Goal: Information Seeking & Learning: Learn about a topic

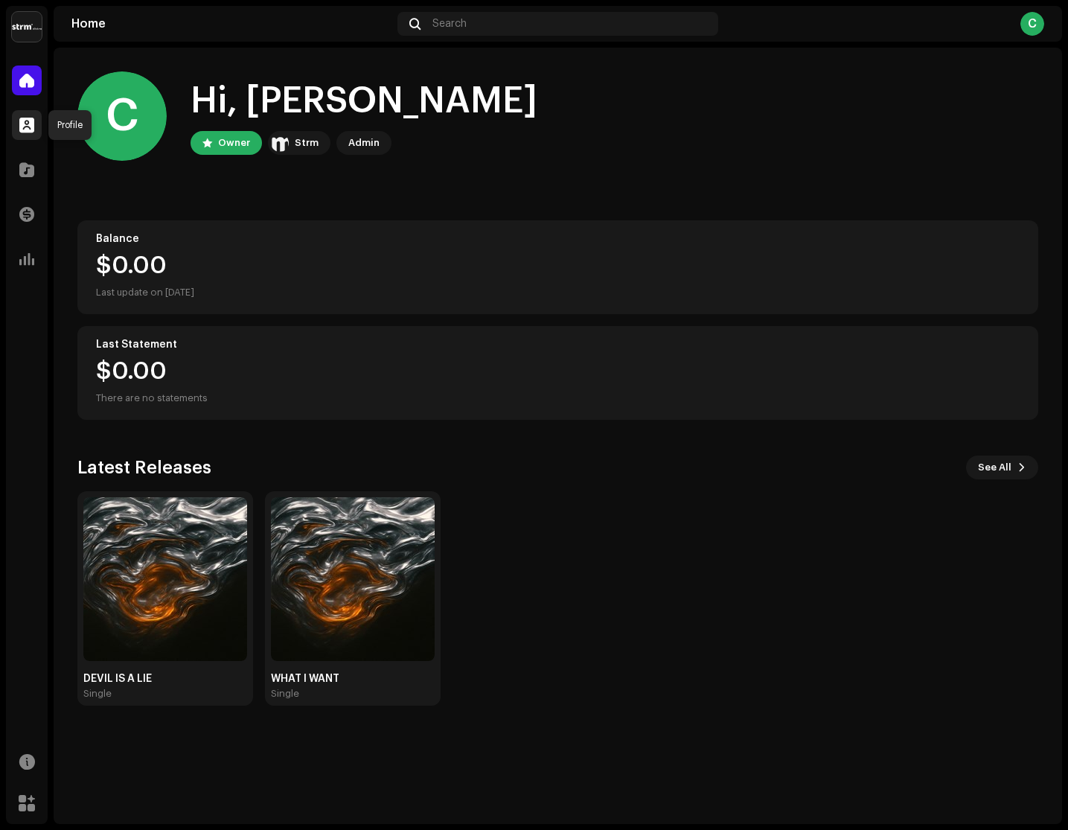
click at [32, 129] on span at bounding box center [26, 125] width 15 height 12
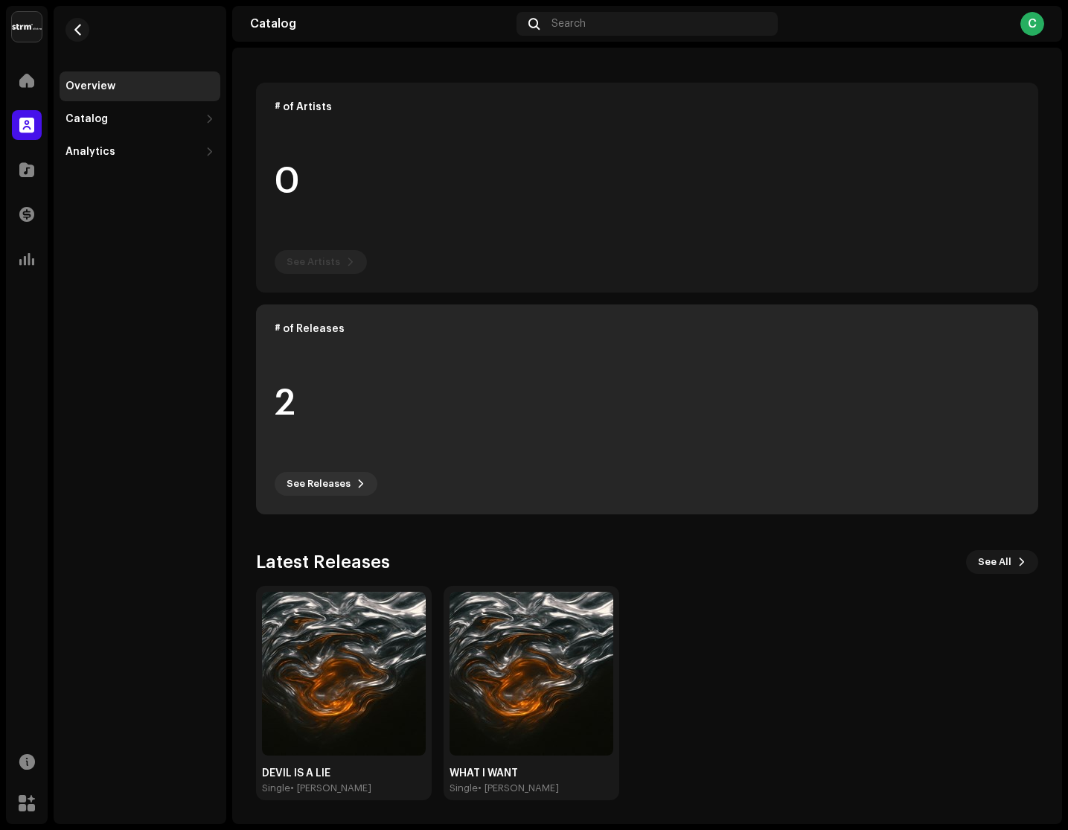
scroll to position [57, 0]
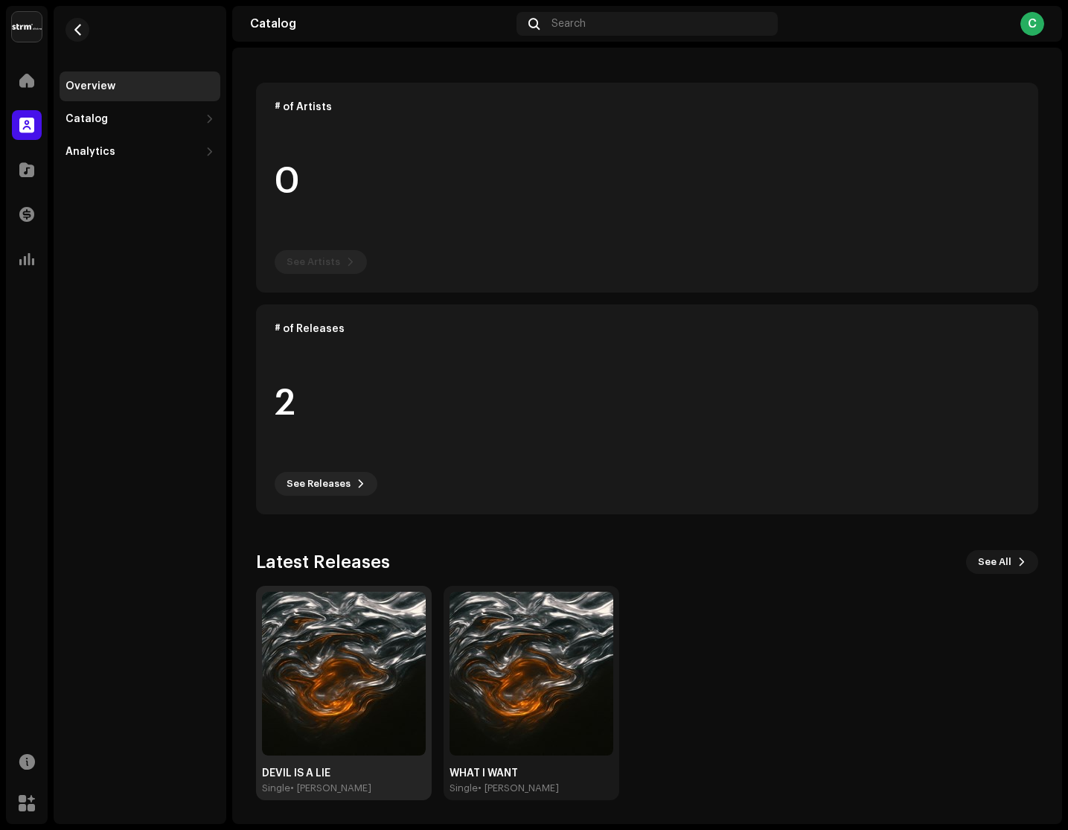
click at [392, 710] on img at bounding box center [344, 674] width 164 height 164
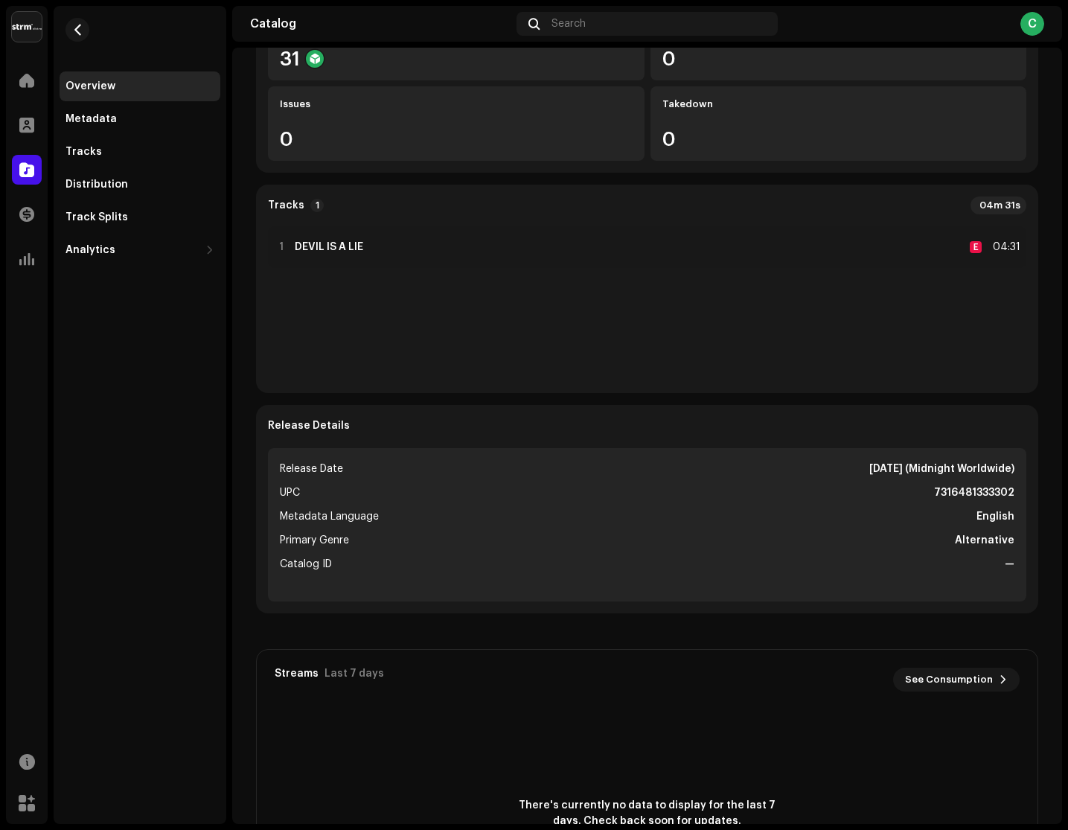
scroll to position [298, 0]
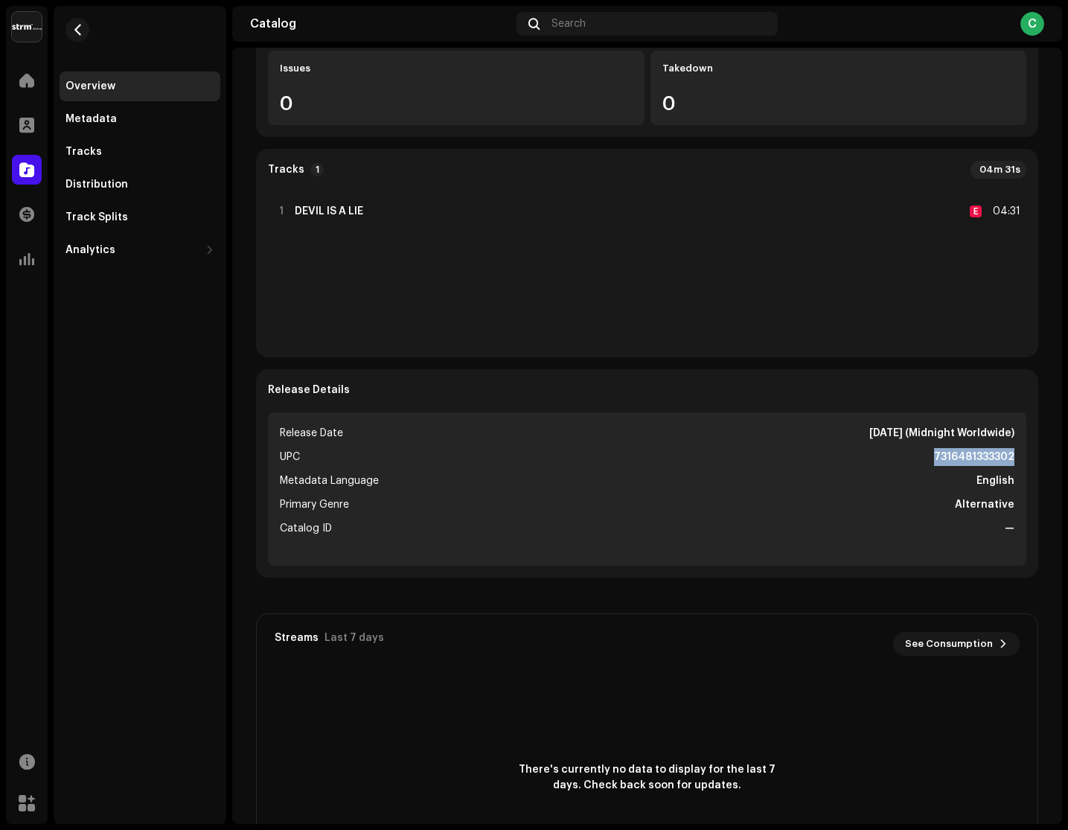
drag, startPoint x: 925, startPoint y: 456, endPoint x: 1015, endPoint y: 453, distance: 90.2
click at [1015, 453] on ul "Release Date Oct 10, 2025 (Midnight Worldwide) UPC 7316481333302 Metadata Langu…" at bounding box center [647, 488] width 759 height 153
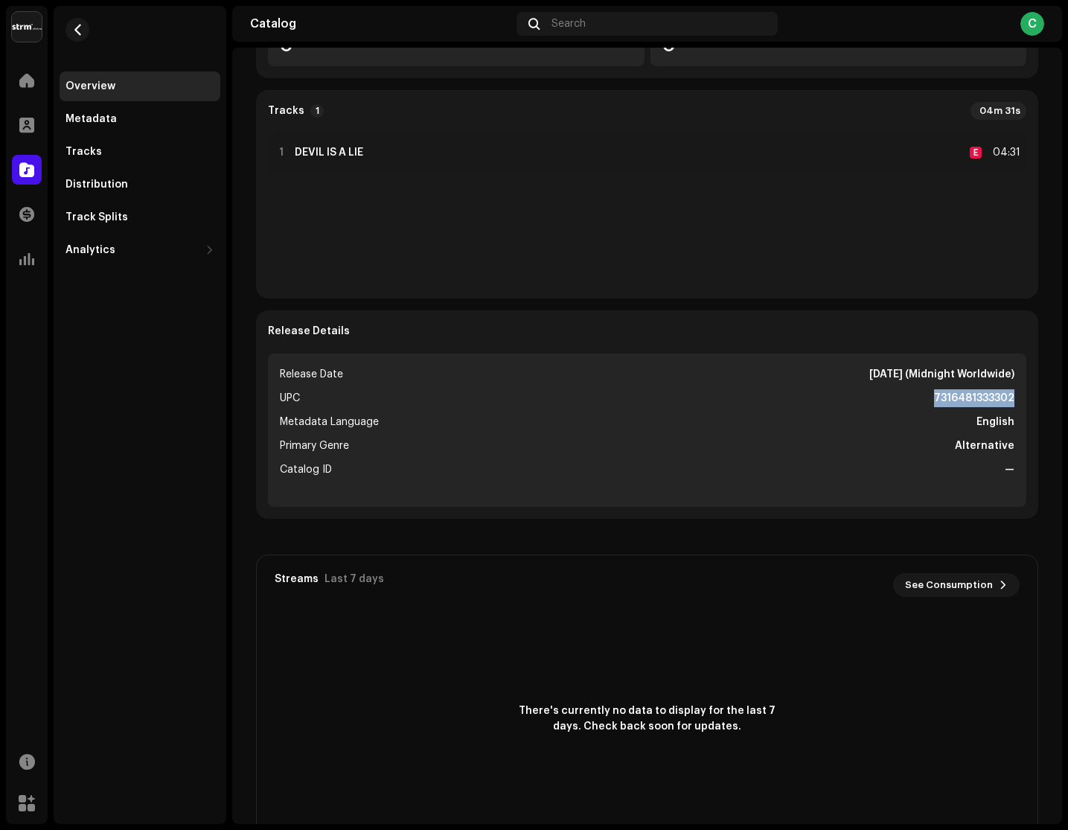
scroll to position [369, 0]
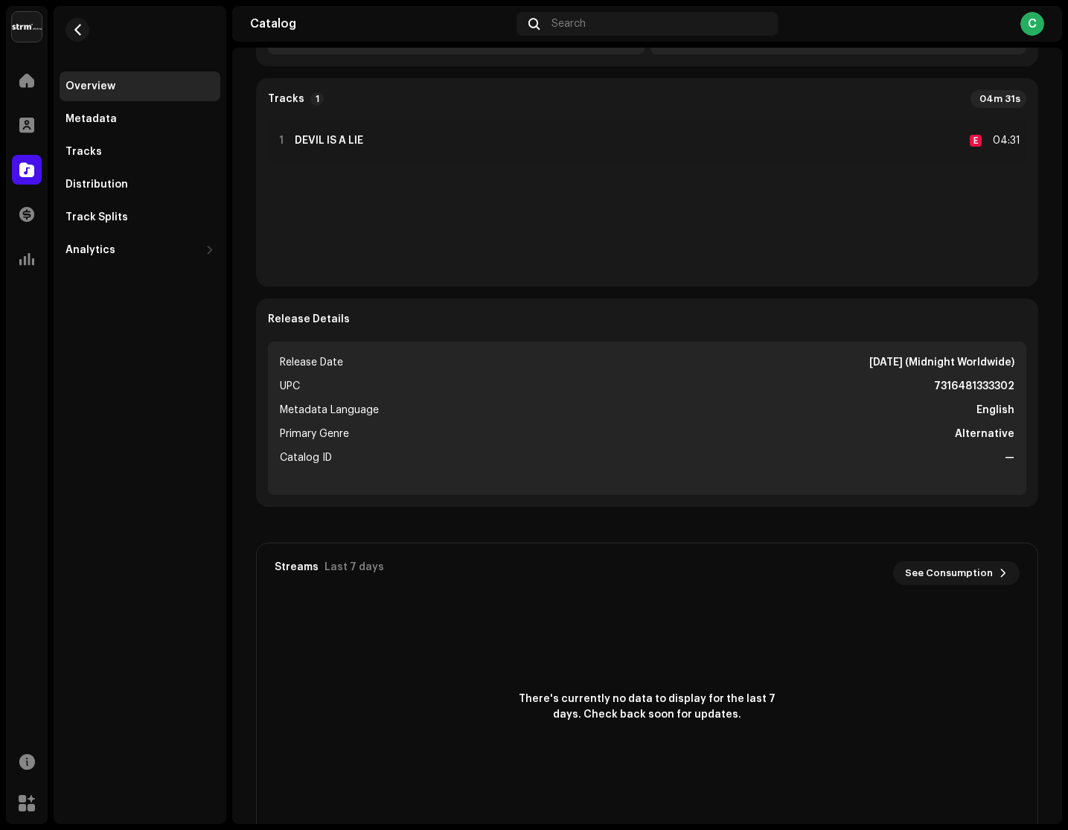
click at [977, 445] on ul "Release Date Oct 10, 2025 (Midnight Worldwide) UPC 7316481333302 Metadata Langu…" at bounding box center [647, 418] width 759 height 153
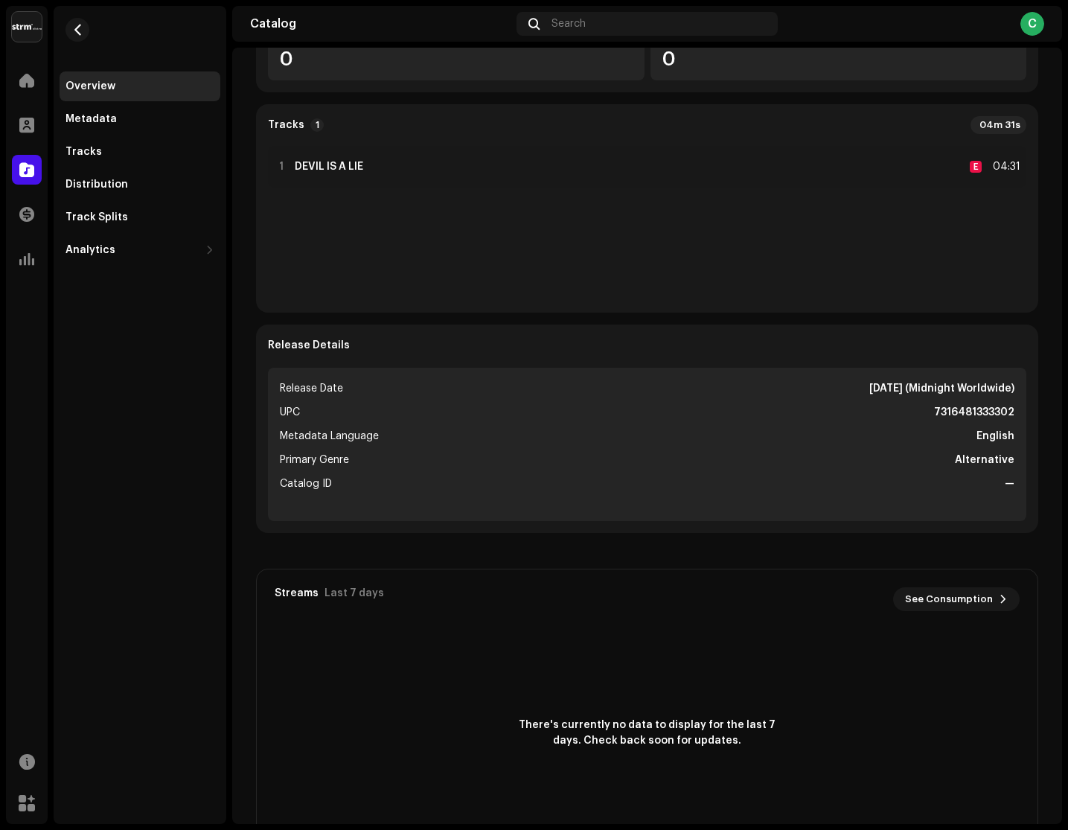
scroll to position [208, 0]
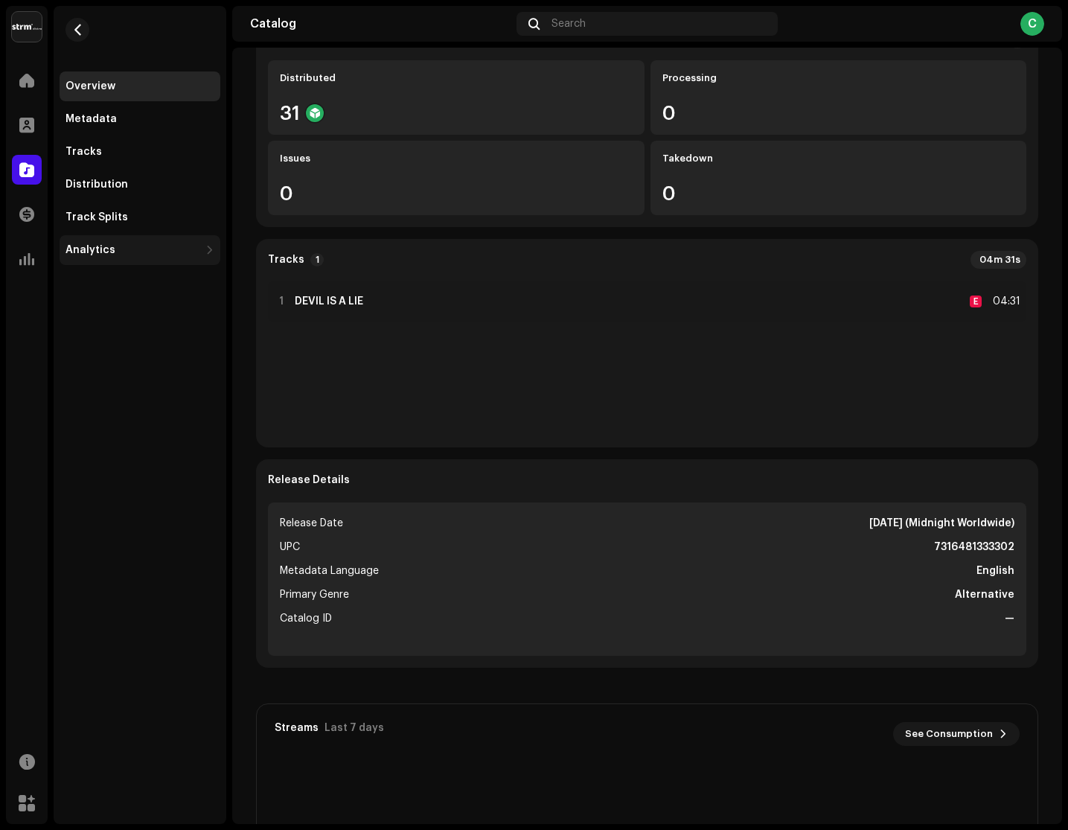
click at [205, 257] on div "Analytics" at bounding box center [140, 250] width 161 height 30
click at [165, 177] on div "Distribution" at bounding box center [140, 185] width 161 height 30
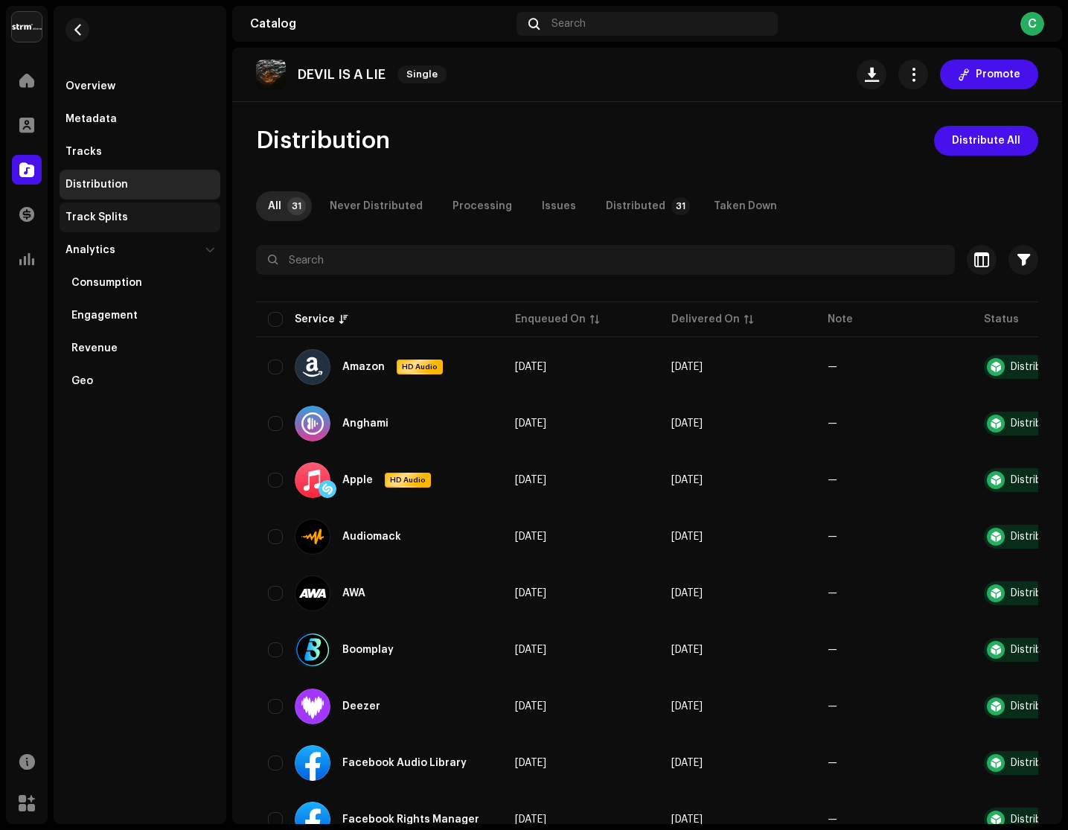
click at [171, 219] on div "Track Splits" at bounding box center [140, 217] width 149 height 12
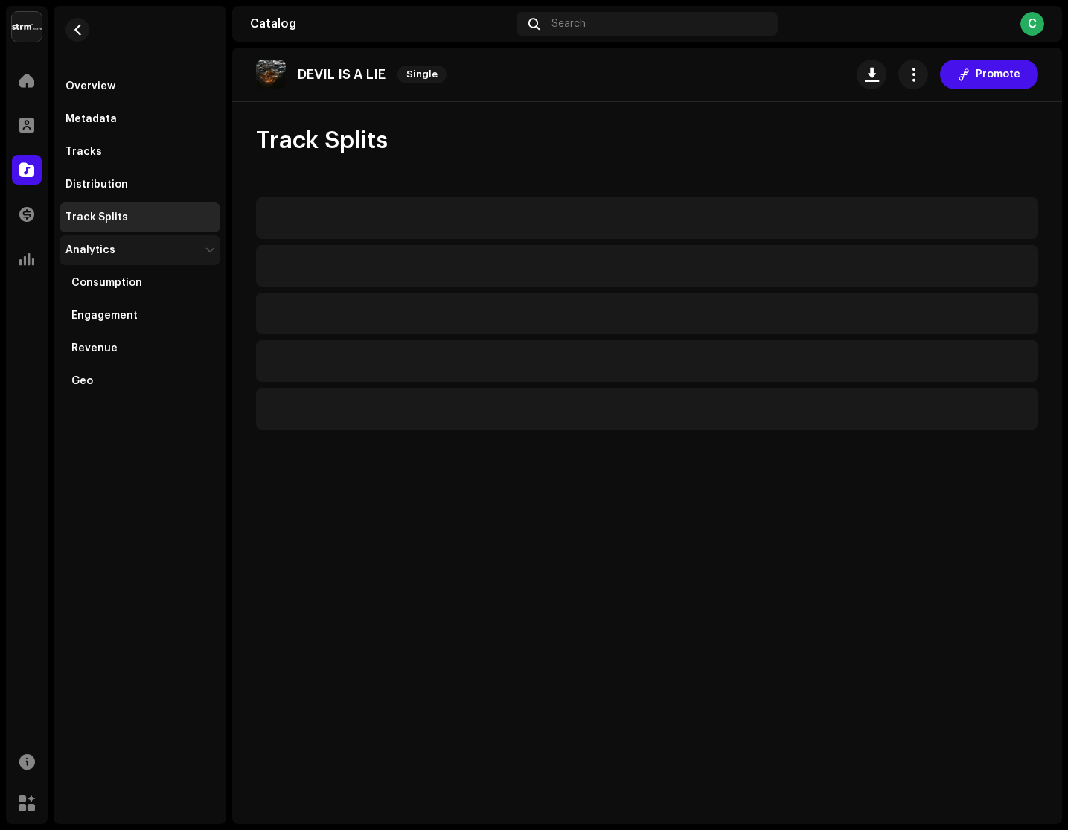
click at [172, 254] on div "Analytics" at bounding box center [133, 250] width 134 height 12
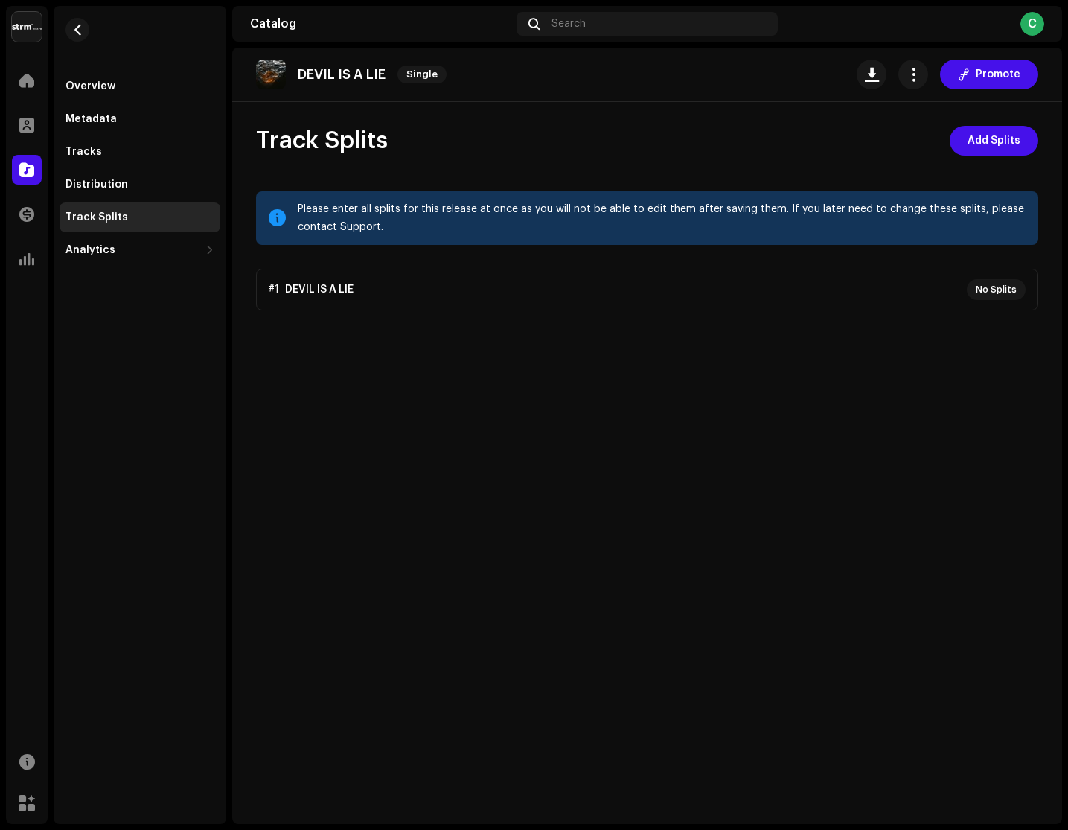
click at [429, 291] on p-accordion "#1 DEVIL IS A LIE No Splits" at bounding box center [647, 290] width 782 height 42
click at [323, 285] on p-accordion "#1 DEVIL IS A LIE No Splits" at bounding box center [647, 290] width 782 height 42
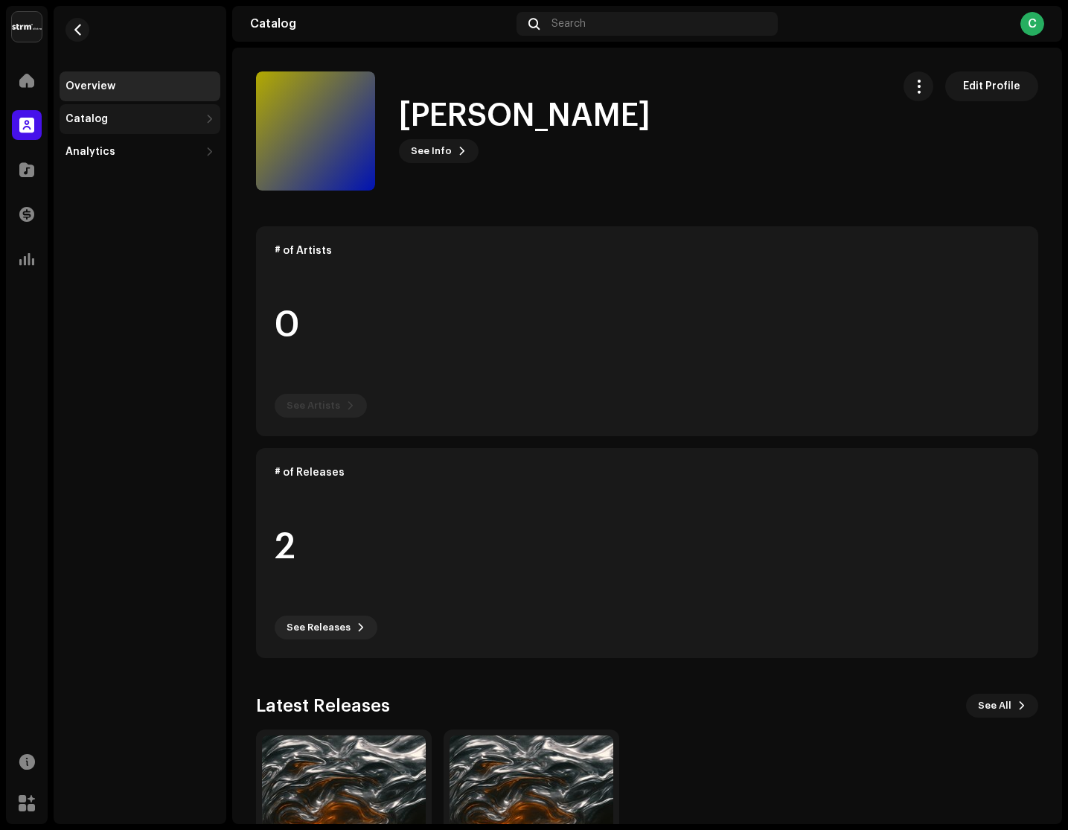
click at [193, 116] on div "Catalog" at bounding box center [133, 119] width 134 height 12
click at [156, 144] on div "Releases" at bounding box center [140, 152] width 161 height 30
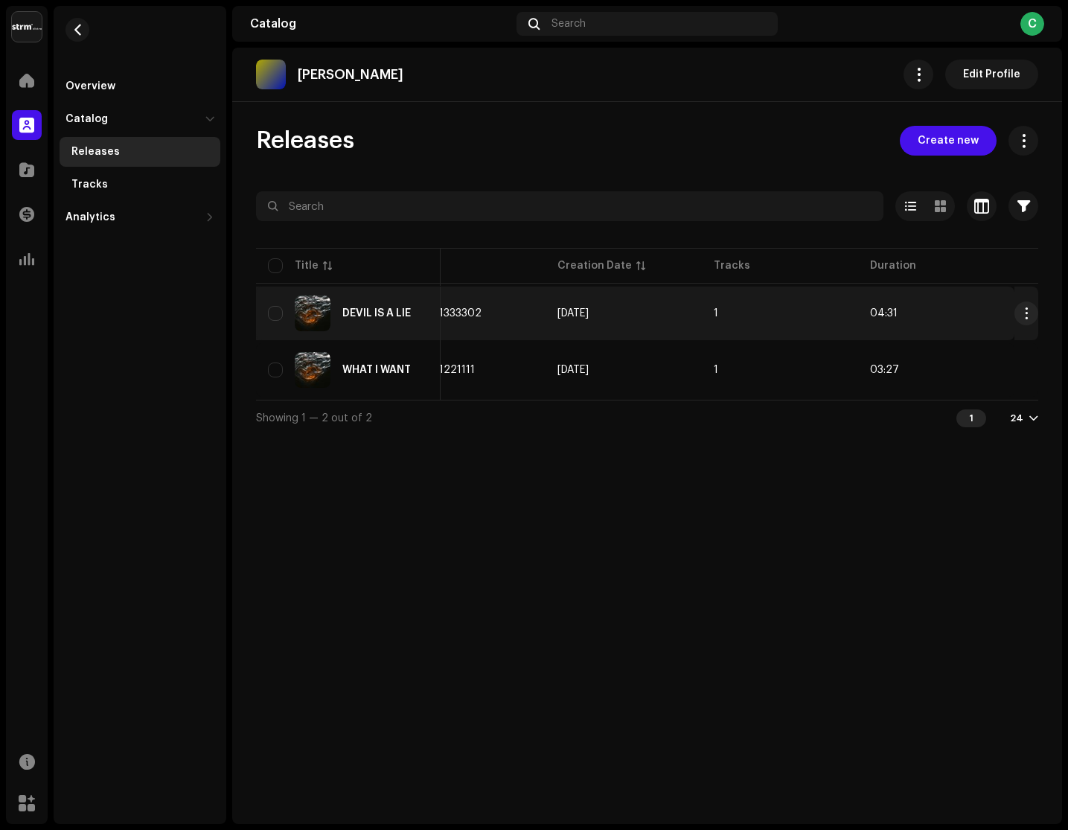
scroll to position [0, 520]
click at [1031, 316] on span "button" at bounding box center [1026, 313] width 11 height 12
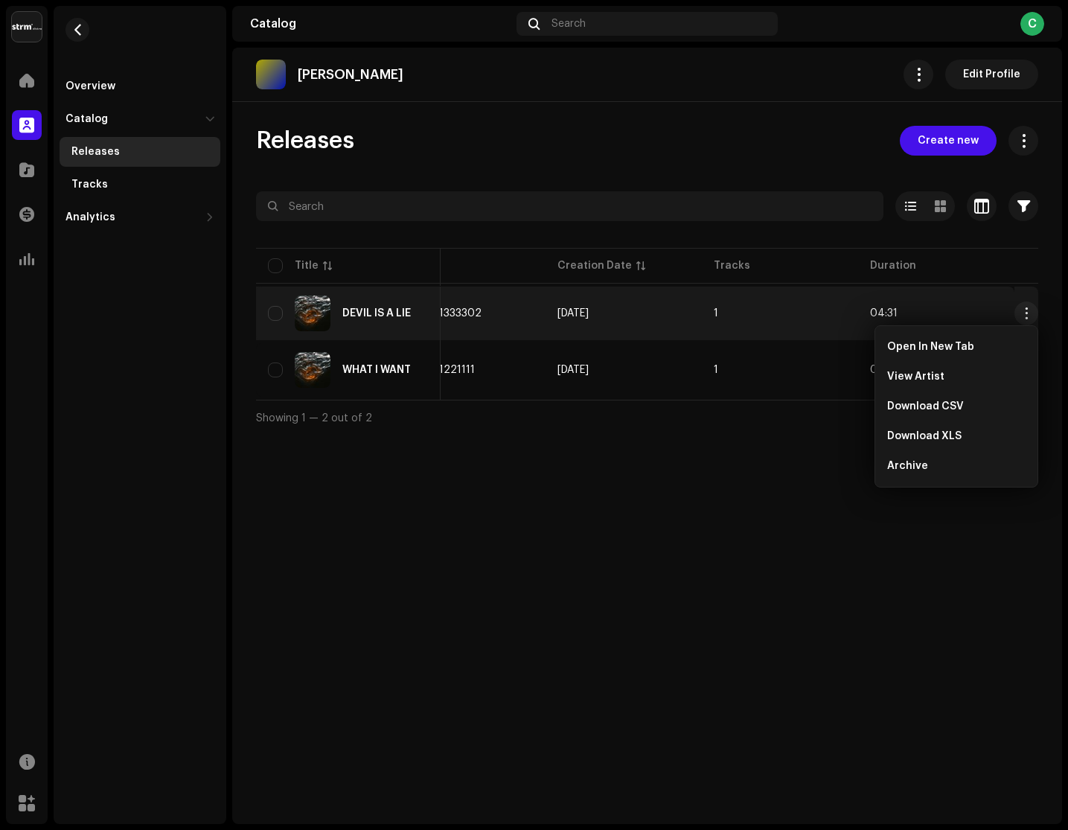
click at [765, 467] on div "Calvin dixon Edit Profile Releases Create new Selected 0 Options Filters Distri…" at bounding box center [647, 436] width 830 height 776
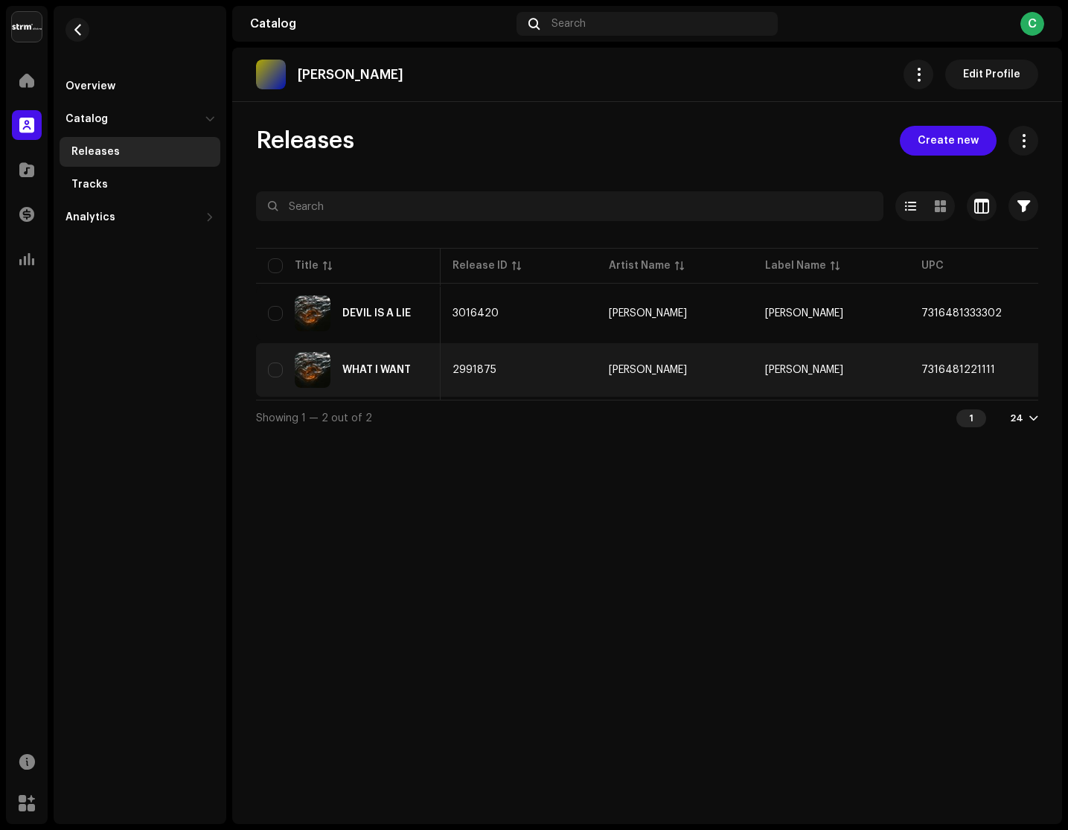
scroll to position [0, 0]
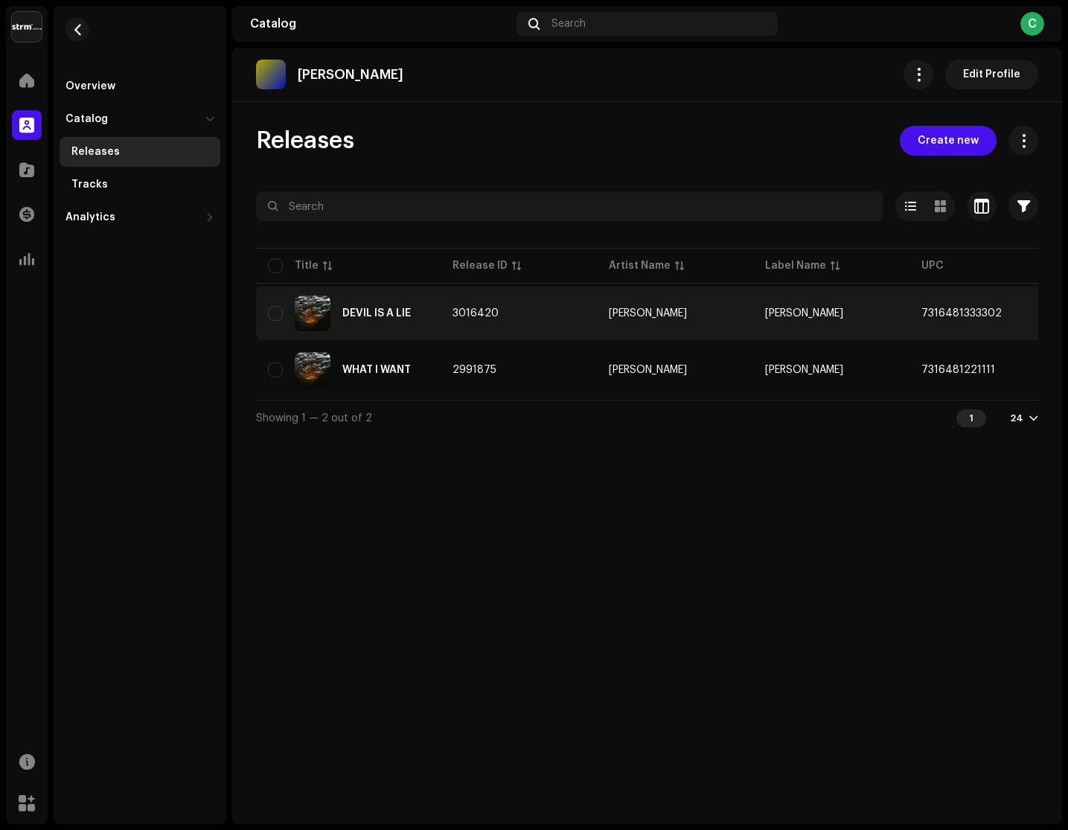
click at [443, 310] on td "3016420" at bounding box center [519, 314] width 156 height 54
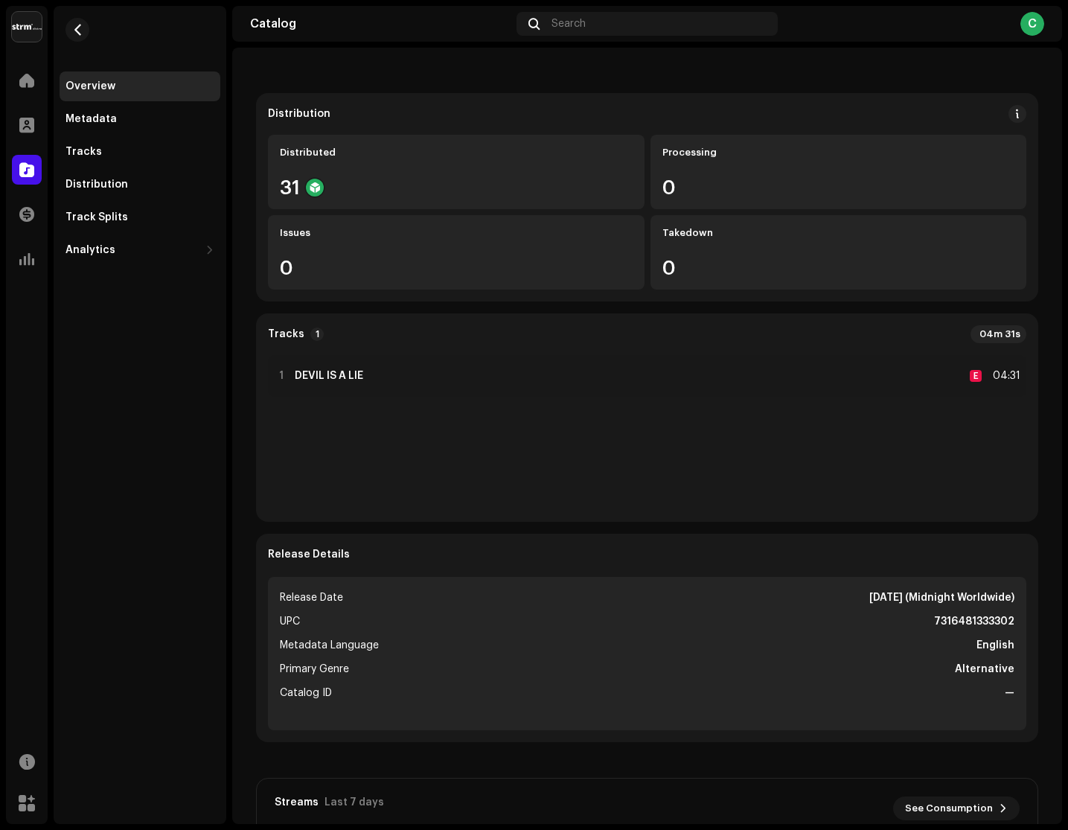
scroll to position [127, 0]
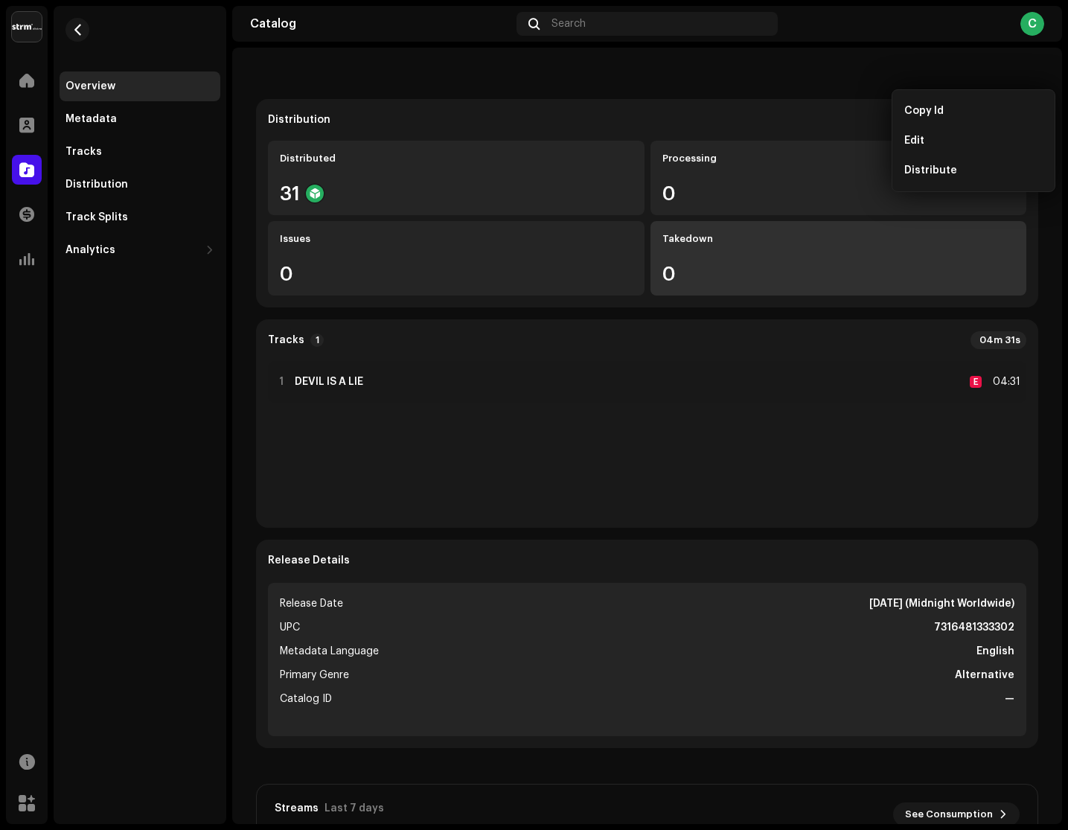
click at [675, 291] on div "Takedown 0" at bounding box center [839, 258] width 377 height 74
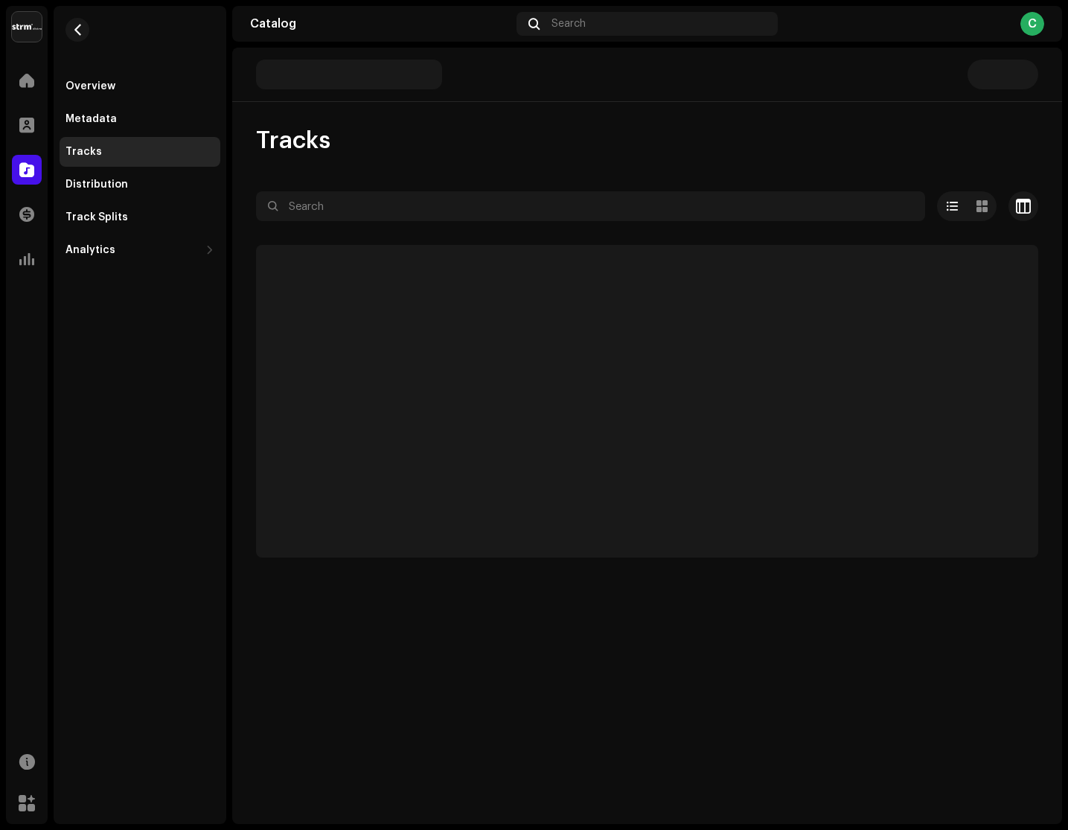
click at [580, 165] on div "Tracks Selected 0 Options Filters Distribution status In progress Not started C…" at bounding box center [647, 342] width 830 height 432
click at [161, 150] on div "Tracks" at bounding box center [140, 152] width 149 height 12
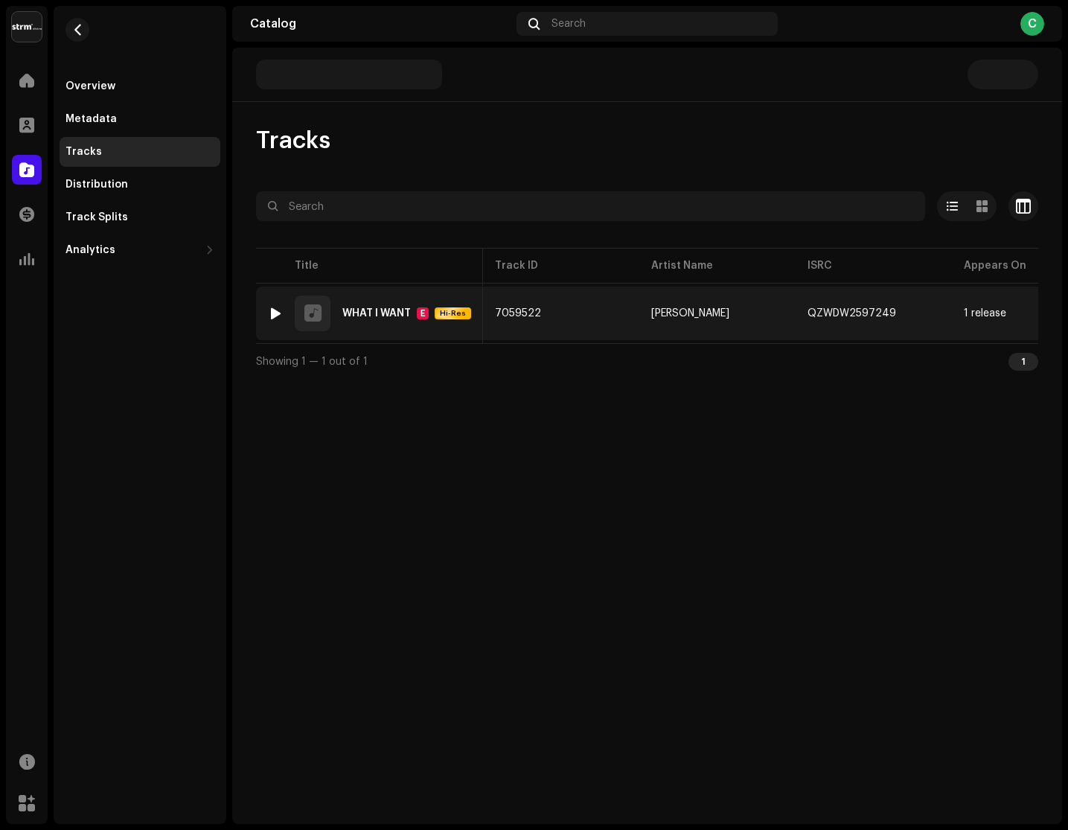
scroll to position [0, -1]
click at [907, 311] on span "button" at bounding box center [911, 313] width 9 height 12
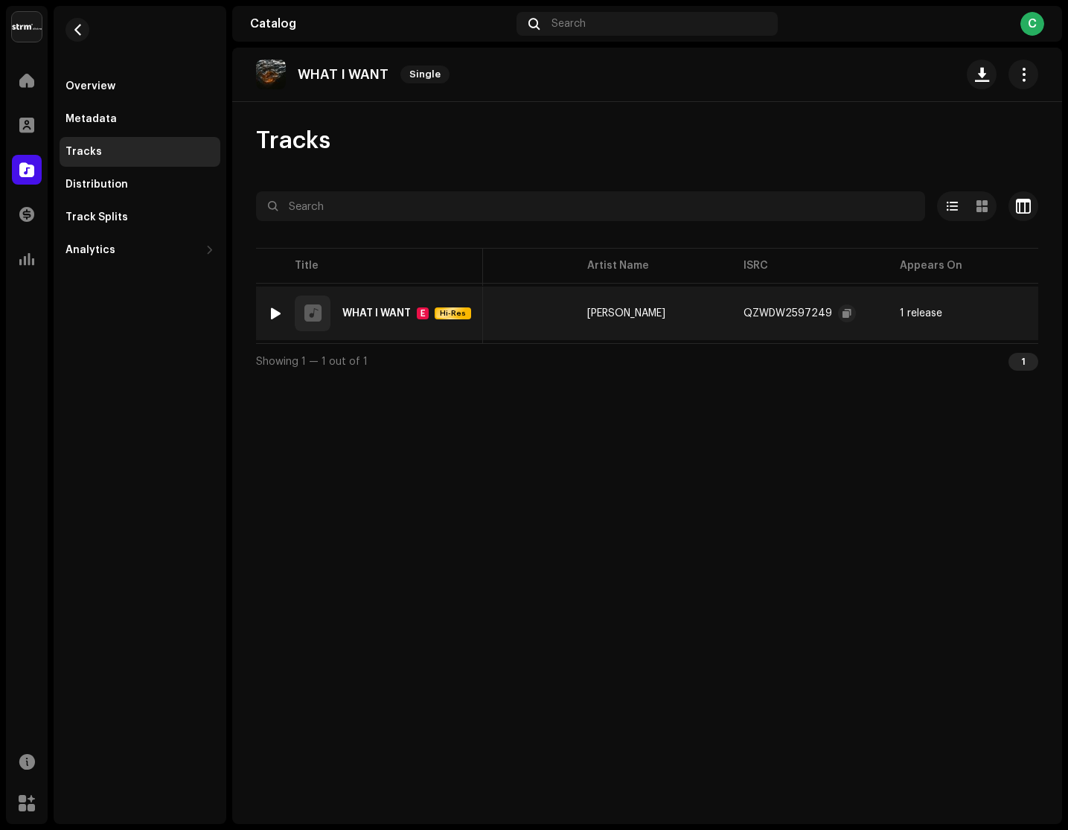
scroll to position [0, 34]
click at [133, 186] on div "Distribution" at bounding box center [140, 185] width 149 height 12
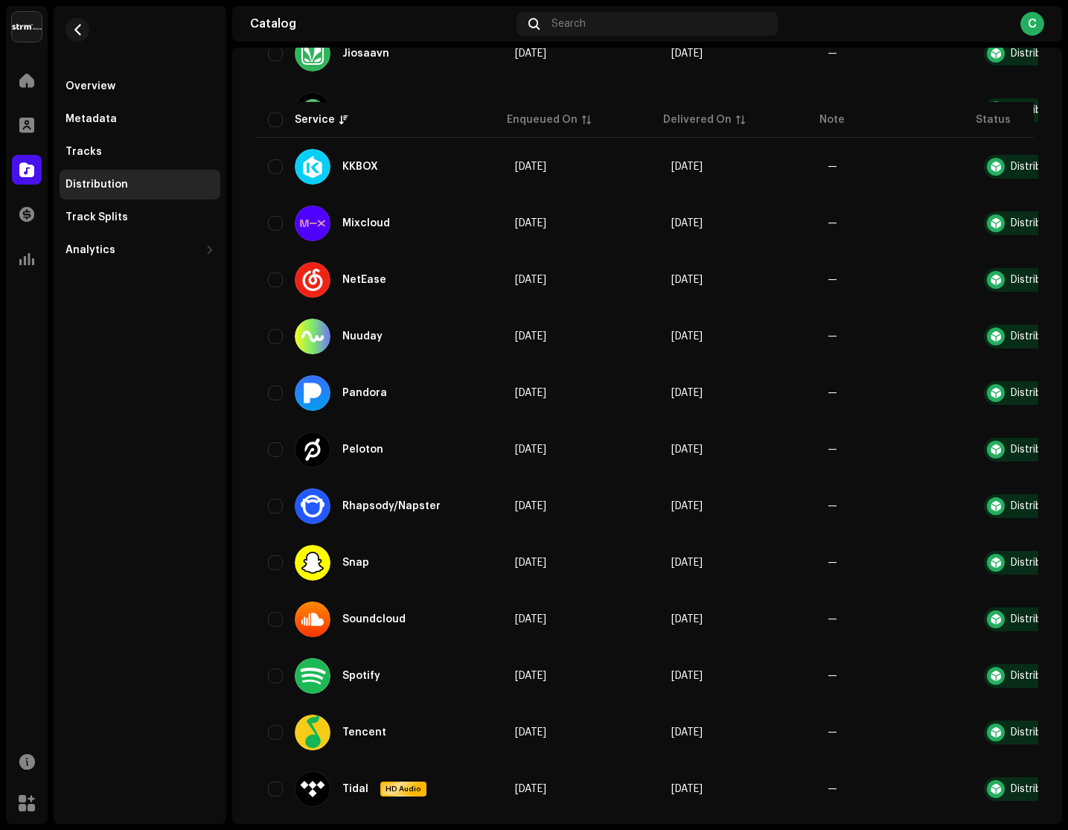
scroll to position [1019, 0]
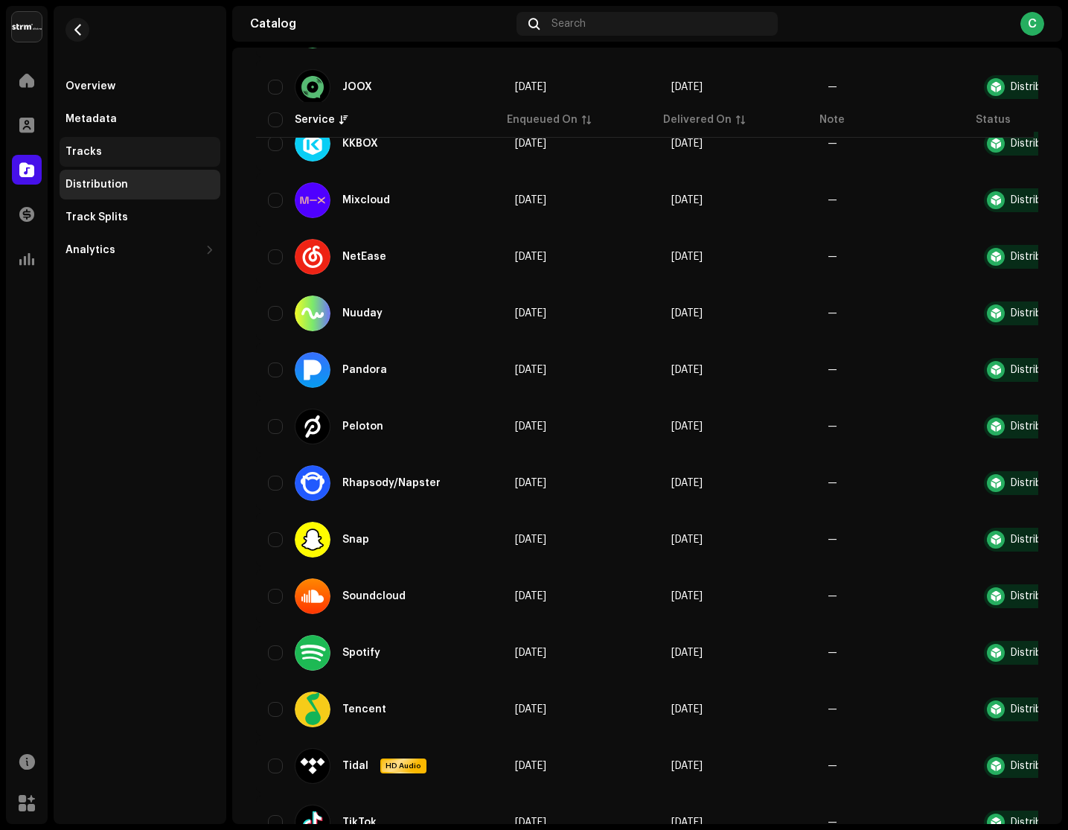
click at [152, 141] on div "Tracks" at bounding box center [140, 152] width 161 height 30
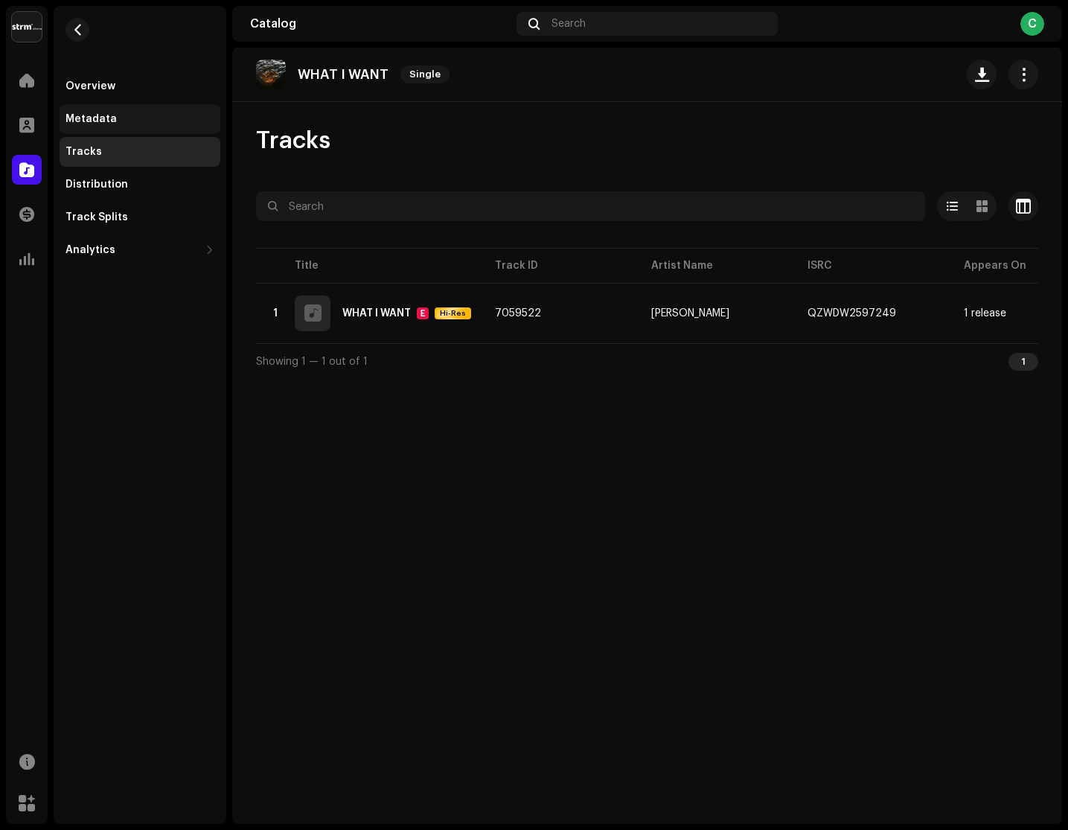
click at [165, 118] on div "Metadata" at bounding box center [140, 119] width 149 height 12
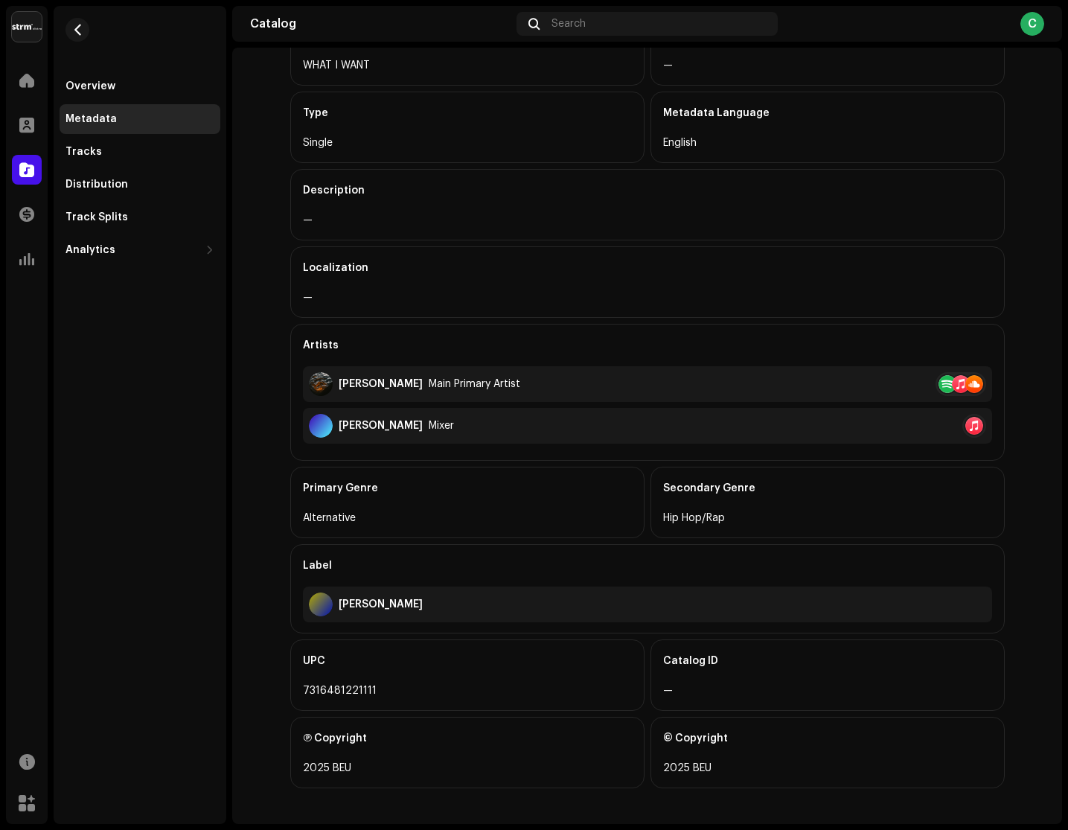
scroll to position [177, 0]
click at [188, 95] on div "Overview" at bounding box center [140, 86] width 161 height 30
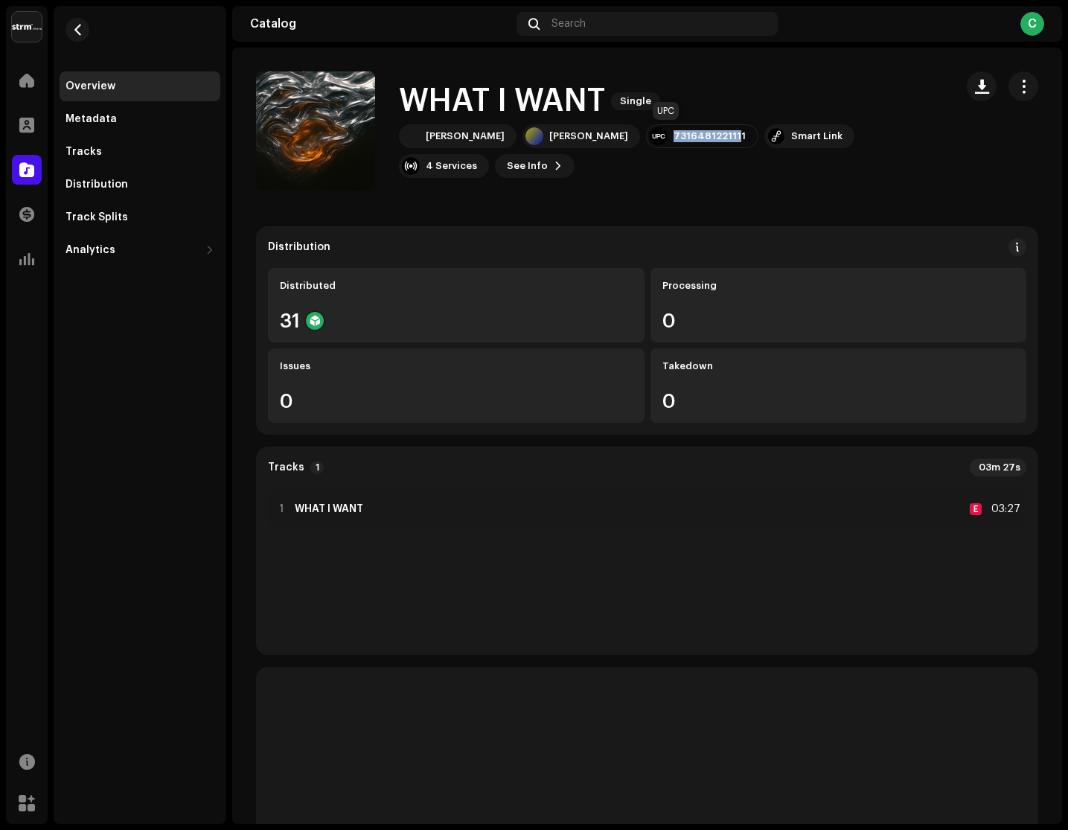
drag, startPoint x: 704, startPoint y: 135, endPoint x: 645, endPoint y: 127, distance: 59.4
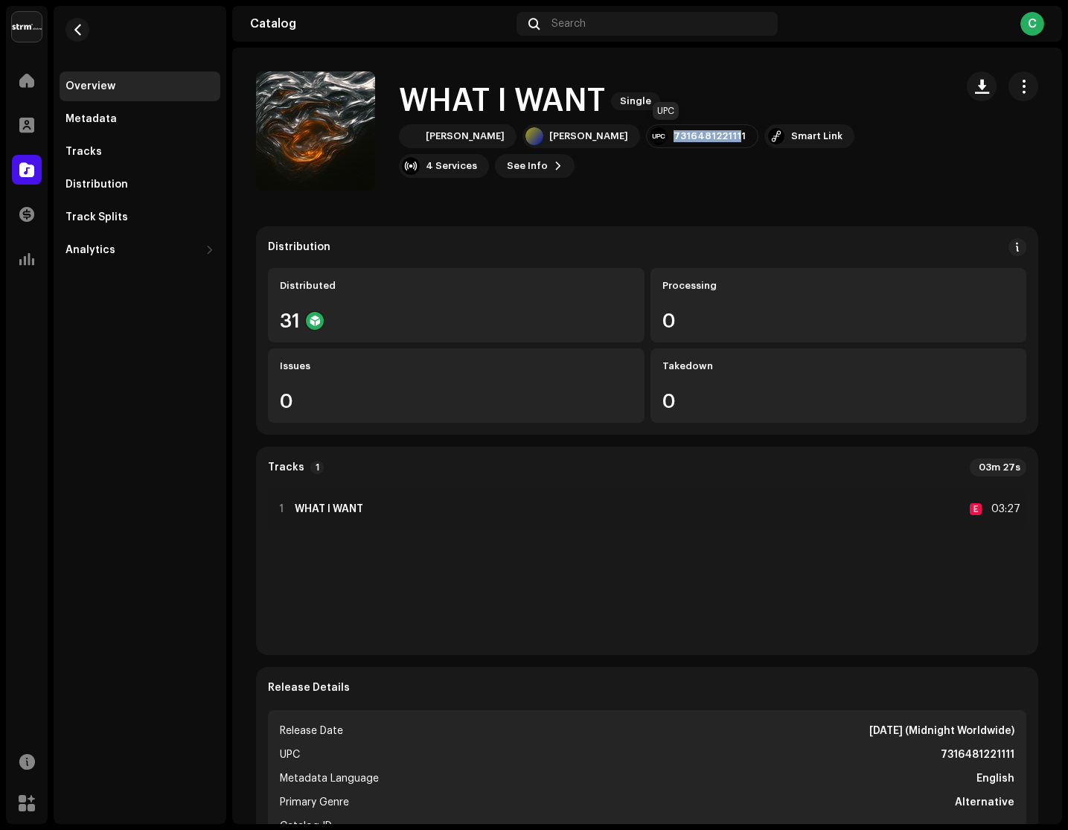
copy div "731648122111"
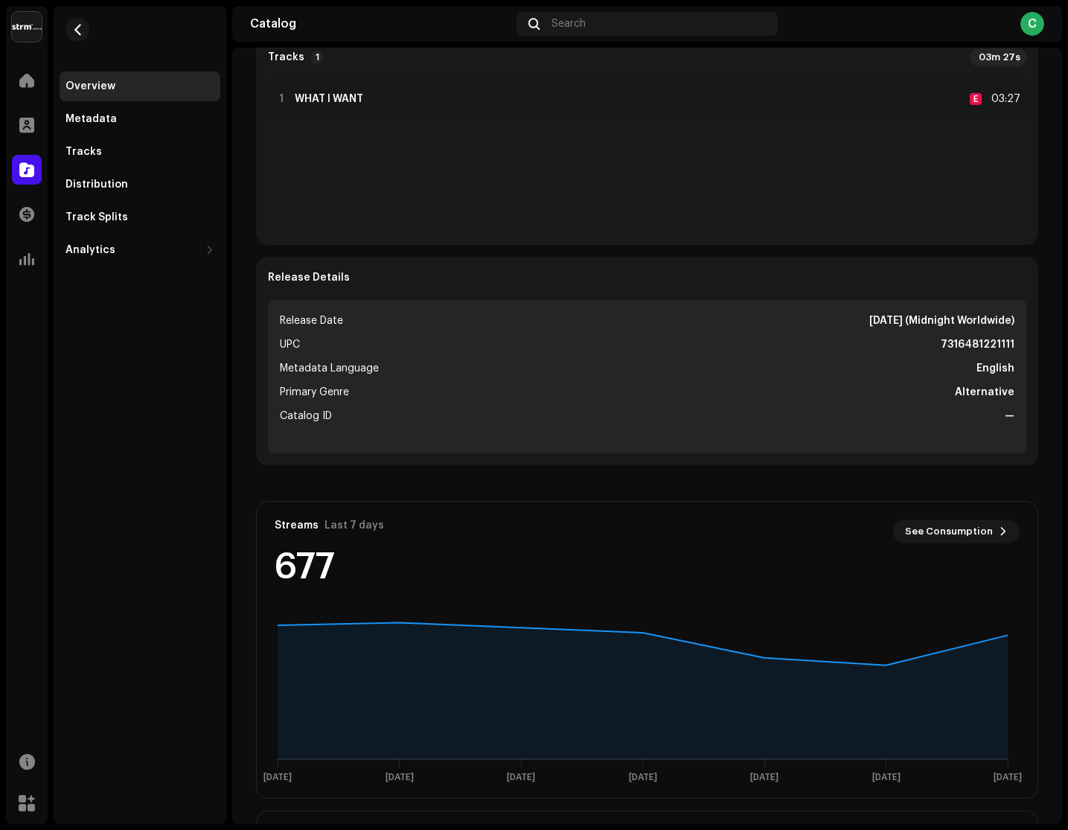
scroll to position [426, 0]
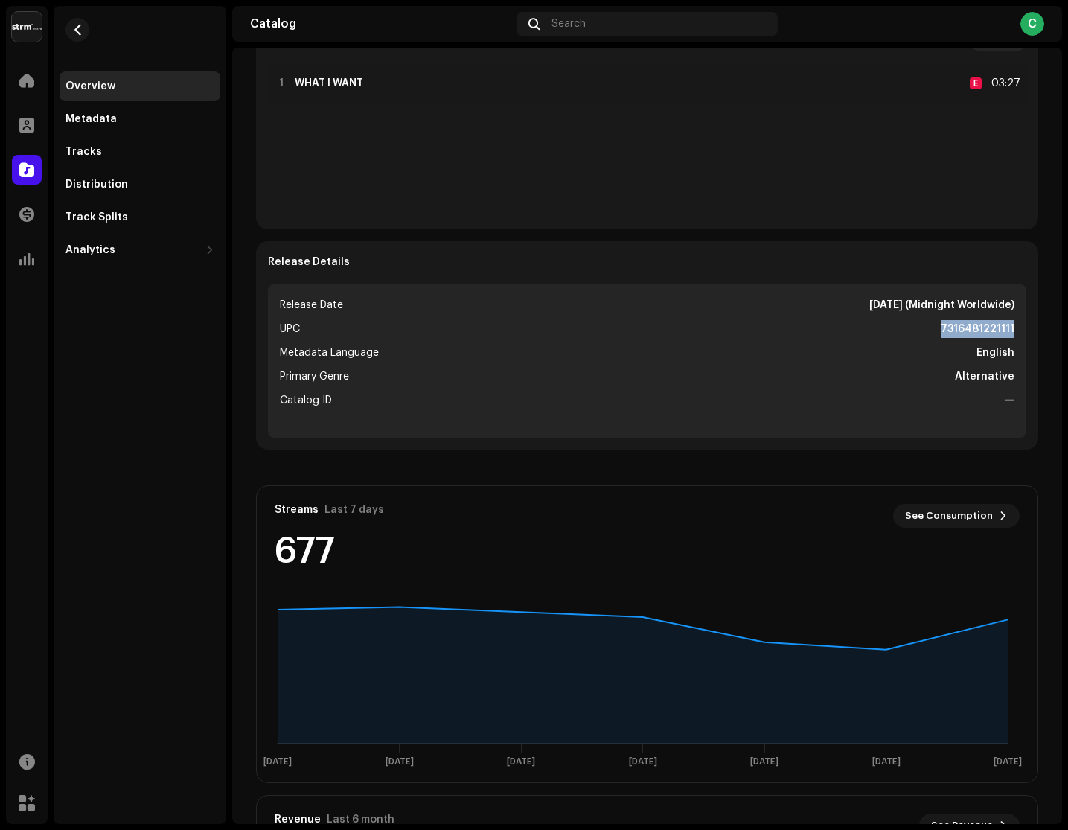
drag, startPoint x: 936, startPoint y: 327, endPoint x: 1048, endPoint y: 334, distance: 112.7
click at [1048, 334] on div "Distribution Distributed 31 Processing 0 Issues 0 Takedown 0 Tracks 1 03m 27s 1…" at bounding box center [647, 446] width 830 height 1292
copy strong "7316481221111"
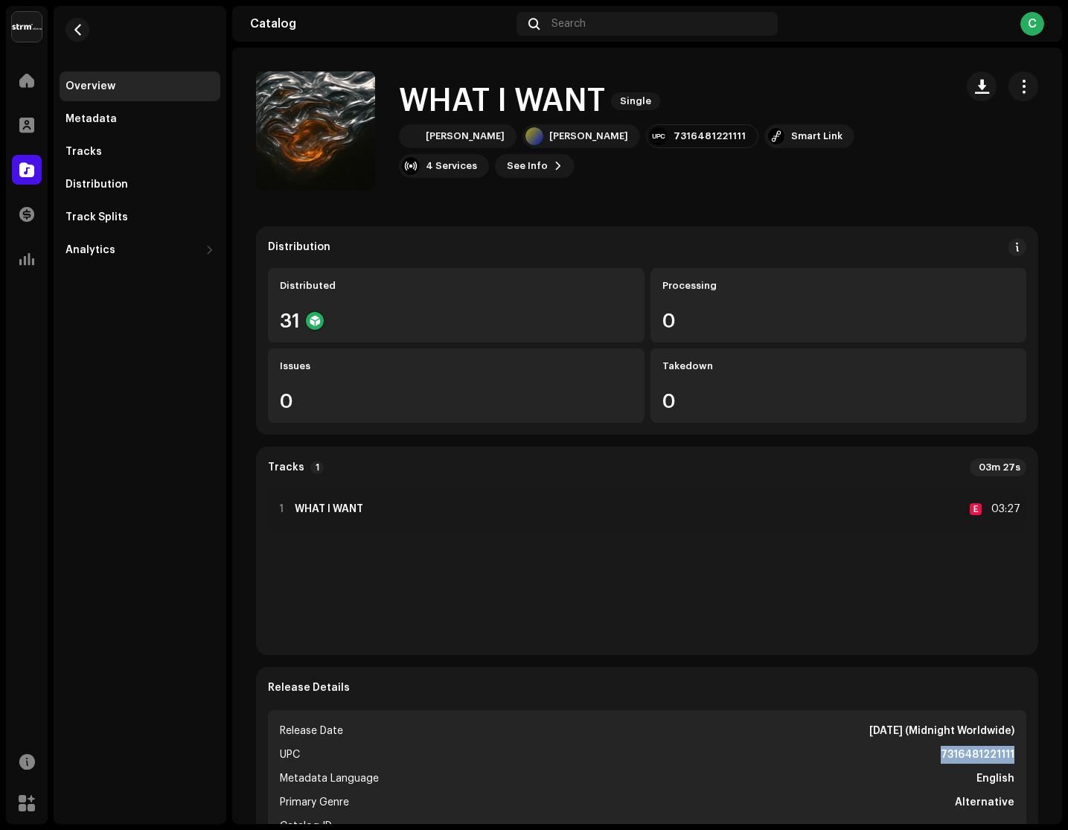
scroll to position [0, 0]
click at [183, 95] on div "Overview" at bounding box center [140, 86] width 161 height 30
click at [36, 162] on div at bounding box center [27, 170] width 30 height 30
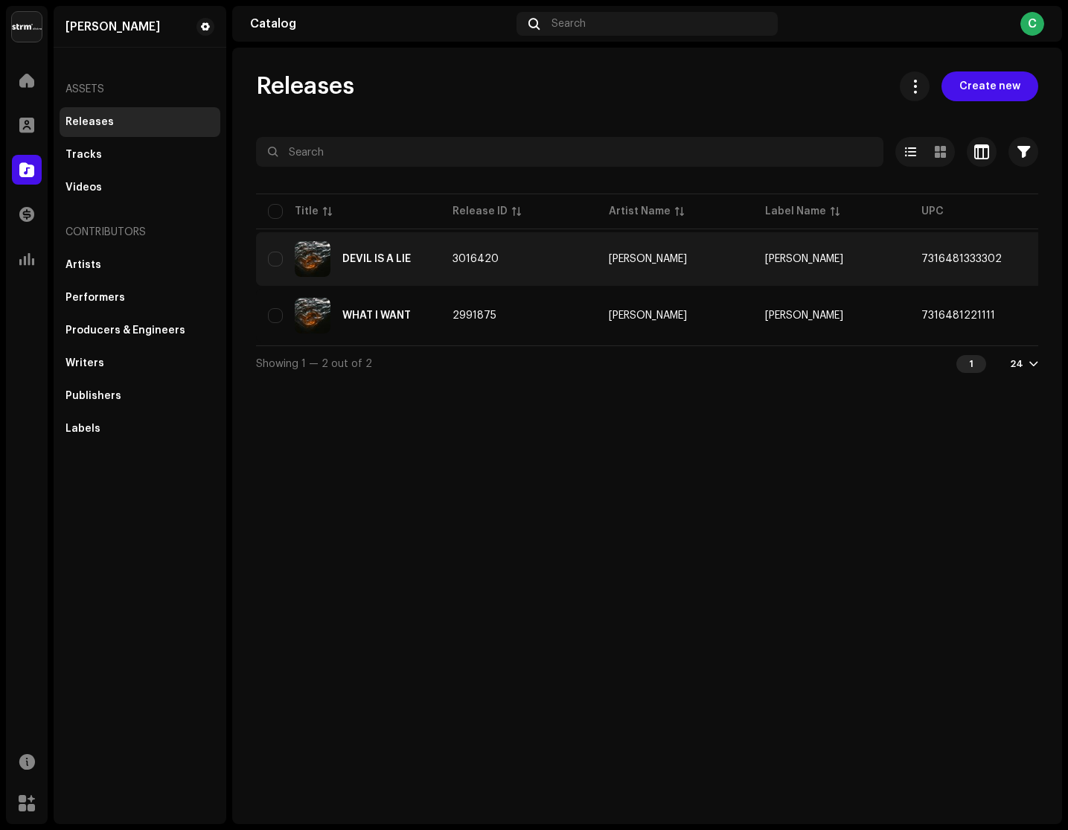
drag, startPoint x: 918, startPoint y: 260, endPoint x: 1002, endPoint y: 258, distance: 84.1
click at [1002, 258] on td "7316481333302" at bounding box center [988, 259] width 156 height 54
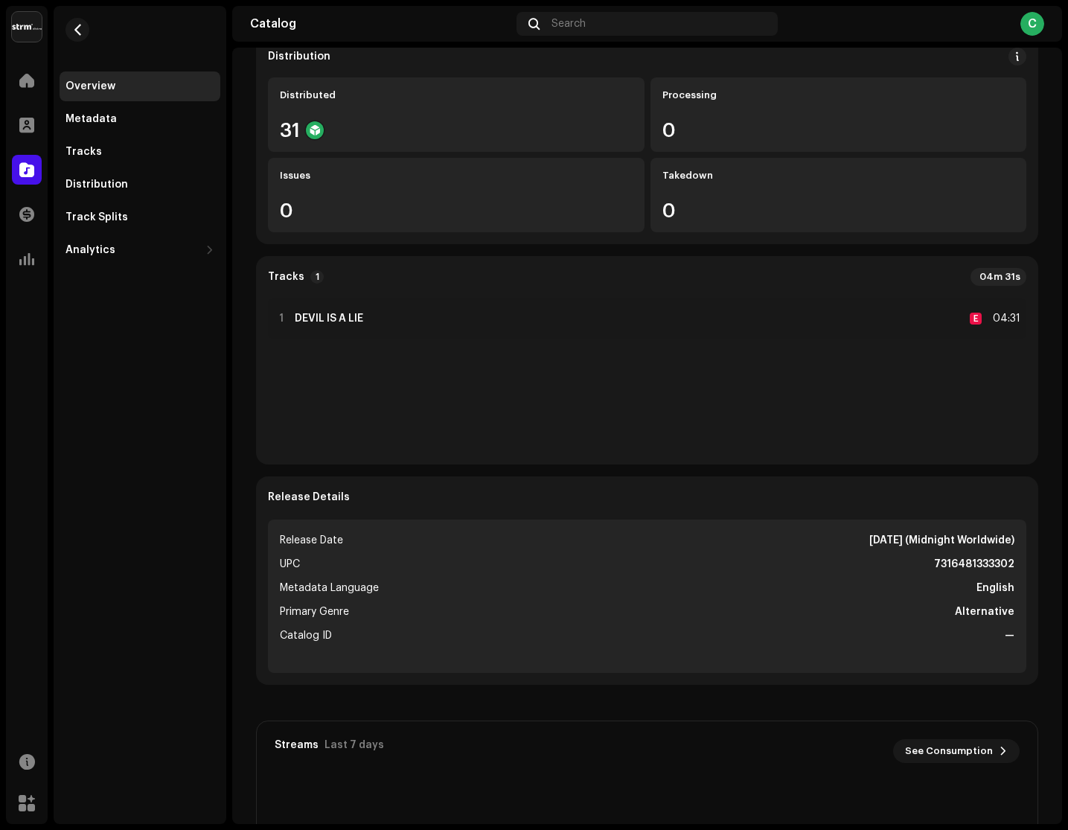
scroll to position [197, 0]
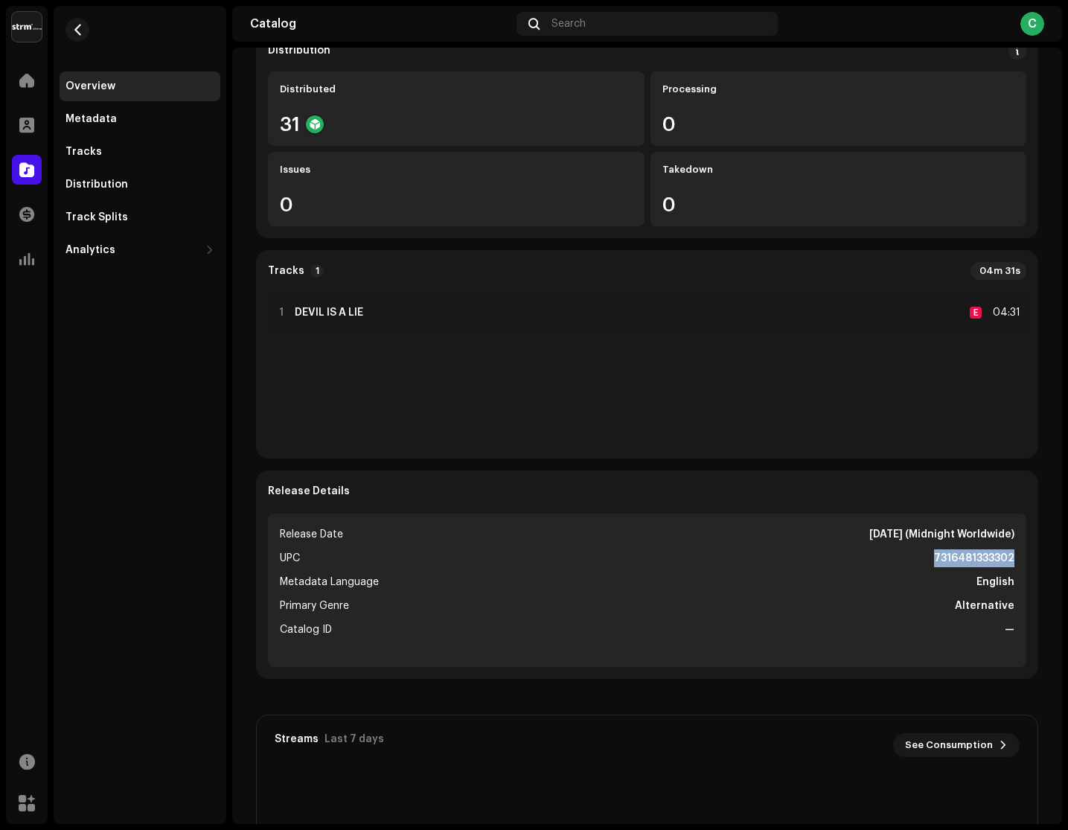
drag, startPoint x: 919, startPoint y: 553, endPoint x: 1004, endPoint y: 553, distance: 84.1
click at [1004, 553] on li "UPC 7316481333302" at bounding box center [647, 558] width 735 height 18
copy strong "7316481333302"
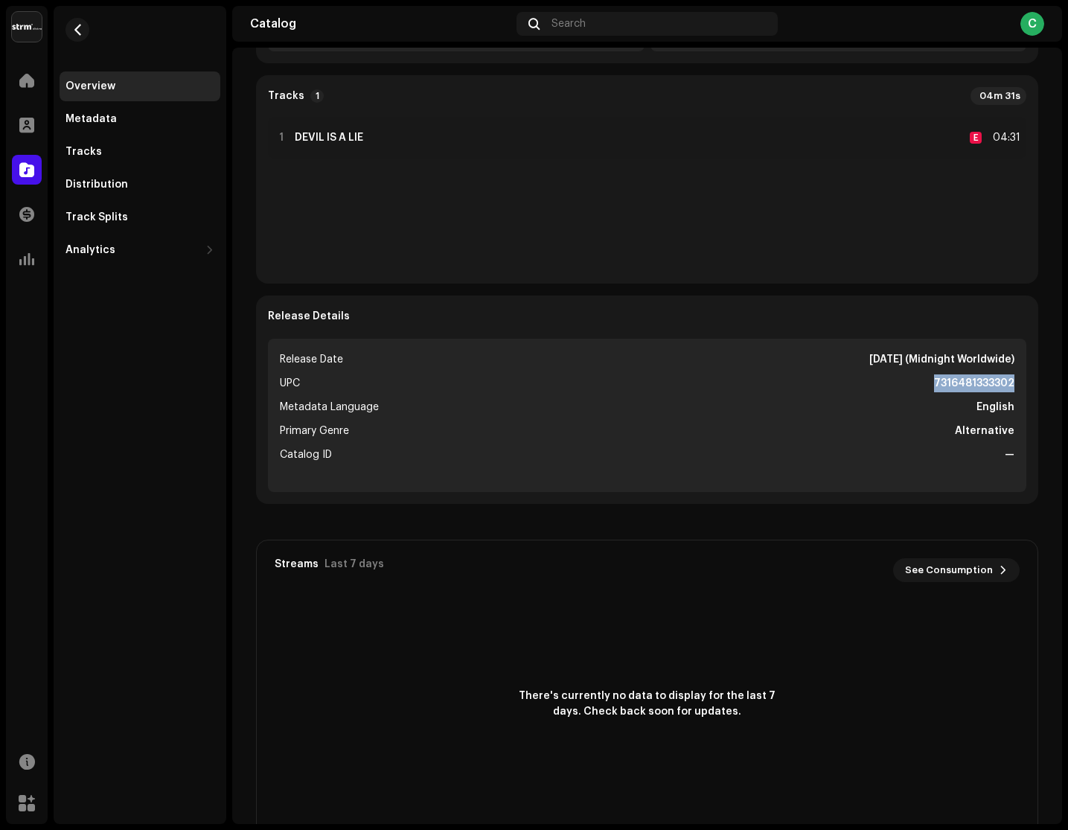
scroll to position [362, 0]
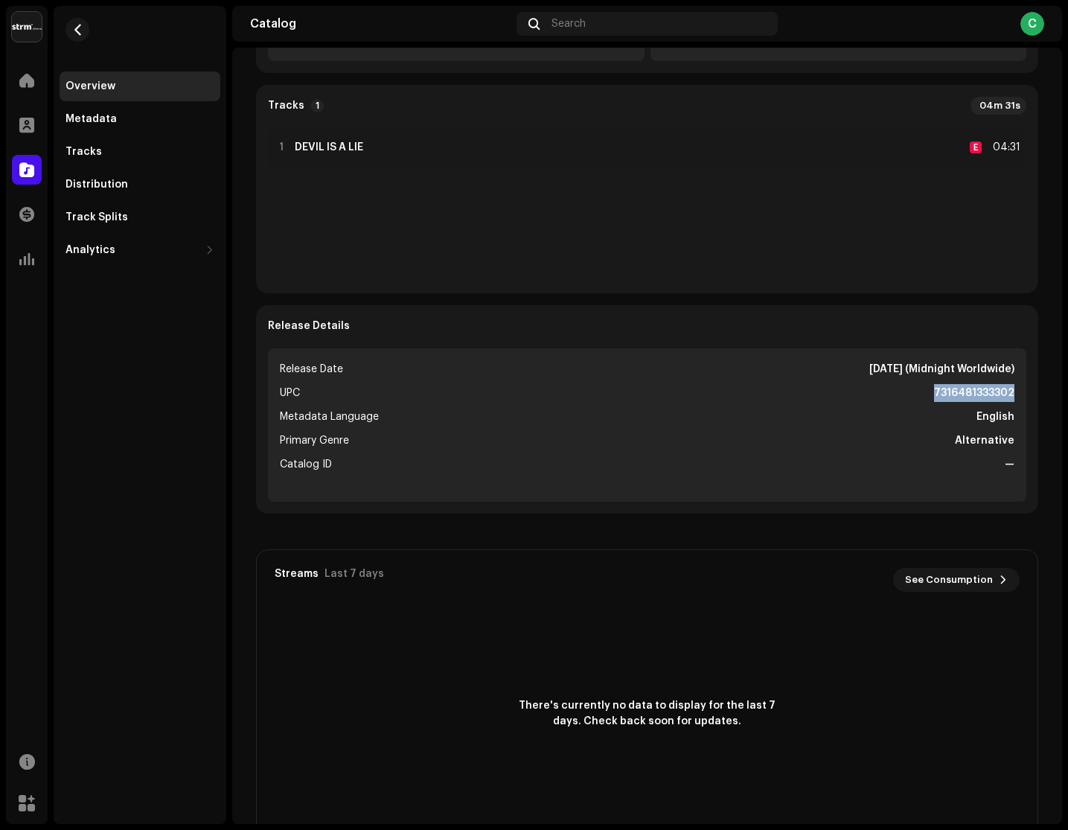
click at [940, 389] on strong "7316481333302" at bounding box center [974, 393] width 80 height 18
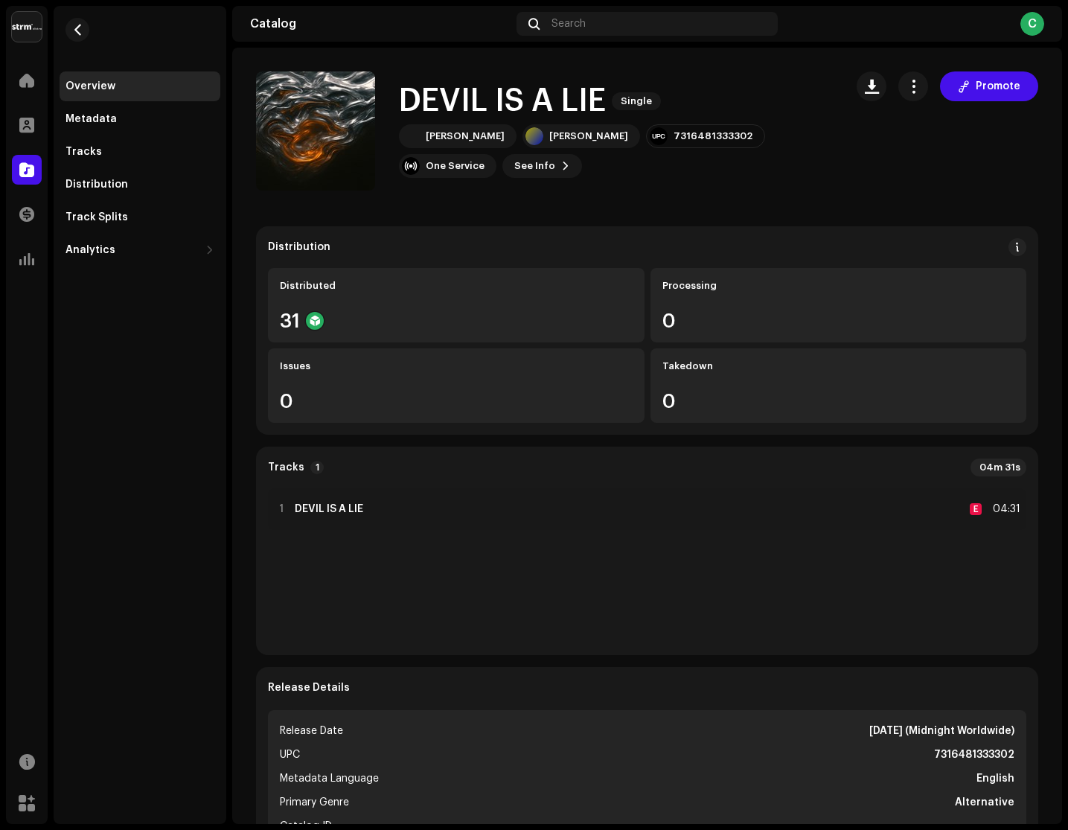
scroll to position [0, 0]
click at [1012, 244] on span at bounding box center [1017, 247] width 10 height 12
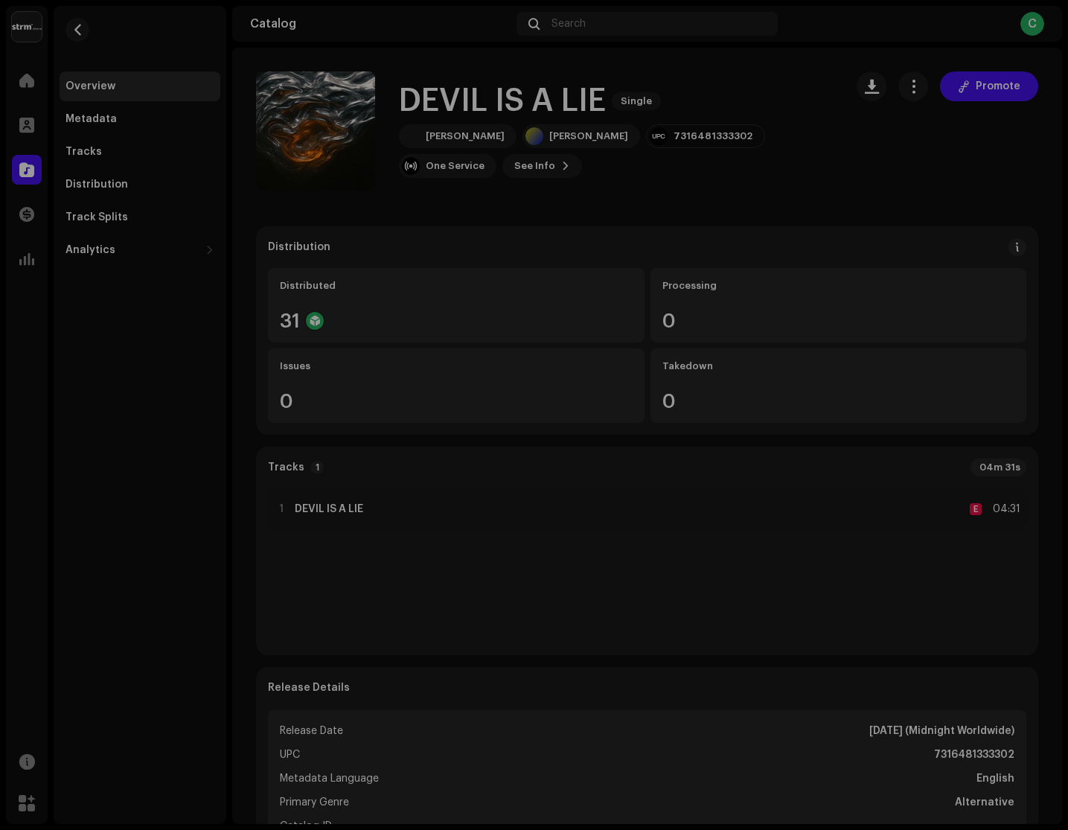
click at [969, 243] on div "DSP Guidelines for Delivery Lead Time We usually deliver your releases within h…" at bounding box center [534, 415] width 1068 height 830
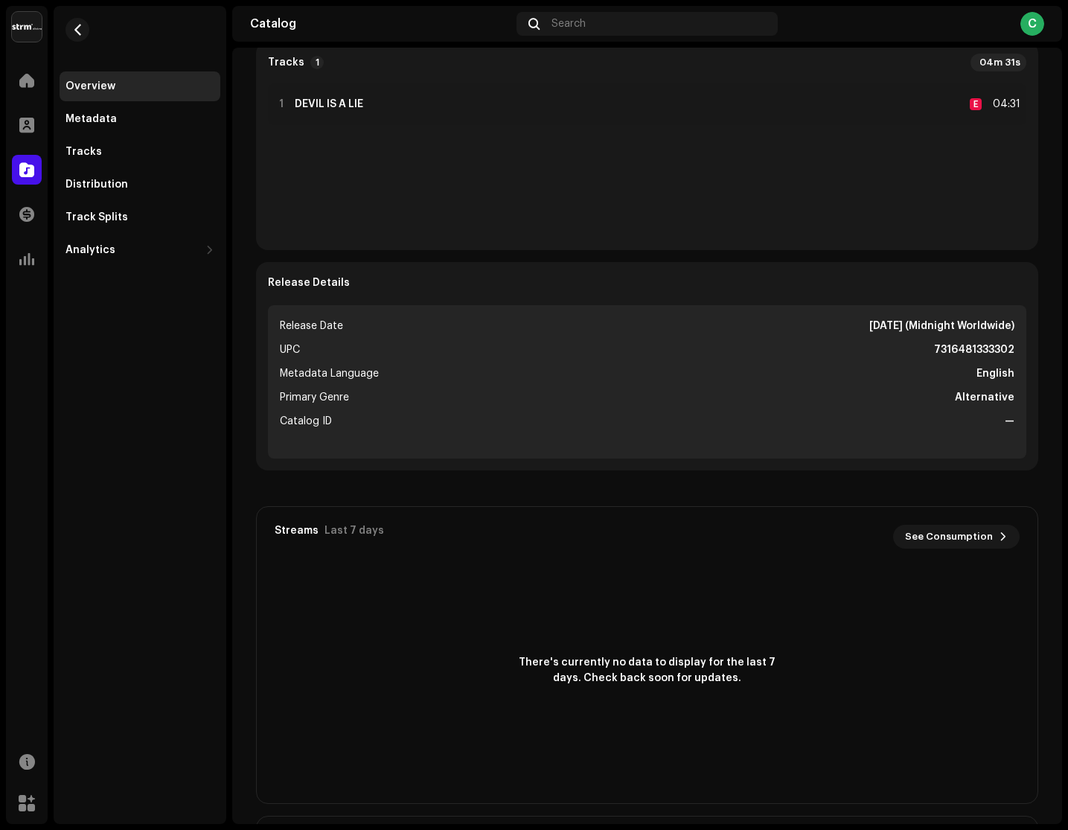
scroll to position [477, 0]
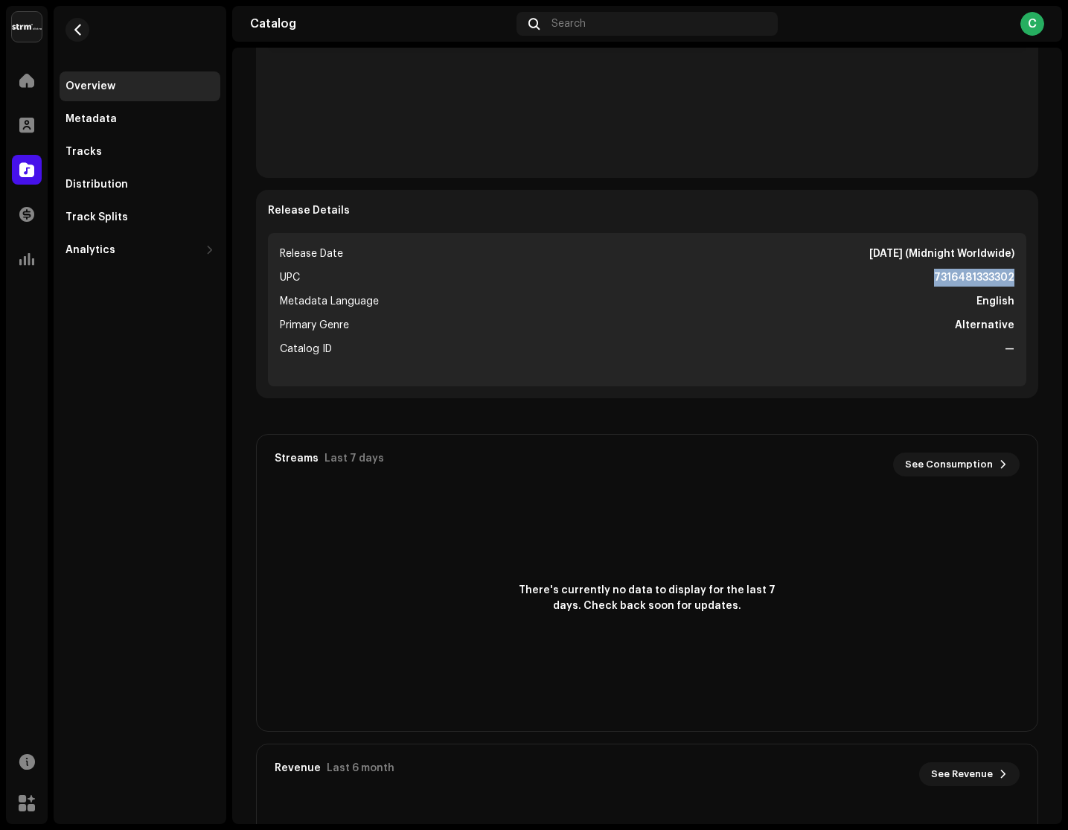
drag, startPoint x: 924, startPoint y: 282, endPoint x: 1014, endPoint y: 272, distance: 90.6
click at [1014, 273] on ul "Release Date Oct 10, 2025 (Midnight Worldwide) UPC 7316481333302 Metadata Langu…" at bounding box center [647, 309] width 759 height 153
copy strong "7316481333302"
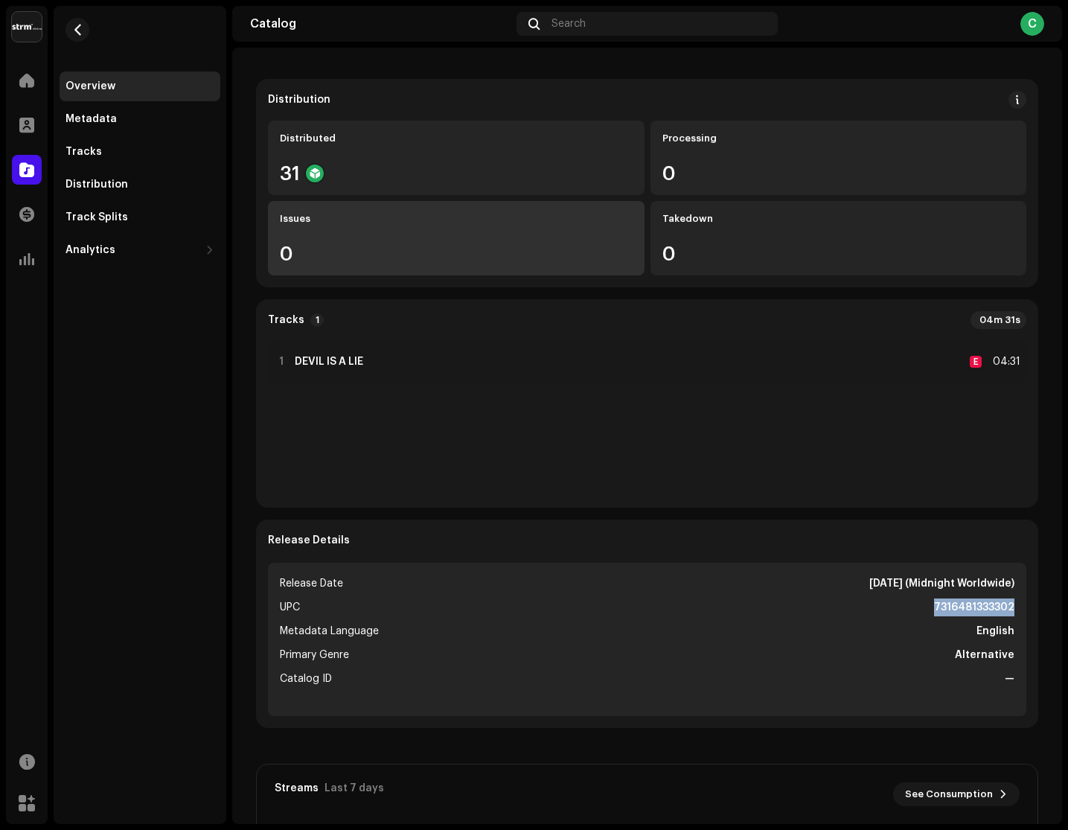
scroll to position [133, 0]
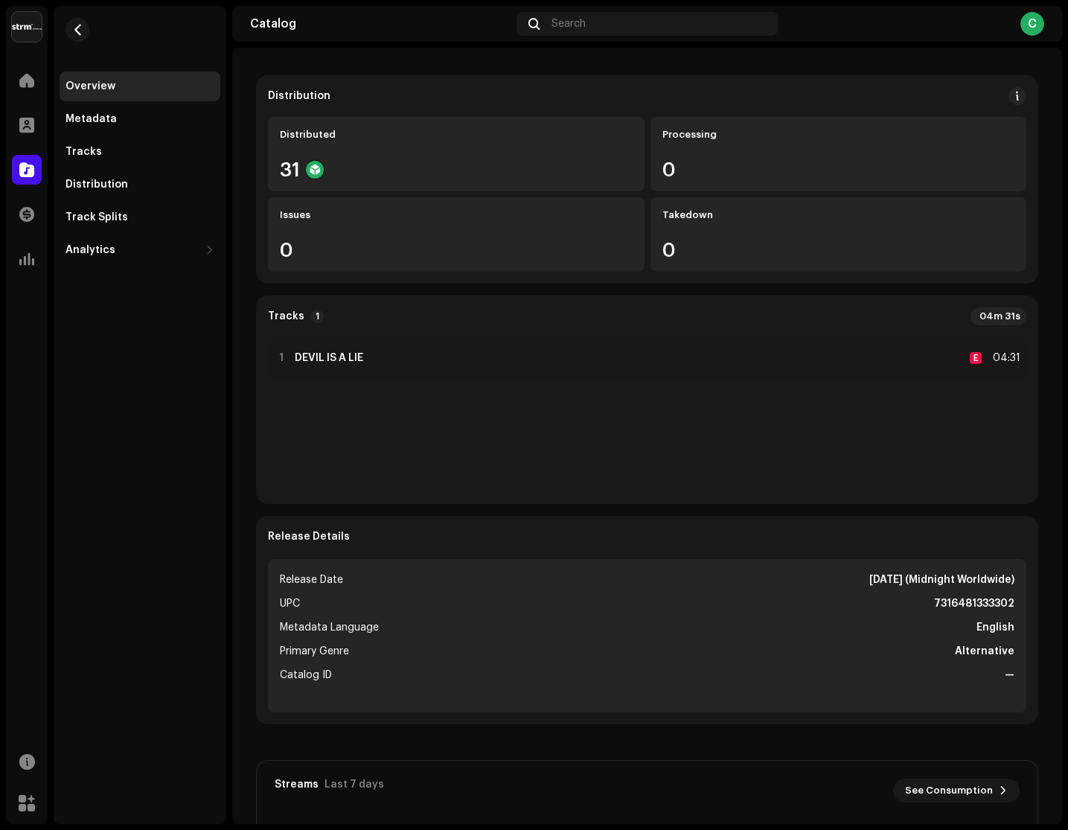
scroll to position [44, 0]
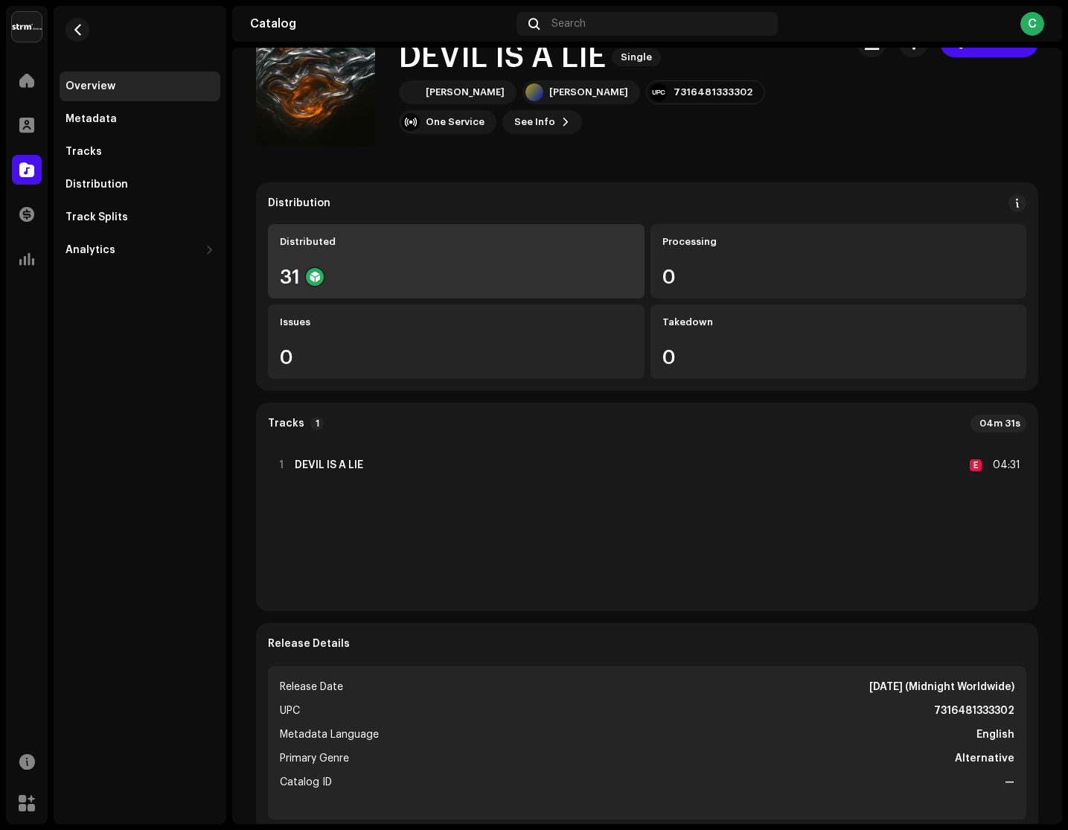
click at [446, 262] on div "Distributed 31" at bounding box center [456, 261] width 377 height 74
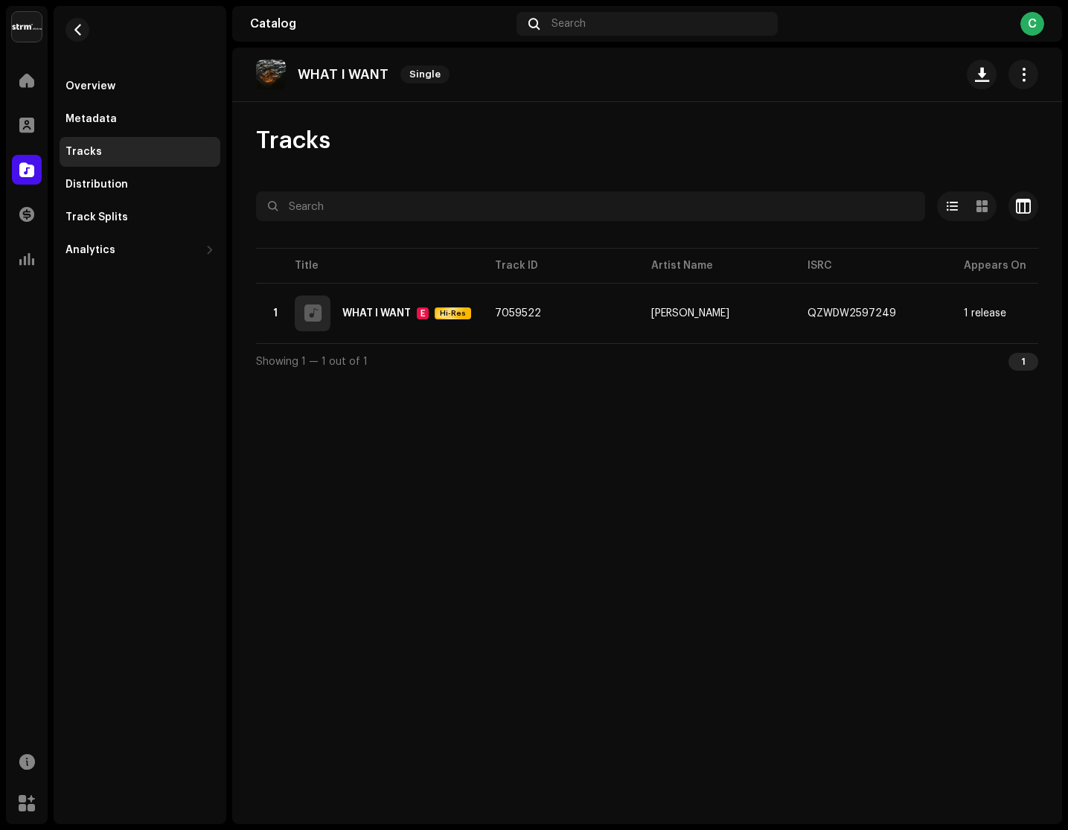
click at [134, 147] on div "Tracks" at bounding box center [140, 152] width 149 height 12
click at [1035, 202] on button "button" at bounding box center [1024, 206] width 30 height 30
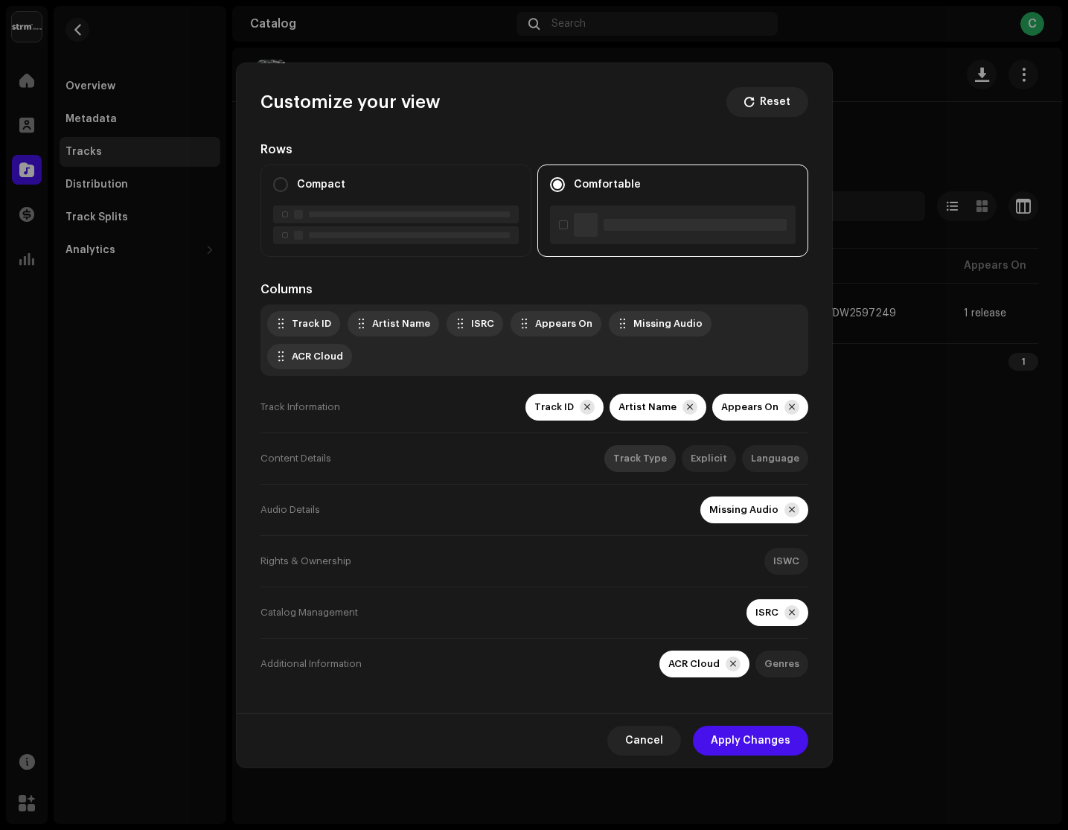
click at [637, 453] on div "Track Type" at bounding box center [640, 459] width 54 height 12
click at [718, 444] on div "Content Details Track Type Explicit Language" at bounding box center [535, 458] width 548 height 51
click at [775, 739] on span "Apply Changes" at bounding box center [751, 741] width 80 height 30
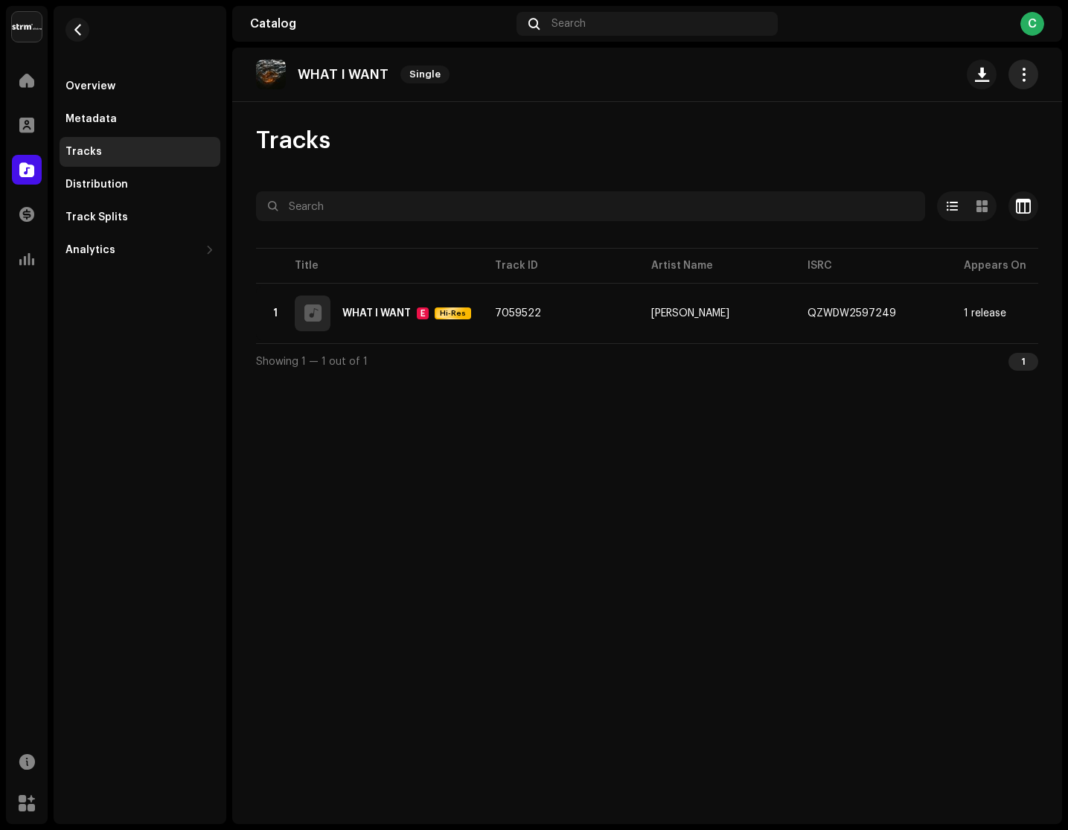
click at [1027, 76] on button "button" at bounding box center [1024, 75] width 30 height 30
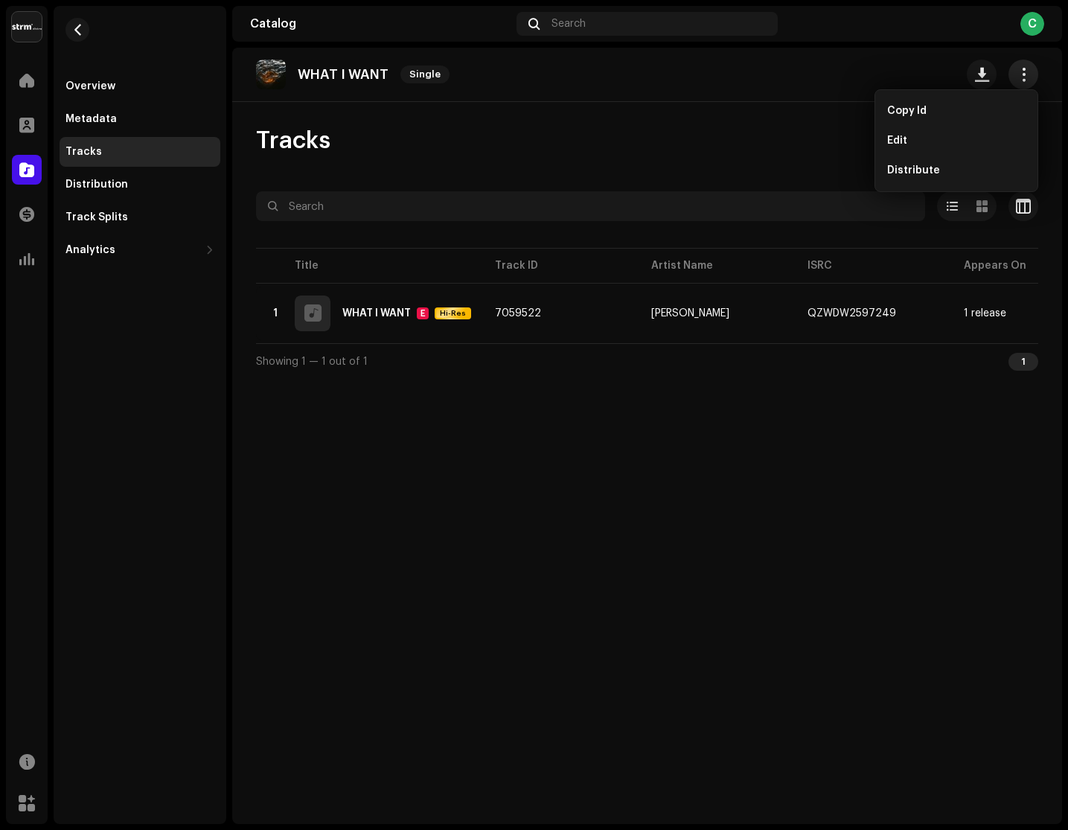
click at [1027, 76] on span "button" at bounding box center [1024, 74] width 14 height 12
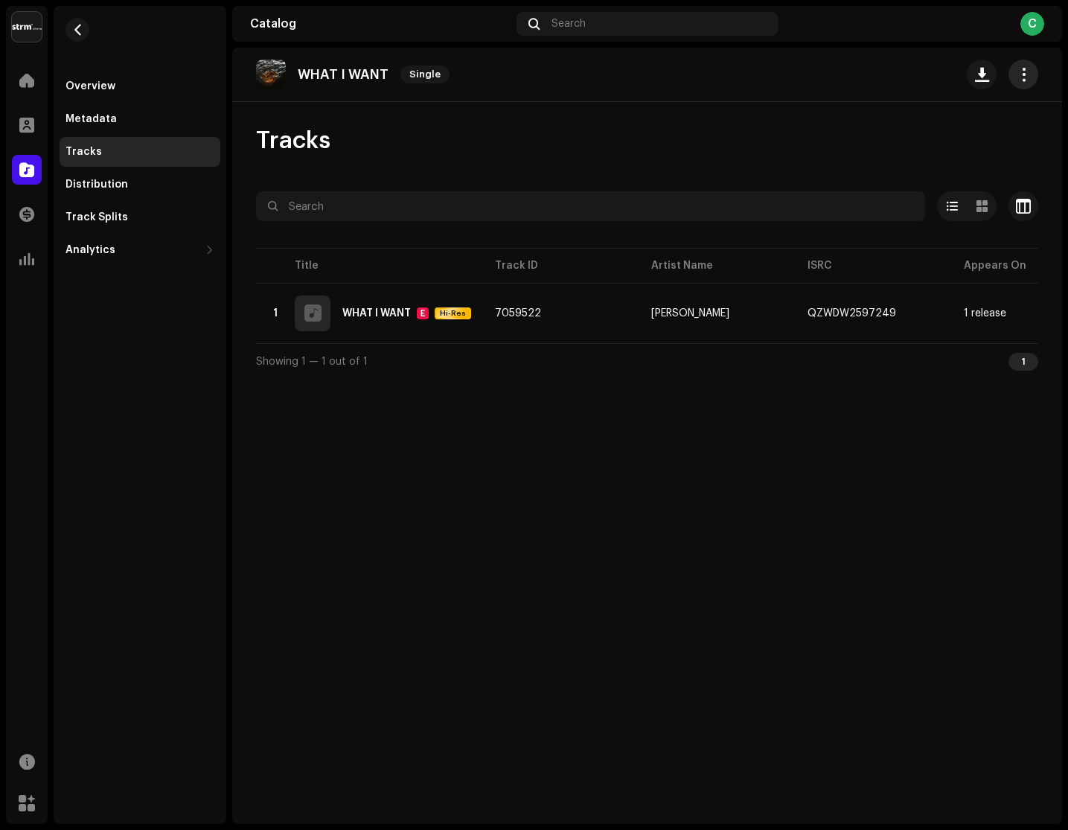
click at [1026, 76] on span "button" at bounding box center [1024, 74] width 14 height 12
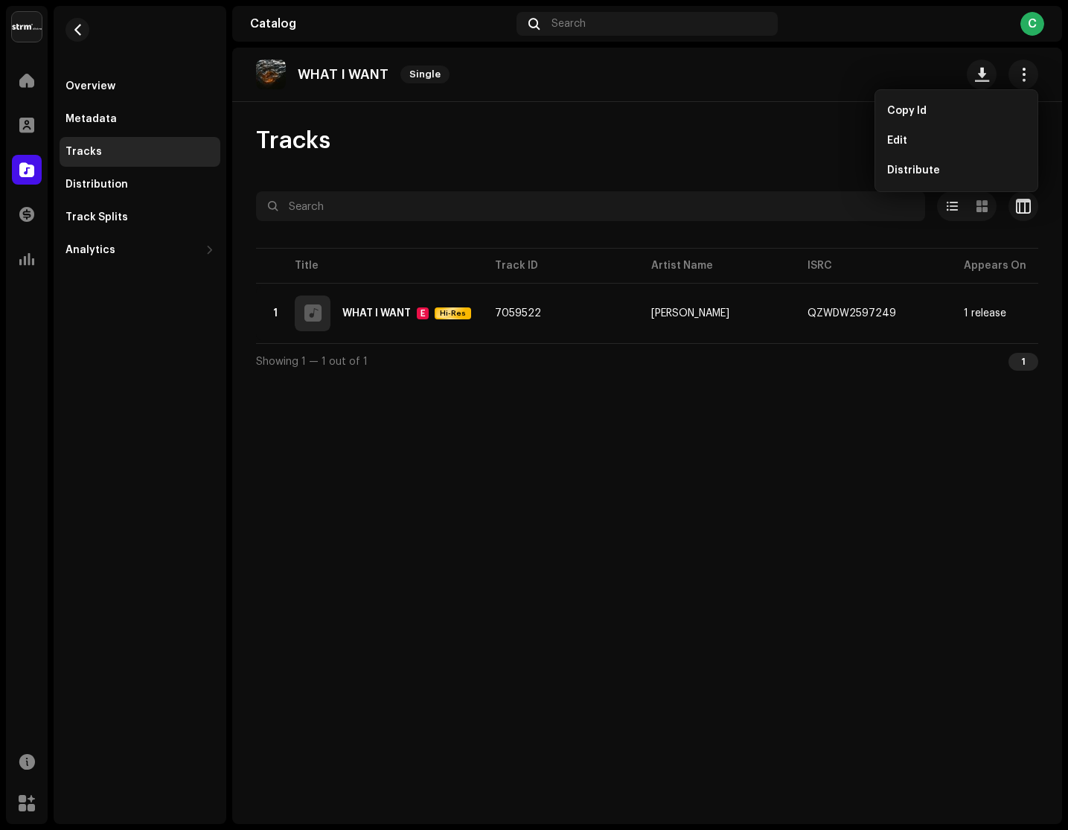
click at [506, 132] on div "Tracks" at bounding box center [647, 141] width 782 height 30
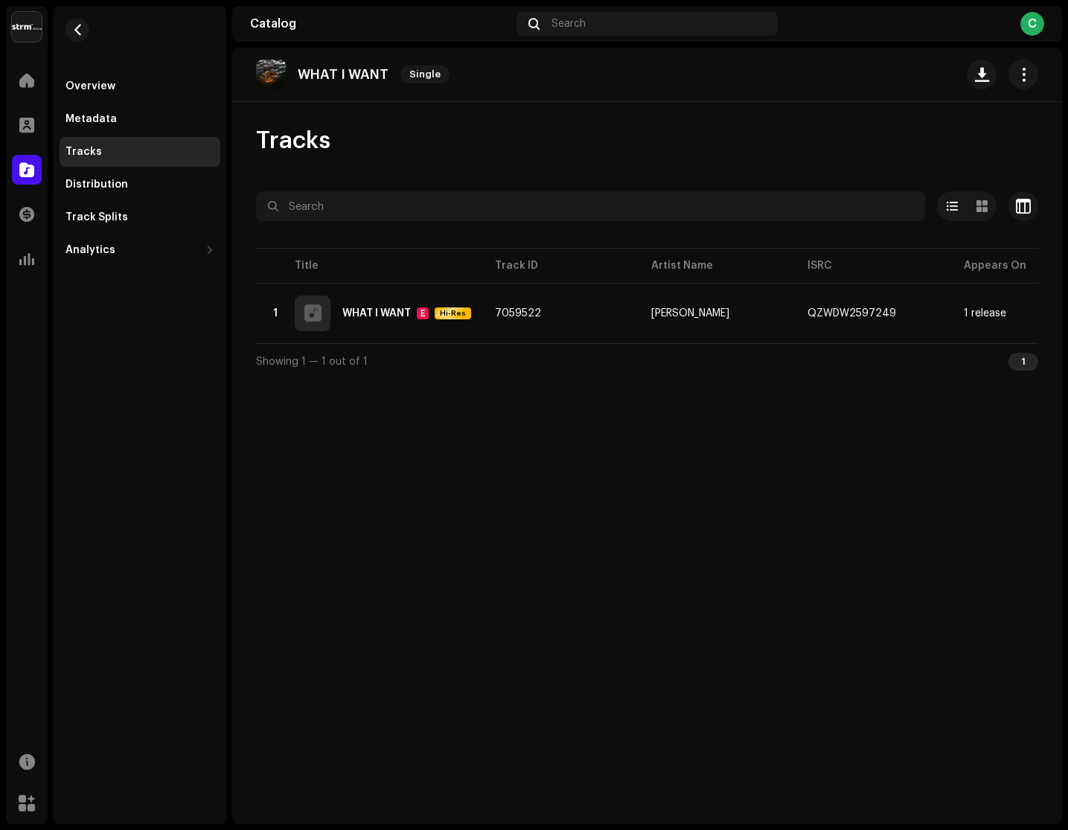
click at [130, 139] on div "Tracks" at bounding box center [140, 152] width 161 height 30
click at [139, 132] on div "Metadata" at bounding box center [140, 119] width 161 height 30
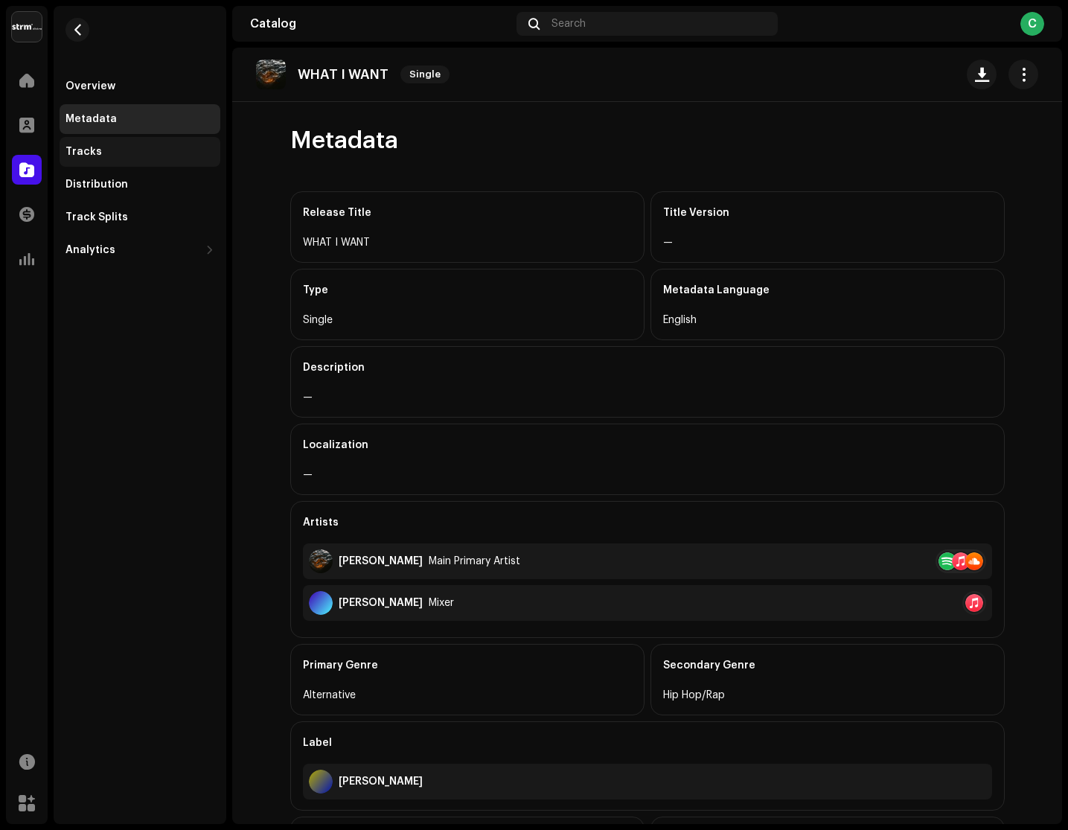
click at [147, 150] on div "Tracks" at bounding box center [140, 152] width 149 height 12
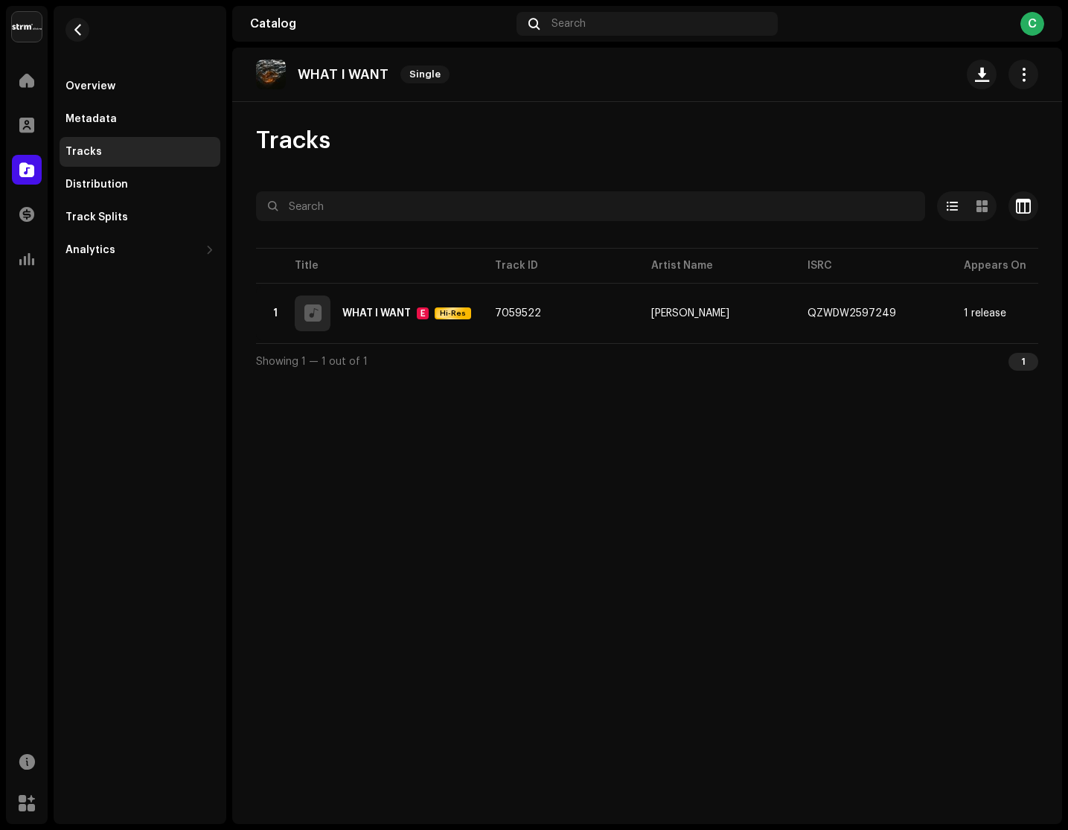
click at [189, 162] on div "Tracks" at bounding box center [140, 152] width 161 height 30
click at [191, 162] on div "Tracks" at bounding box center [140, 152] width 161 height 30
click at [182, 132] on div "Metadata" at bounding box center [140, 119] width 161 height 30
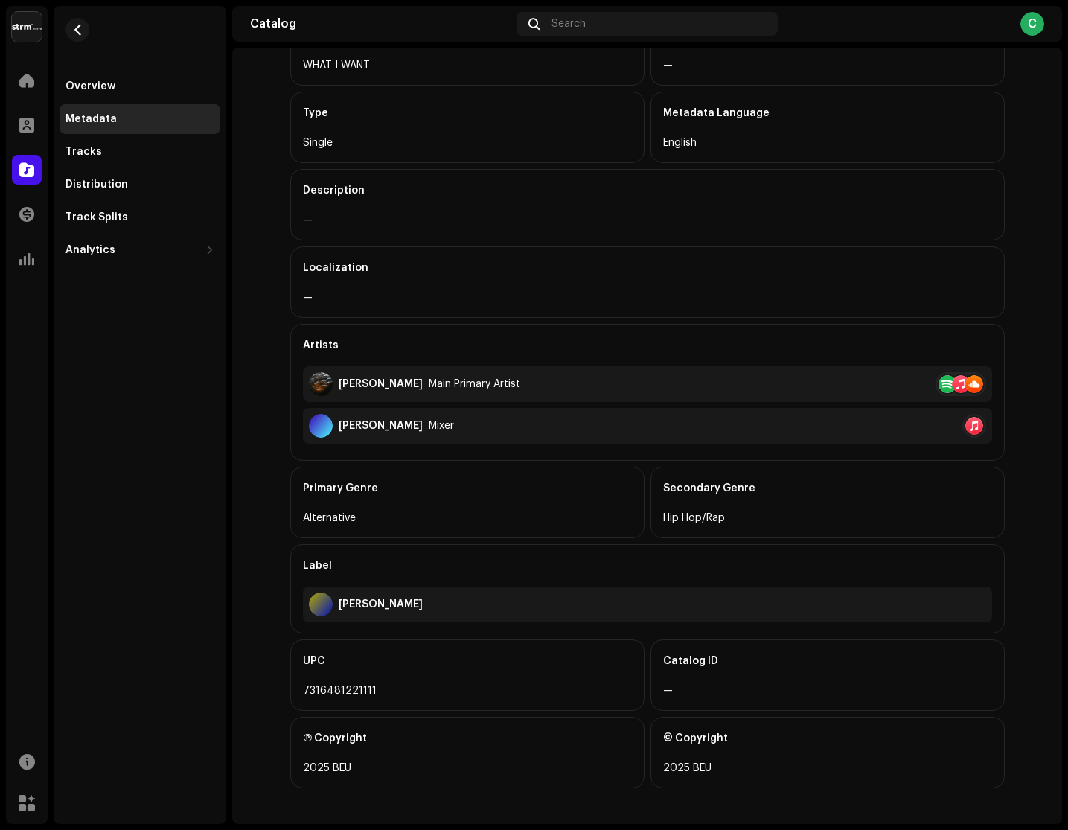
scroll to position [177, 0]
click at [149, 81] on div "Overview" at bounding box center [140, 86] width 149 height 12
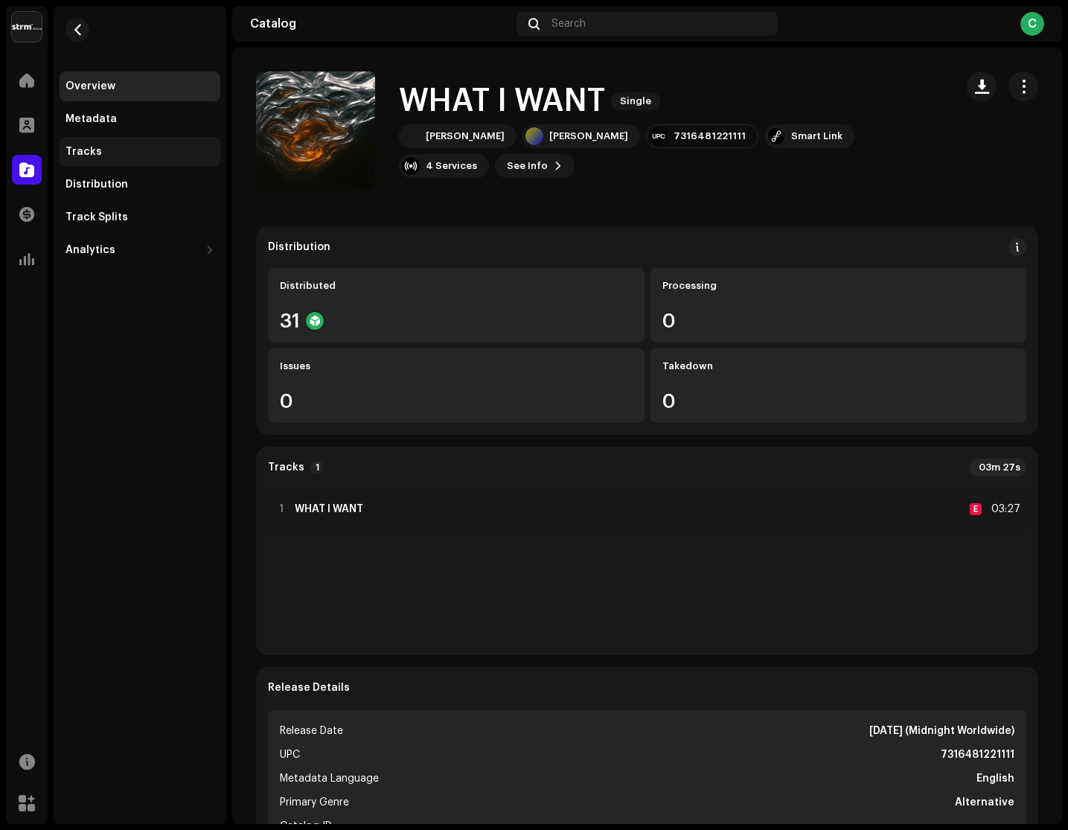
click at [172, 165] on div "Tracks" at bounding box center [140, 152] width 161 height 30
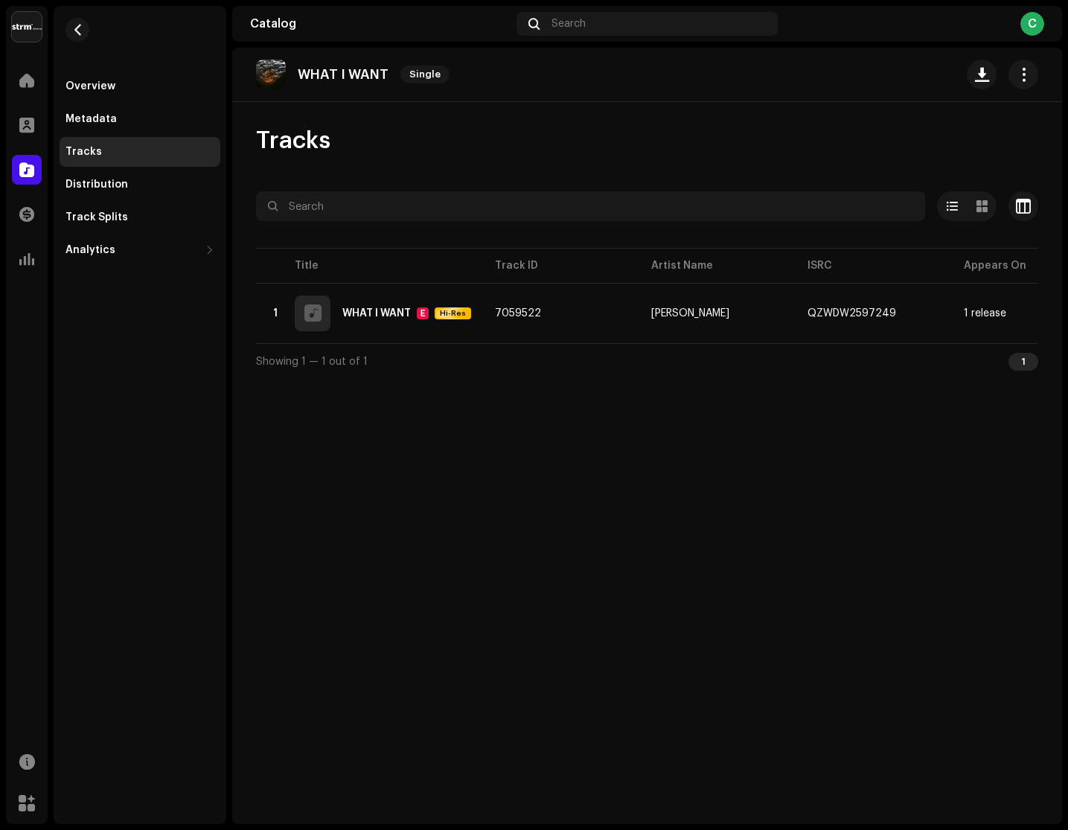
click at [185, 158] on div "Tracks" at bounding box center [140, 152] width 161 height 30
click at [168, 106] on div "Metadata" at bounding box center [140, 119] width 161 height 30
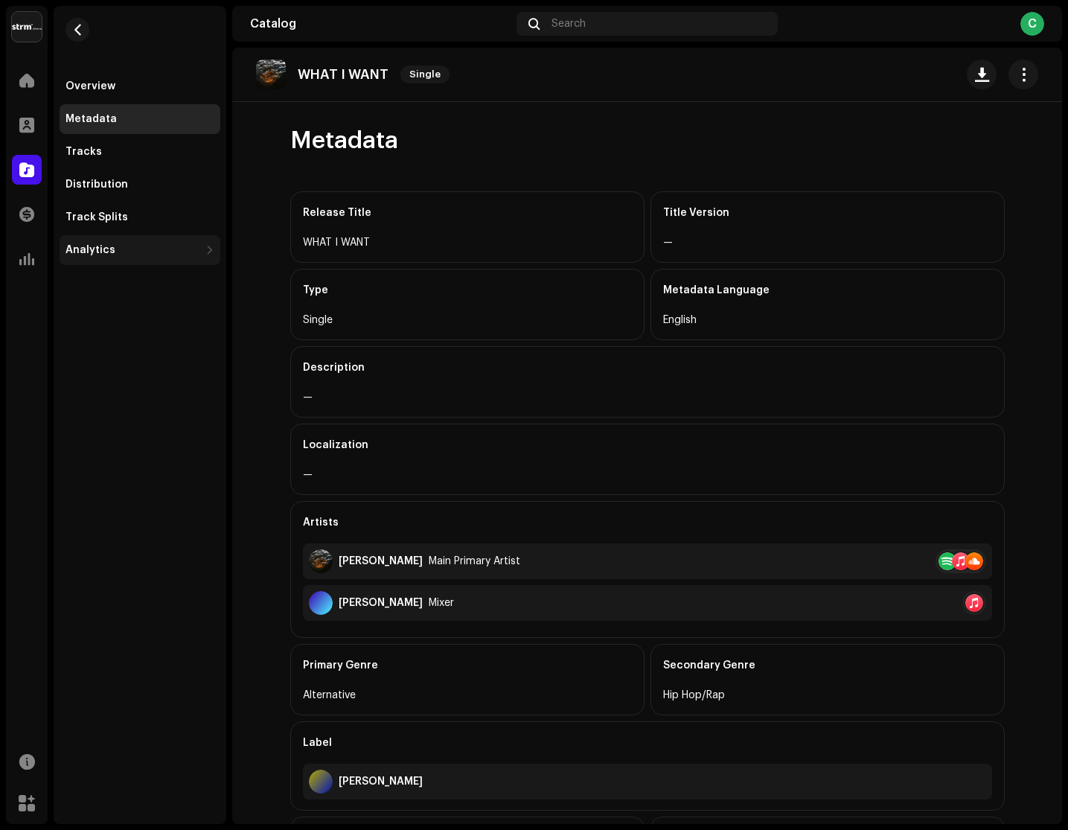
click at [197, 243] on div "Analytics" at bounding box center [140, 250] width 161 height 30
click at [194, 221] on div "Track Splits" at bounding box center [140, 217] width 149 height 12
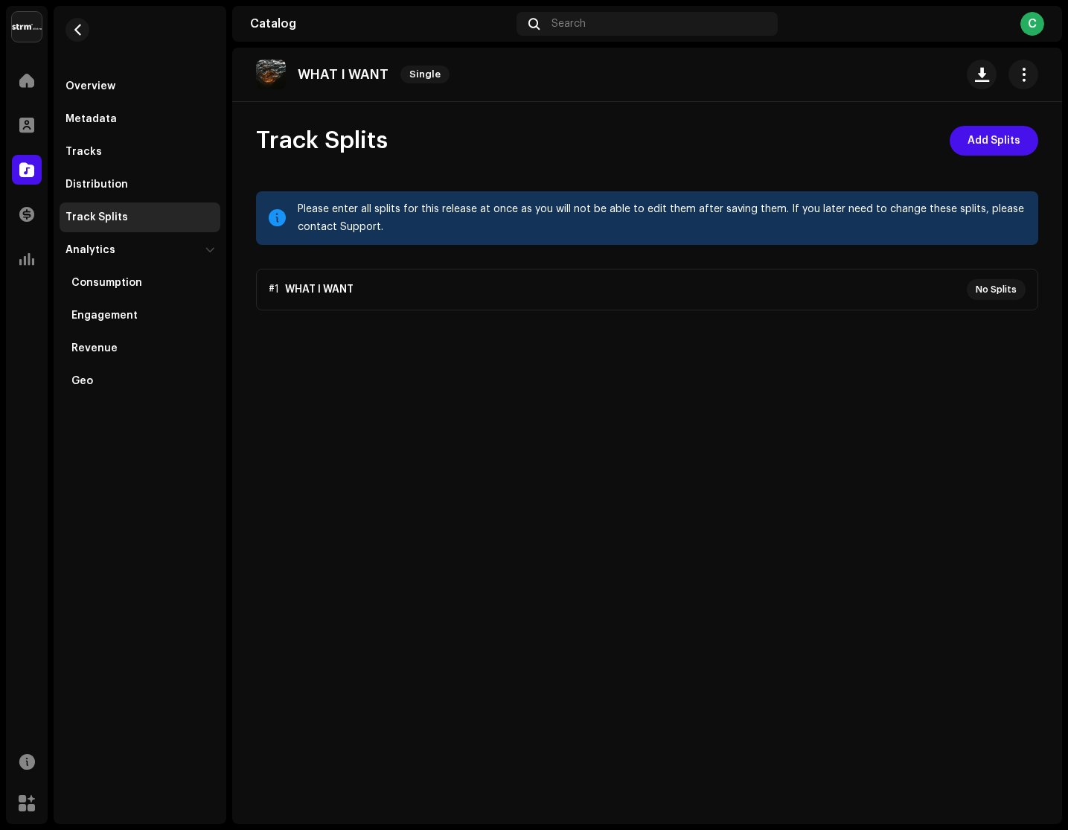
click at [189, 200] on div "Overview Metadata Tracks Distribution Track Splits Analytics Consumption Engage…" at bounding box center [140, 233] width 161 height 325
click at [188, 185] on div "Distribution" at bounding box center [140, 185] width 149 height 12
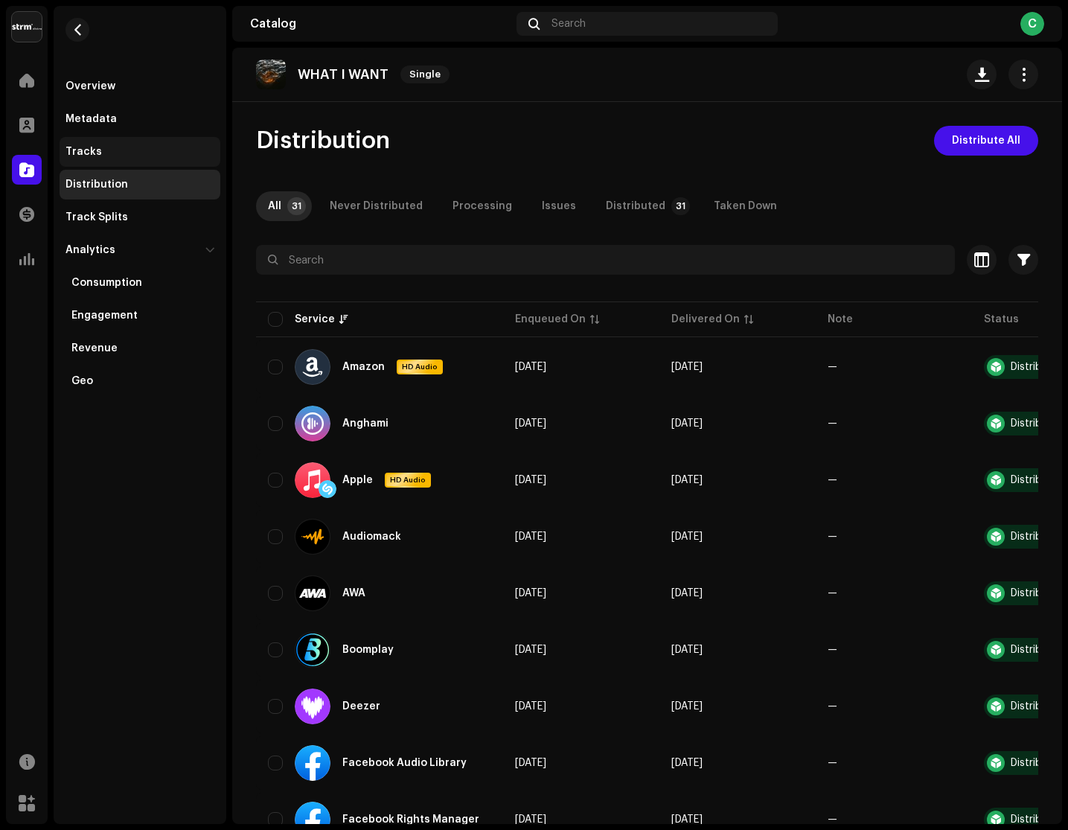
click at [195, 145] on div "Tracks" at bounding box center [140, 152] width 161 height 30
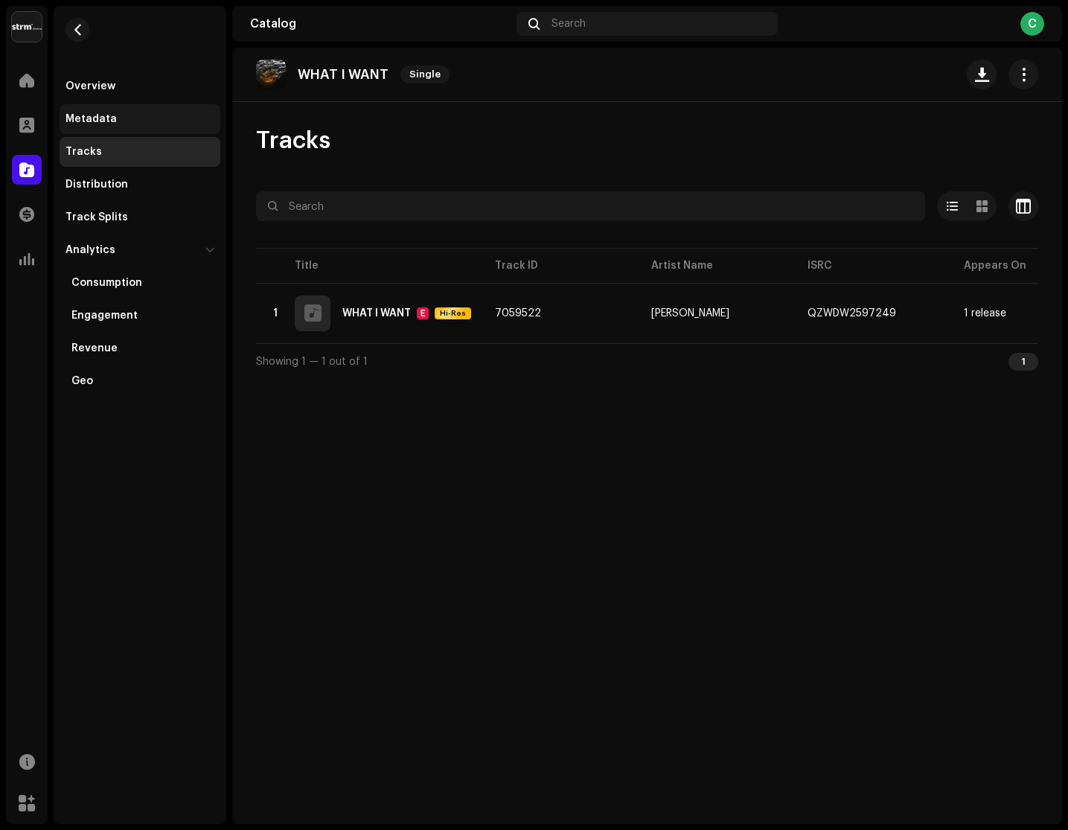
click at [92, 119] on div "Metadata" at bounding box center [91, 119] width 51 height 12
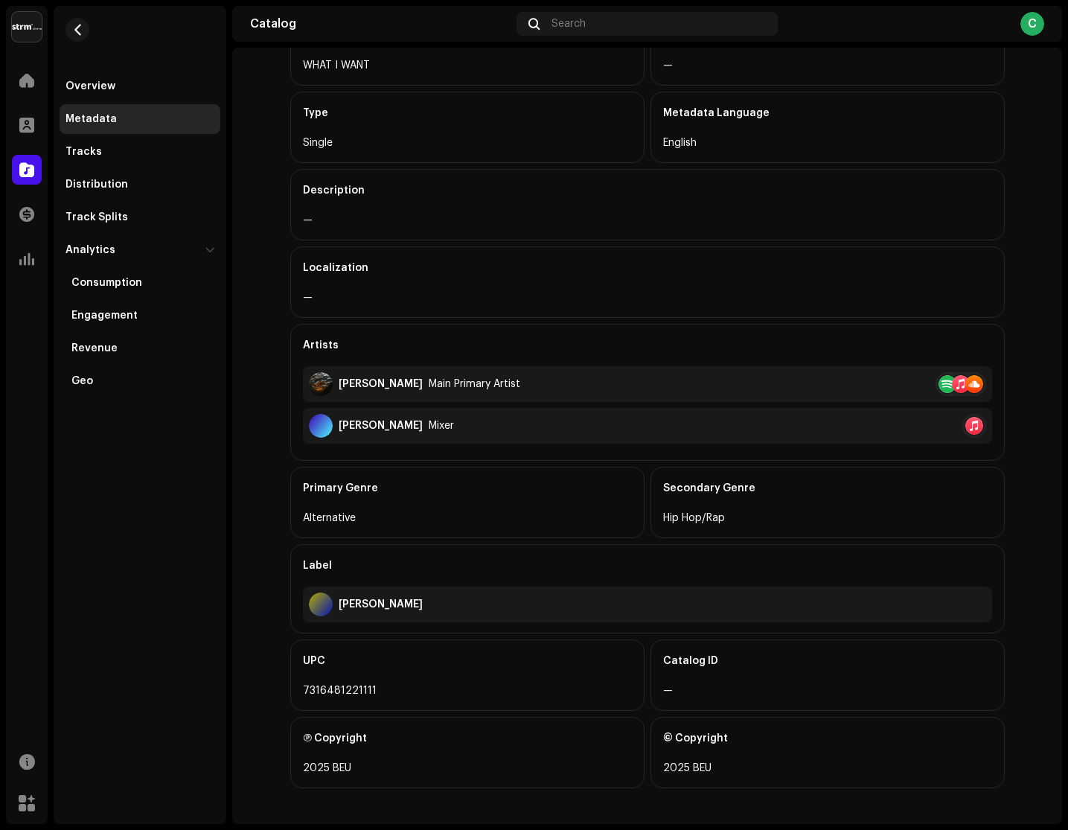
scroll to position [177, 0]
click at [384, 377] on div "CALVIN DIXON Main Primary Artist" at bounding box center [414, 384] width 211 height 24
click at [386, 391] on div "CALVIN DIXON Main Primary Artist" at bounding box center [414, 384] width 211 height 24
click at [319, 374] on img at bounding box center [321, 384] width 24 height 24
click at [322, 445] on div "Artists CALVIN DIXON Main Primary Artist SERGIO CORTEZ Mixer" at bounding box center [647, 392] width 715 height 137
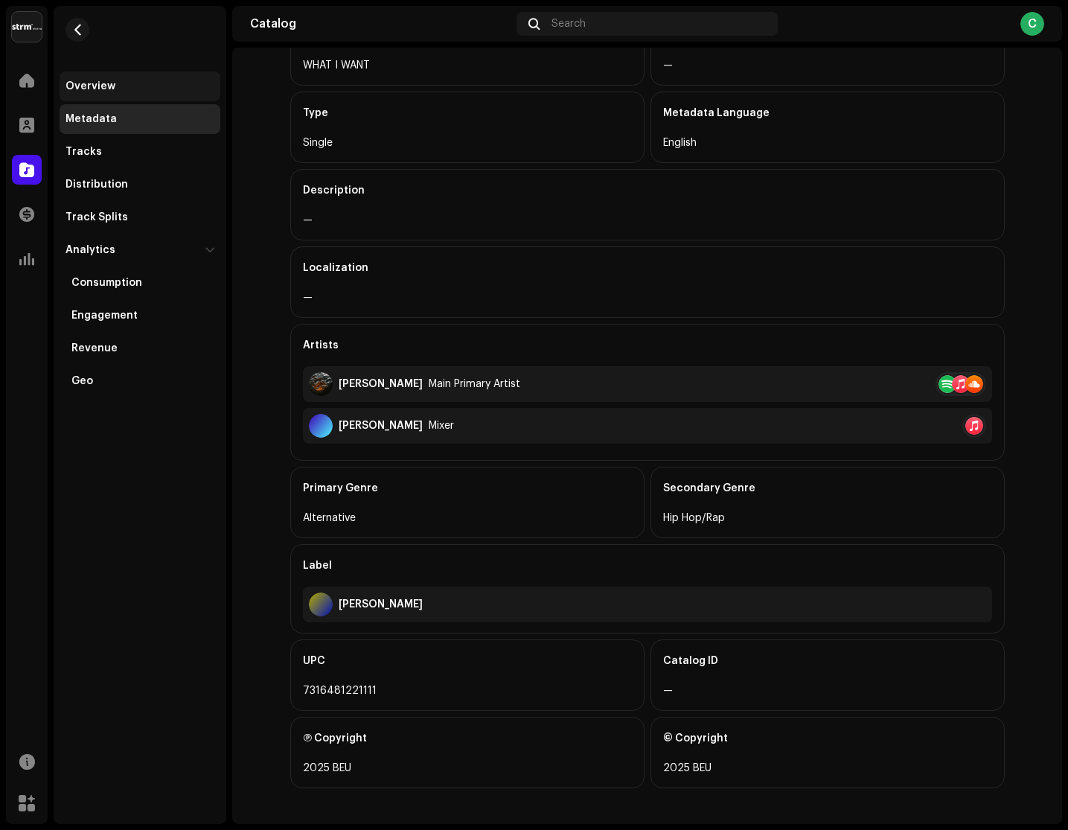
click at [146, 96] on div "Overview" at bounding box center [140, 86] width 161 height 30
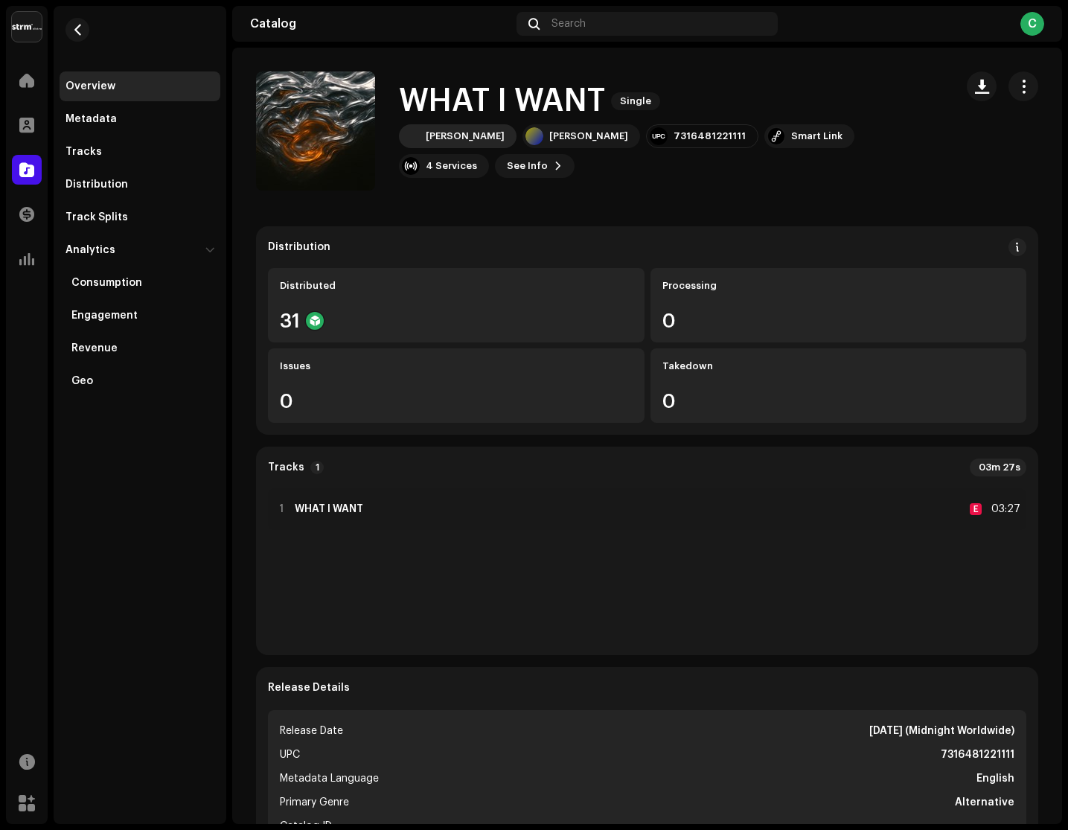
click at [465, 147] on div "[PERSON_NAME]" at bounding box center [458, 136] width 118 height 24
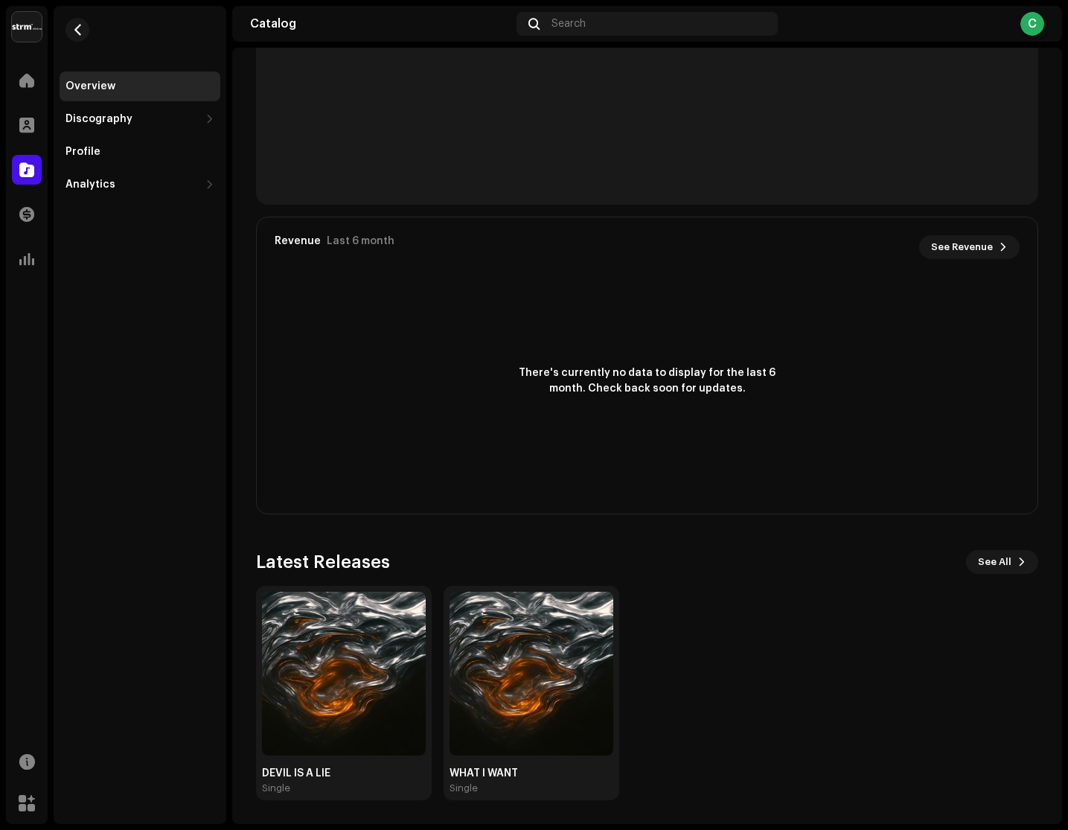
scroll to position [787, 0]
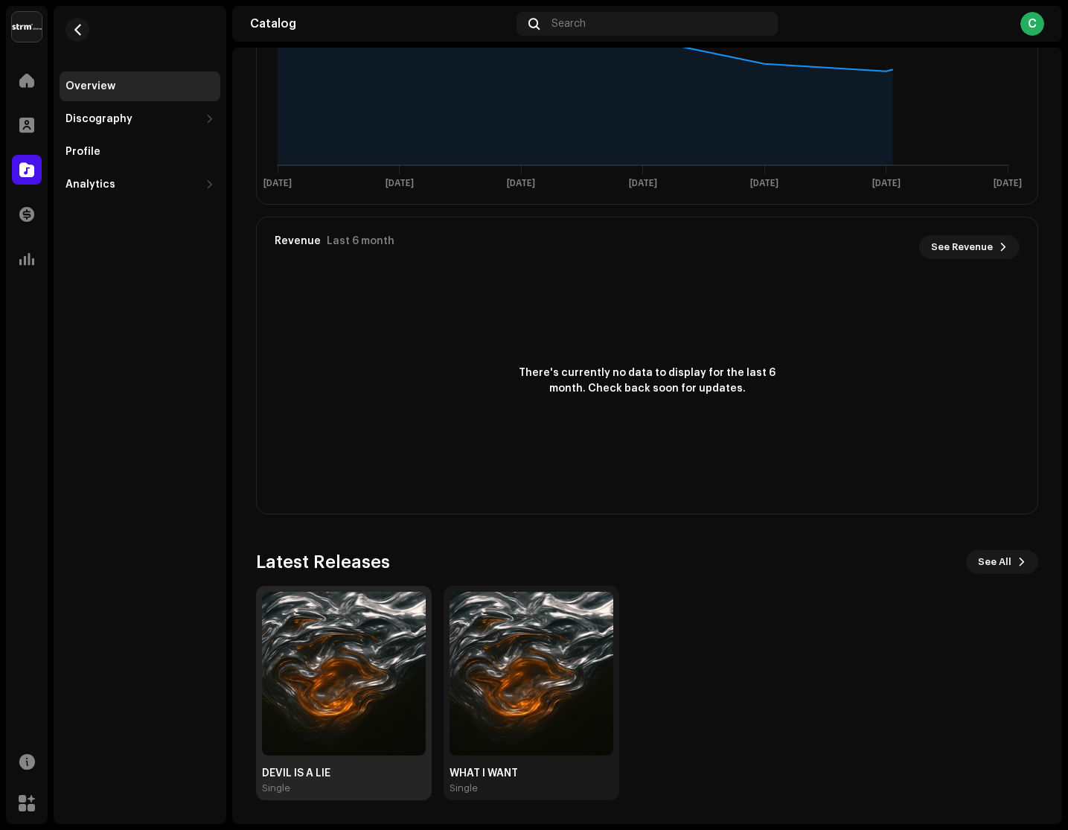
click at [377, 602] on img at bounding box center [344, 674] width 164 height 164
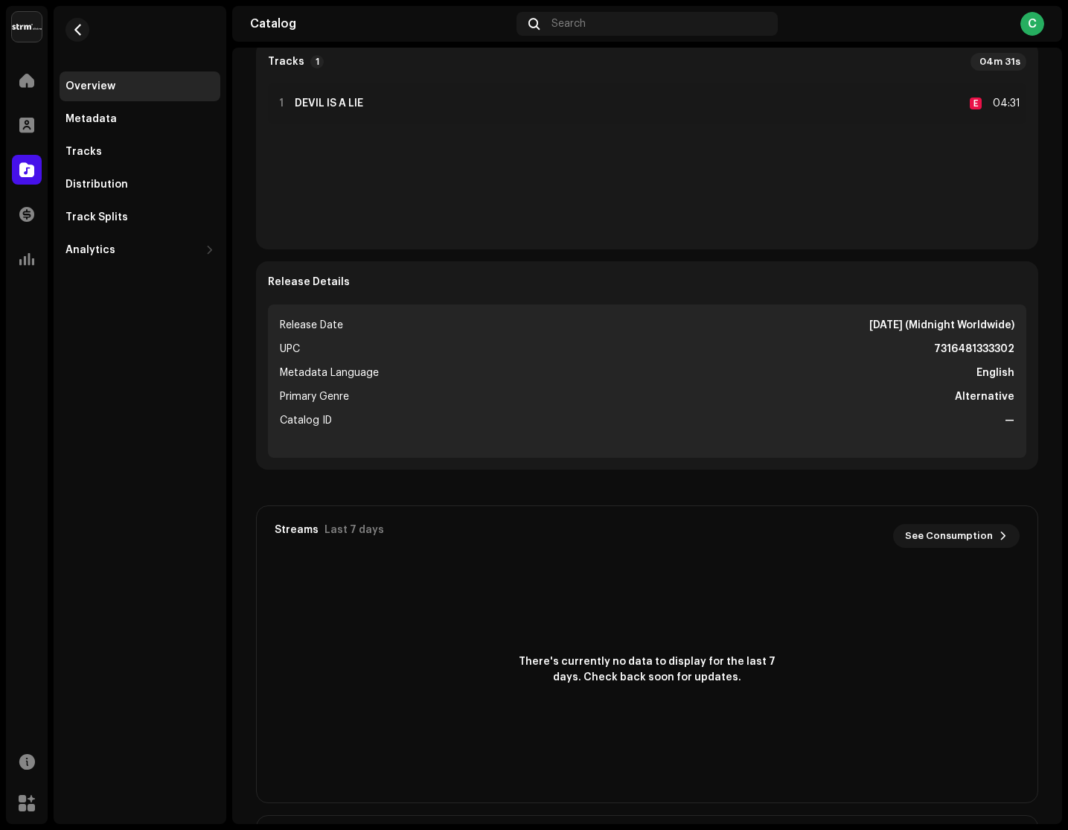
scroll to position [407, 0]
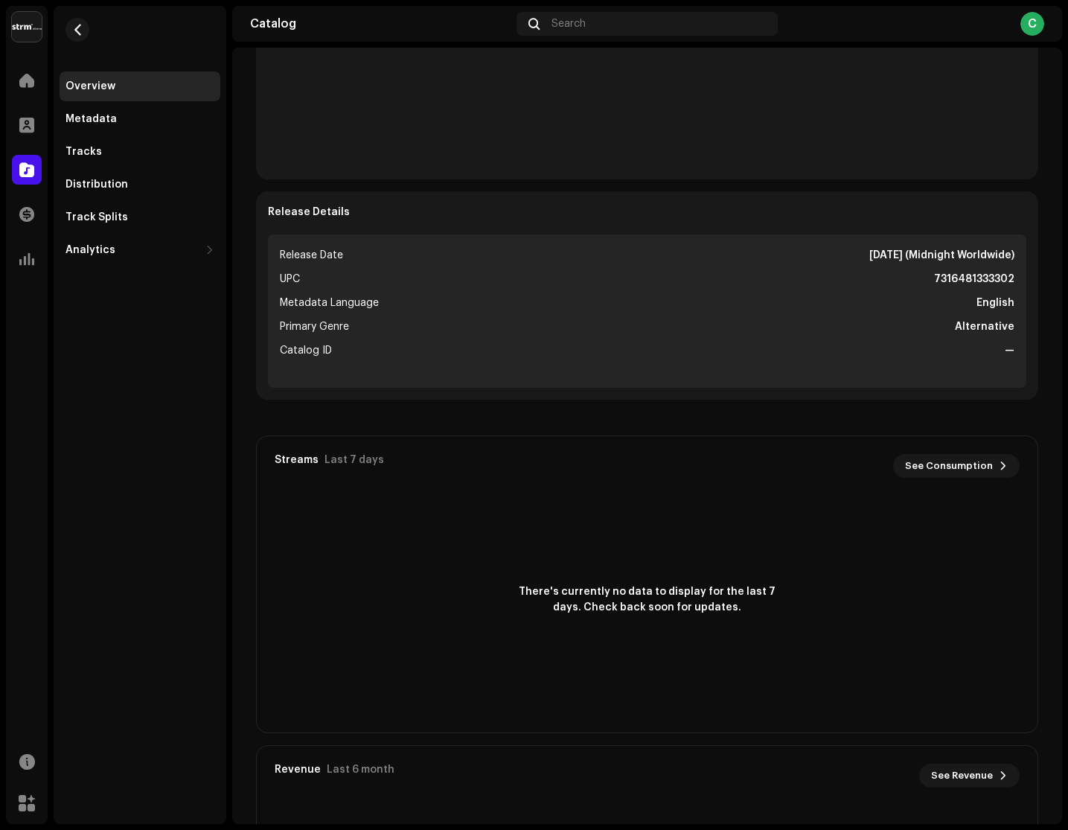
scroll to position [438, 0]
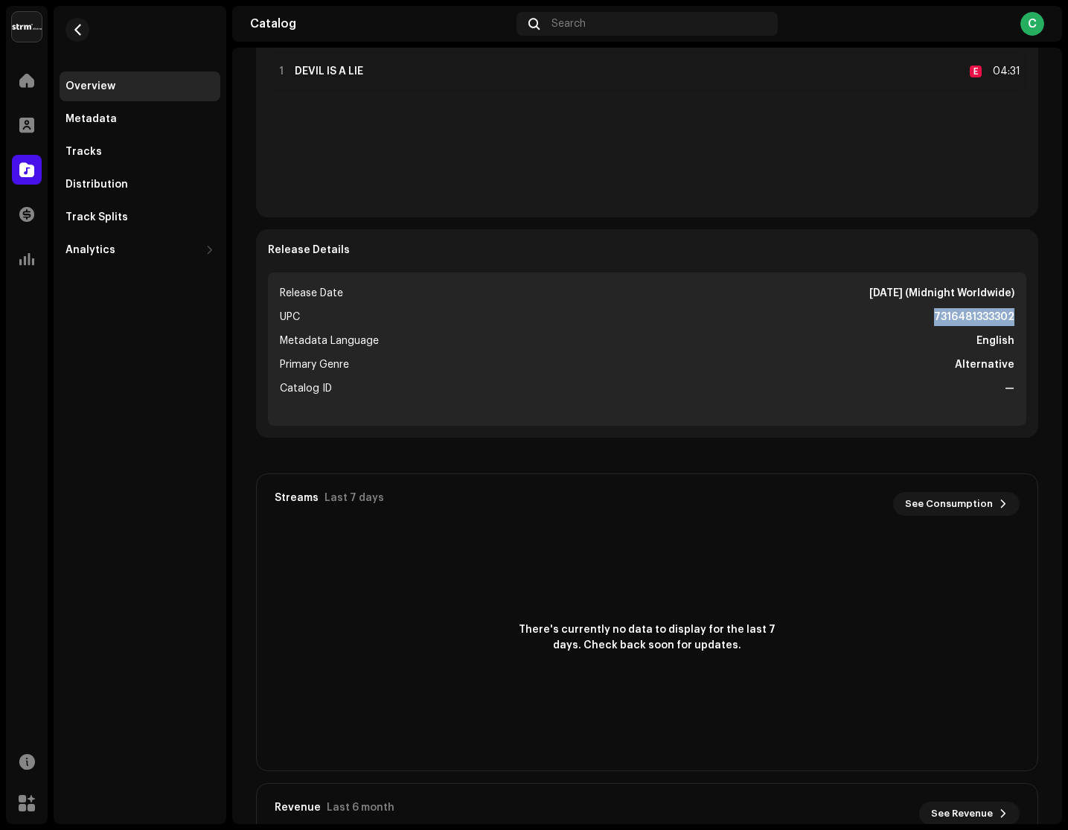
drag, startPoint x: 921, startPoint y: 314, endPoint x: 1053, endPoint y: 316, distance: 131.8
click at [1053, 316] on div "Distribution Distributed 31 Processing 0 Issues 0 Takedown 0 Tracks 1 04m 31s 1…" at bounding box center [647, 435] width 830 height 1292
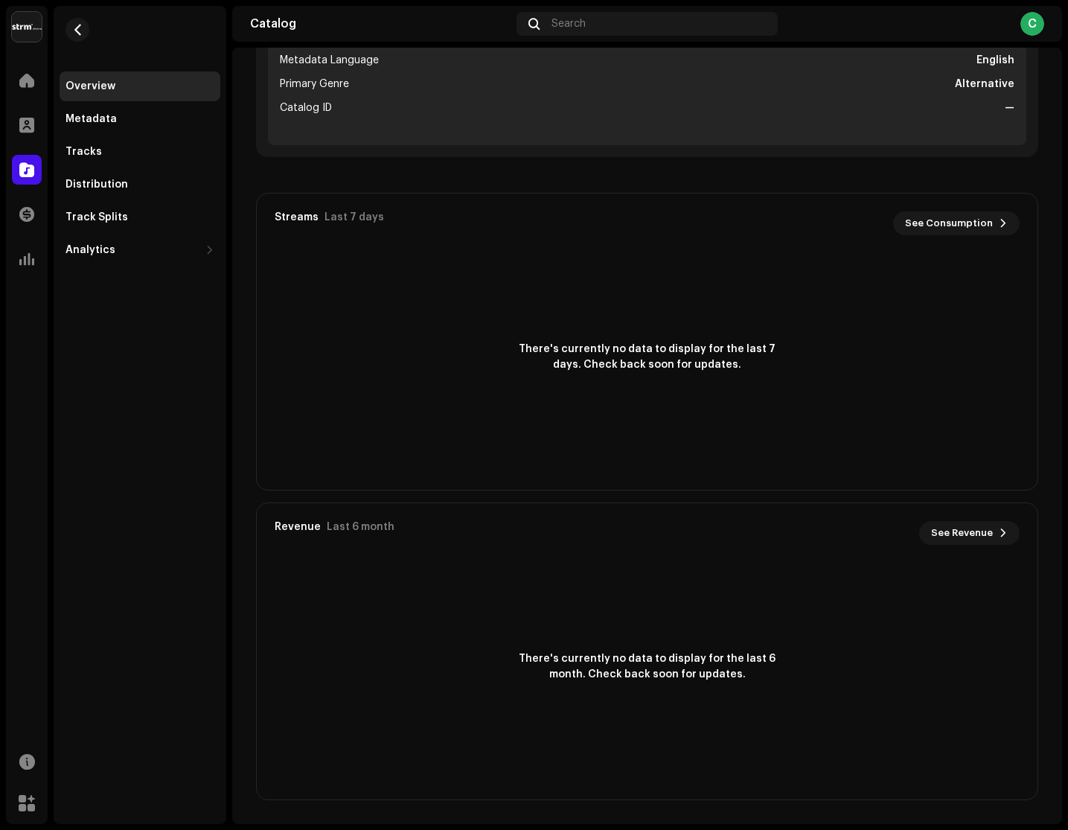
scroll to position [718, 0]
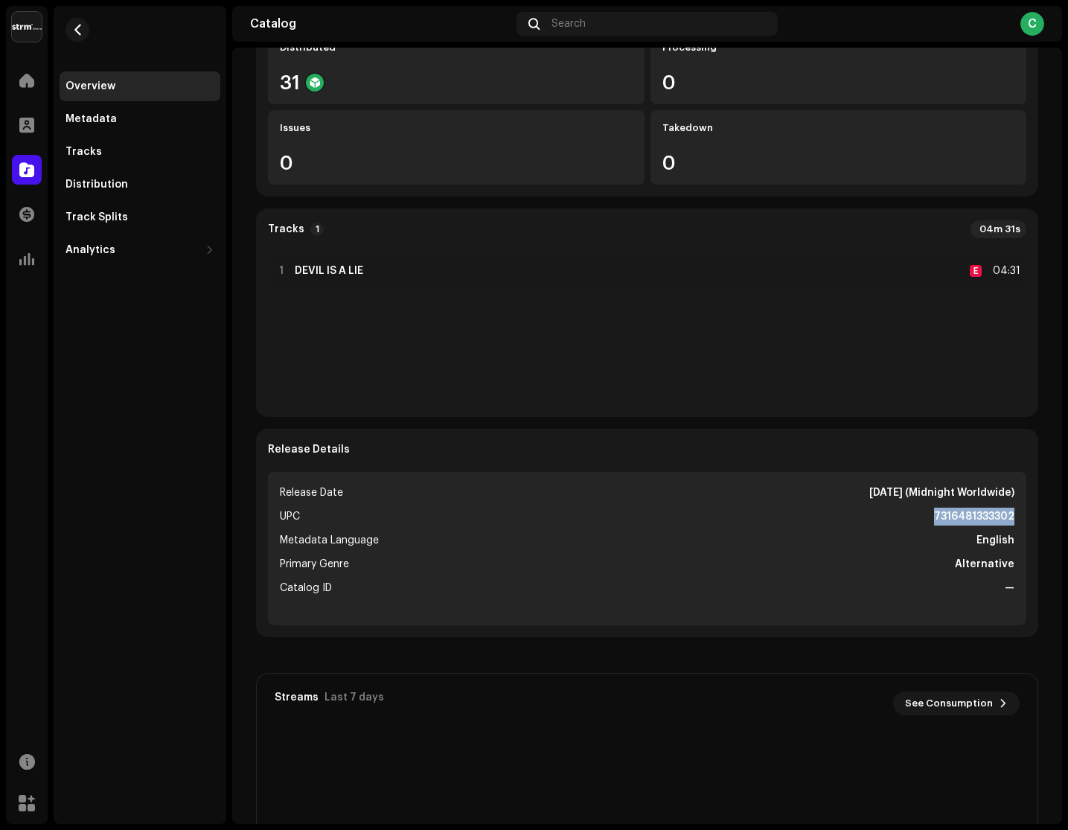
scroll to position [250, 0]
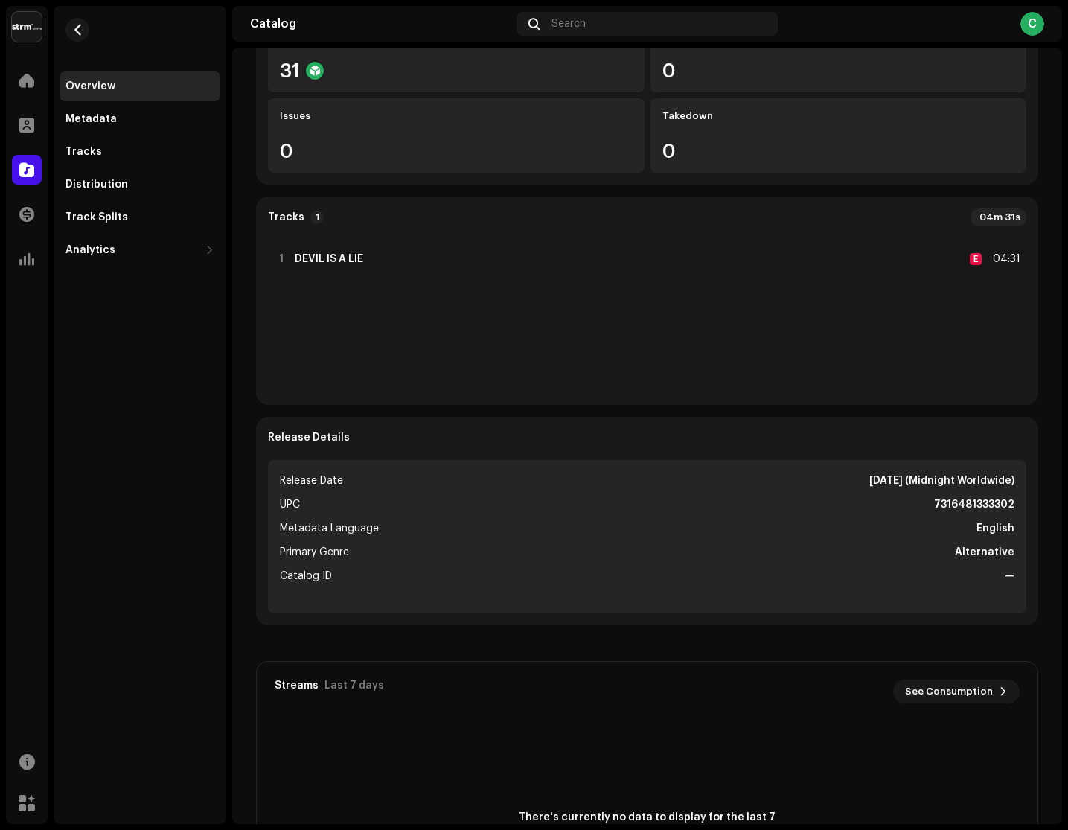
click at [744, 471] on ul "Release Date Oct 10, 2025 (Midnight Worldwide) UPC 7316481333302 Metadata Langu…" at bounding box center [647, 536] width 759 height 153
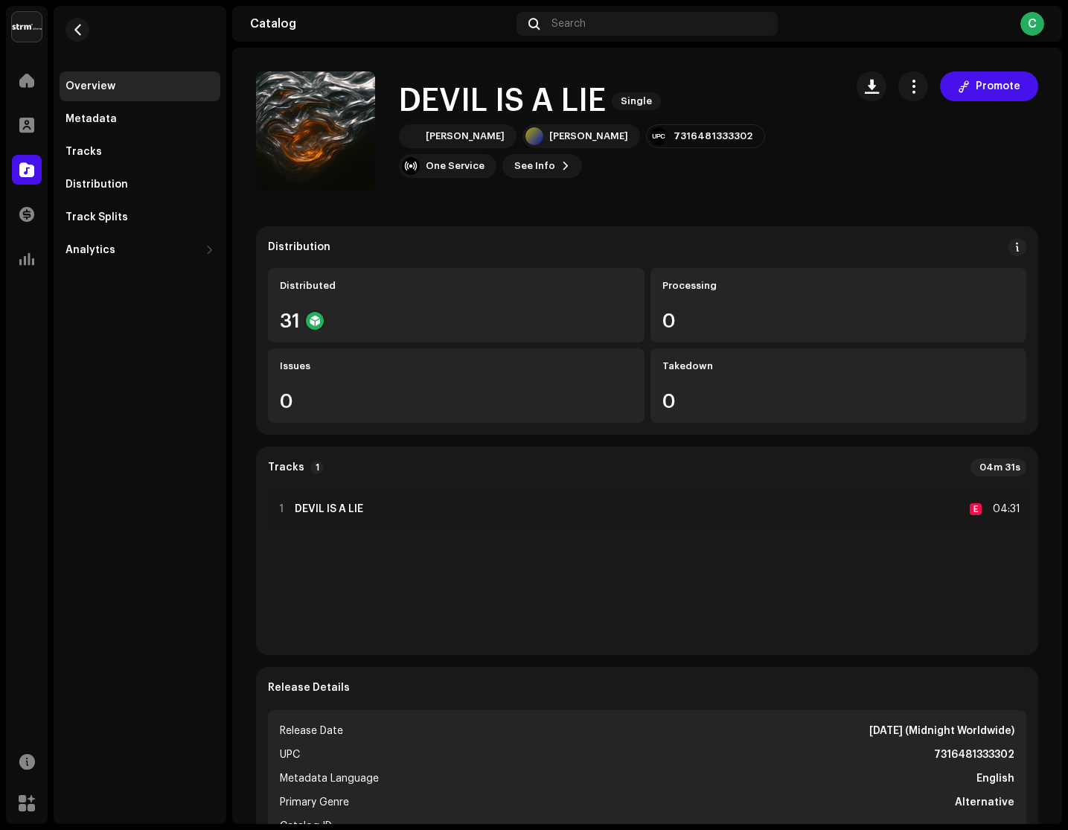
scroll to position [0, 0]
click at [1012, 243] on span at bounding box center [1017, 247] width 10 height 12
click at [850, 150] on div "DSP Guidelines for Delivery Lead Time We usually deliver your releases within h…" at bounding box center [534, 415] width 1068 height 830
click at [905, 98] on button "button" at bounding box center [914, 86] width 30 height 30
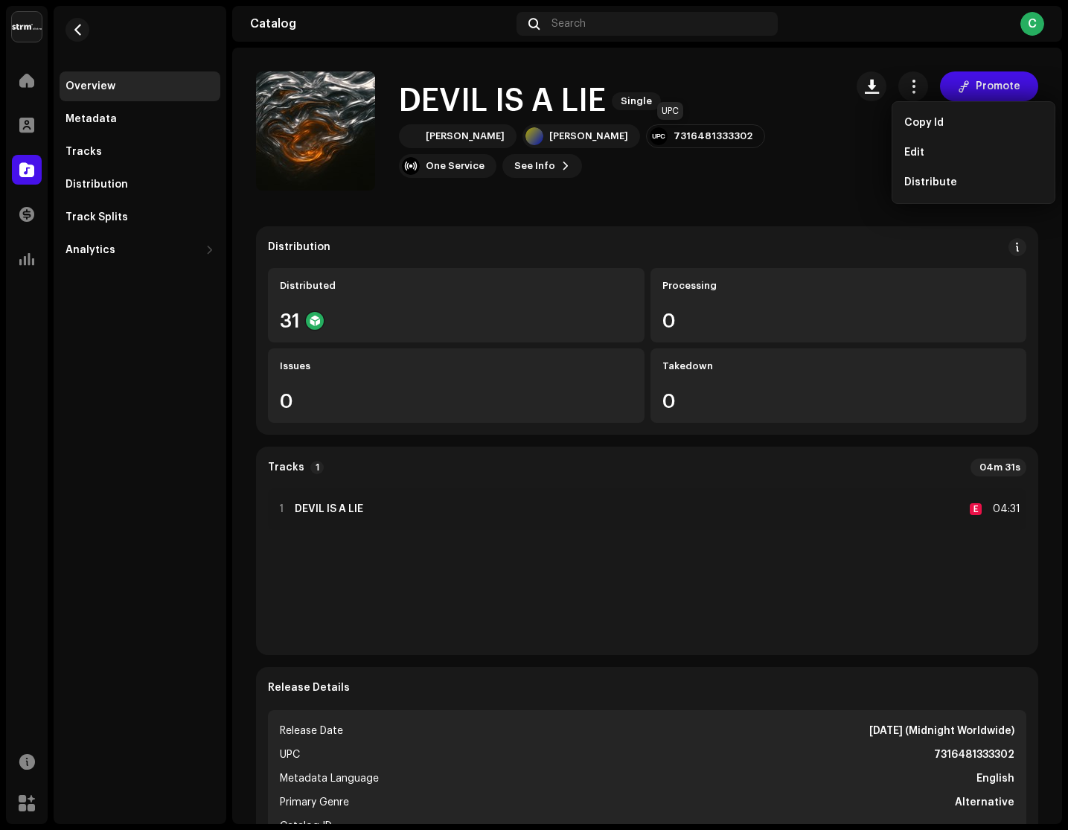
click at [650, 127] on div at bounding box center [659, 136] width 18 height 18
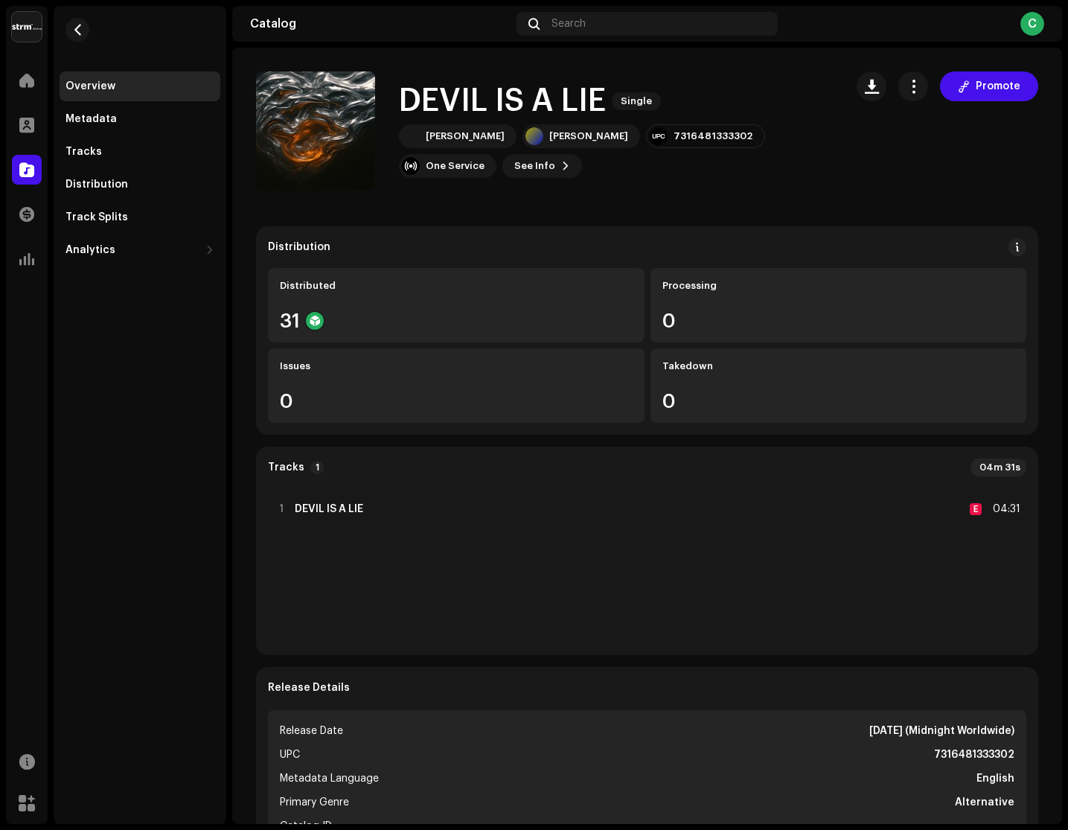
scroll to position [30, 0]
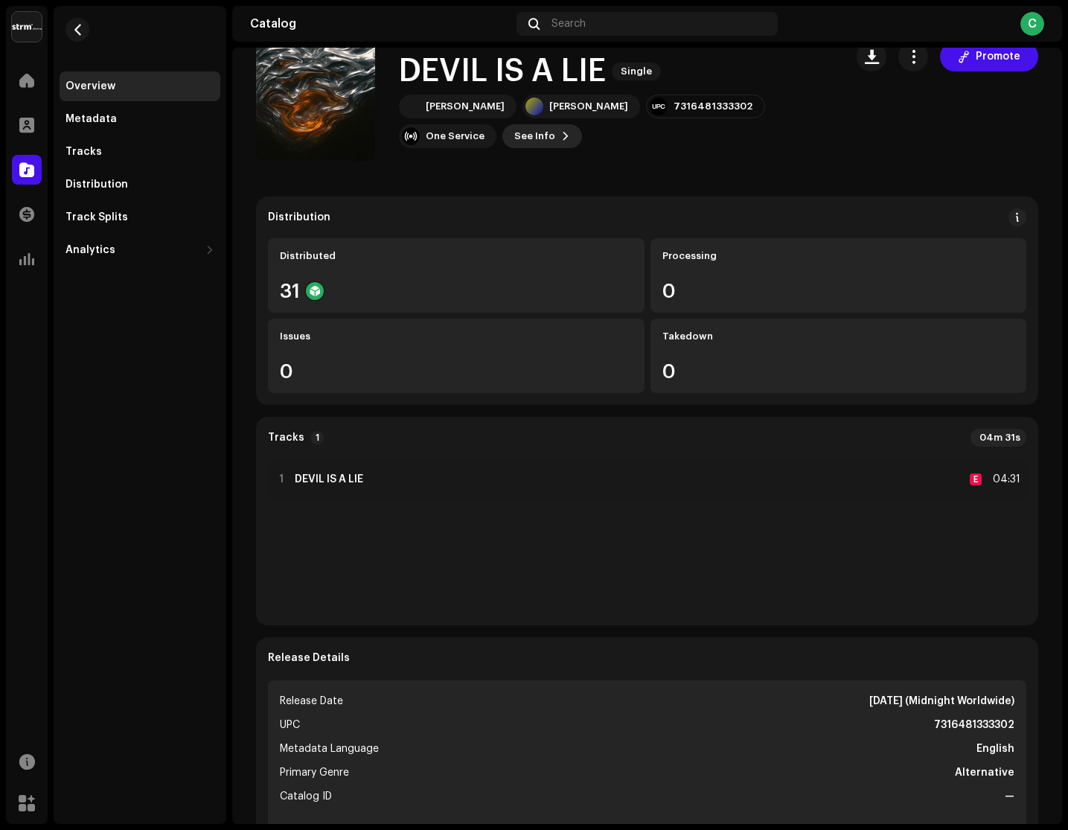
click at [561, 131] on span at bounding box center [565, 136] width 9 height 12
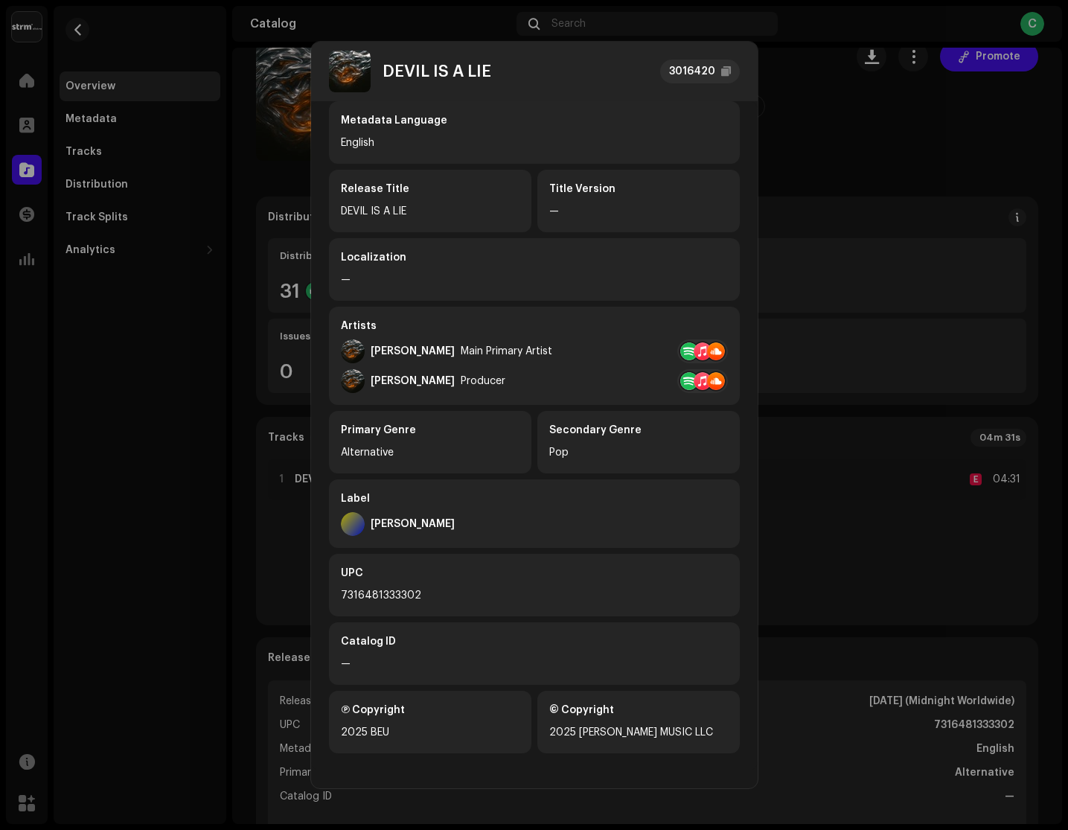
scroll to position [42, 0]
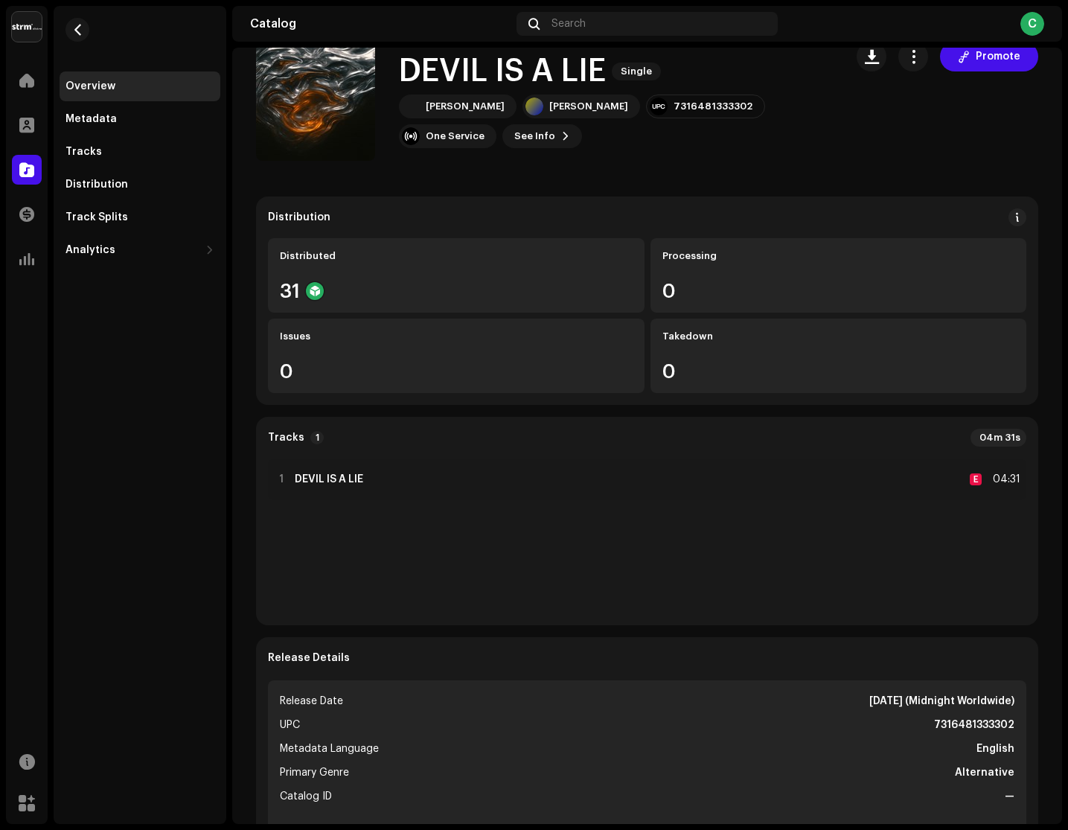
click at [280, 295] on div "DEVIL IS A LIE 3016420 Metadata Distribution Metadata Language English Release …" at bounding box center [534, 415] width 1068 height 830
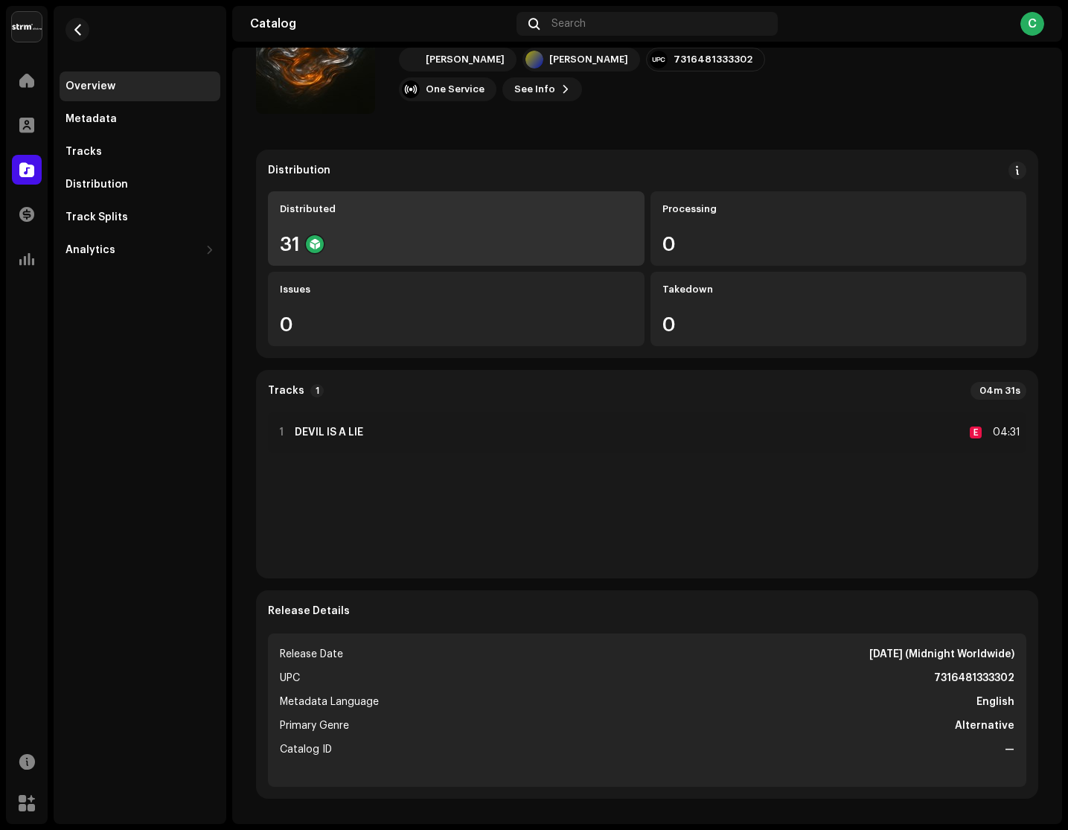
scroll to position [83, 0]
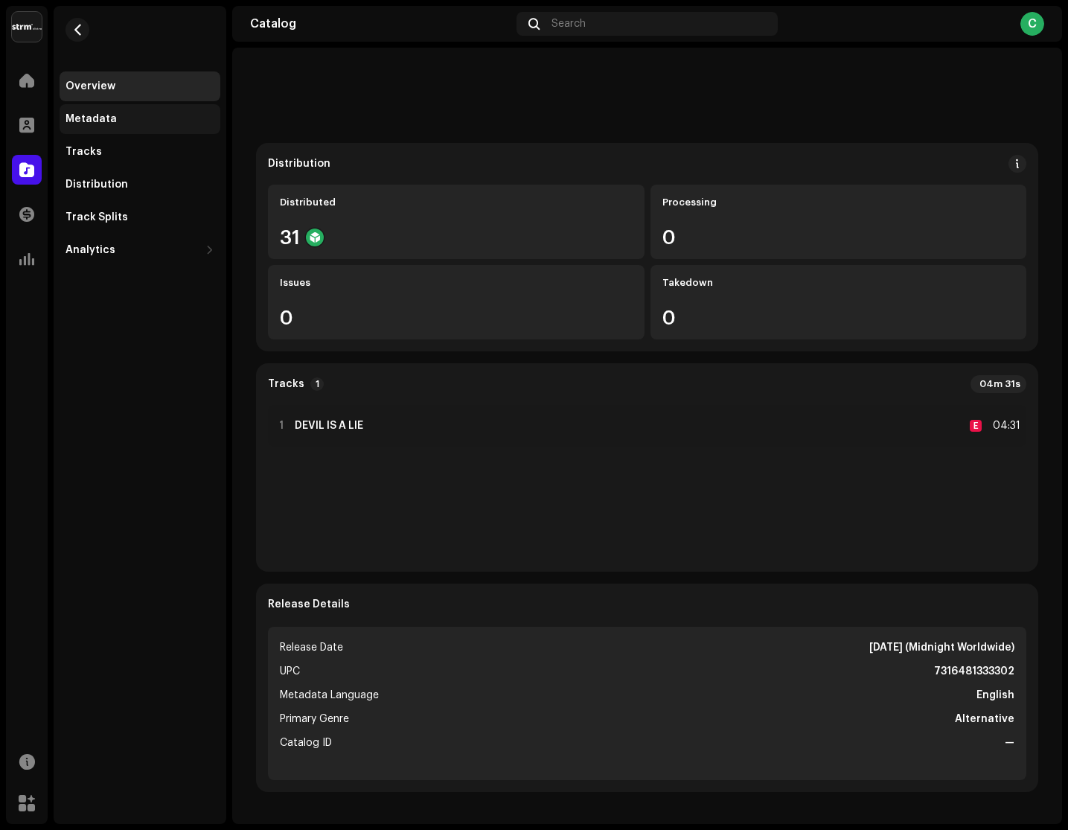
click at [179, 106] on div "Metadata" at bounding box center [140, 119] width 161 height 30
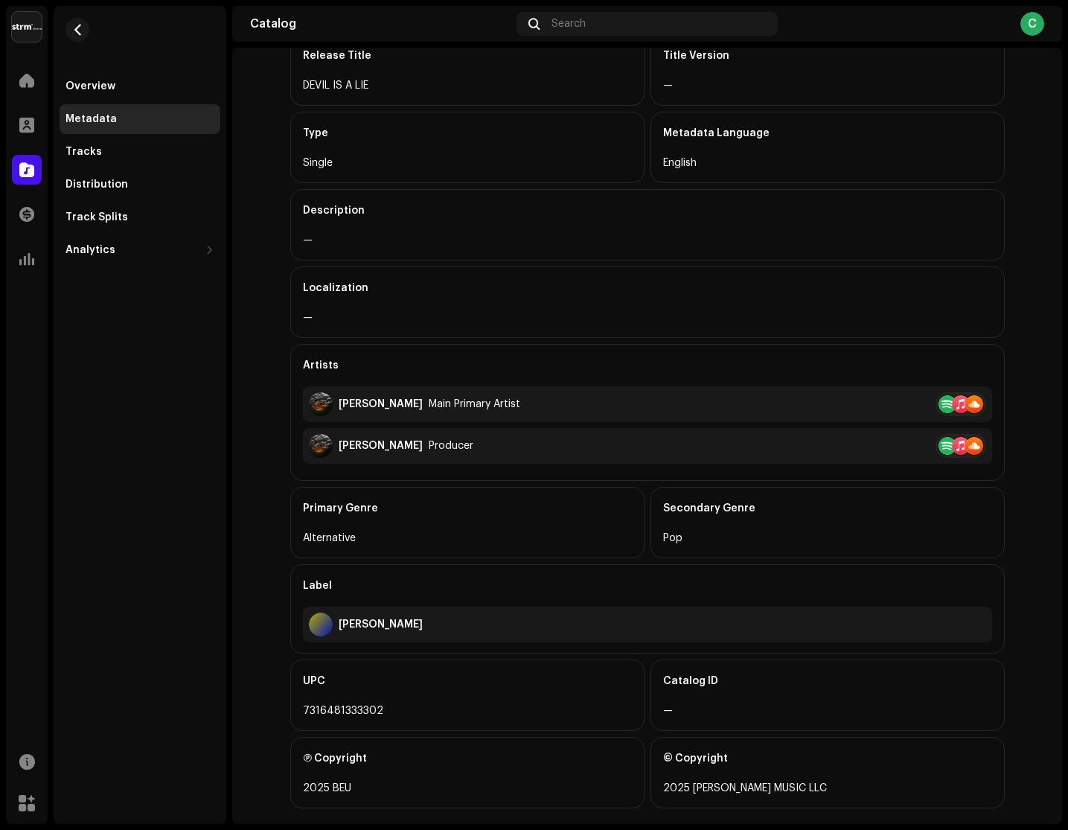
scroll to position [156, 0]
click at [644, 526] on div "Primary Genre Alternative Secondary Genre Pop" at bounding box center [647, 523] width 715 height 71
click at [429, 410] on div "Main Primary Artist" at bounding box center [475, 405] width 92 height 12
click at [394, 409] on div "[PERSON_NAME]" at bounding box center [381, 405] width 84 height 12
click at [402, 444] on div "[PERSON_NAME]" at bounding box center [381, 447] width 84 height 12
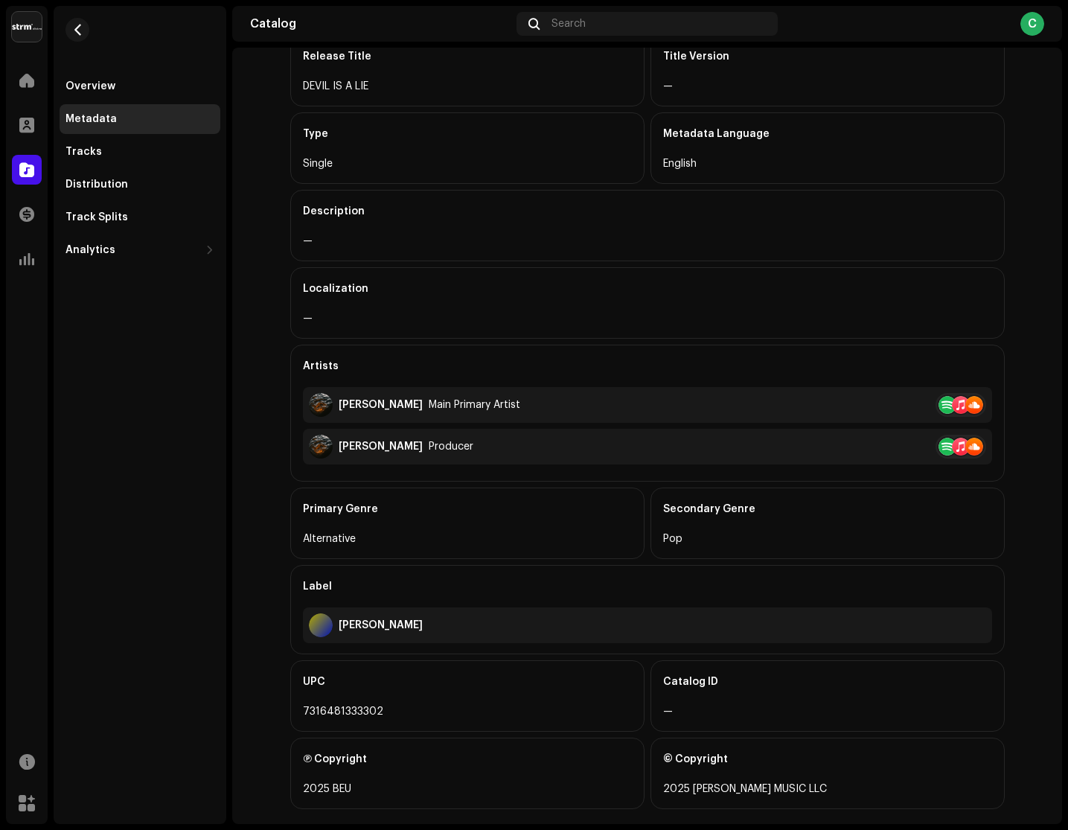
click at [402, 434] on div "CALVIN DIXON Producer" at bounding box center [647, 447] width 689 height 36
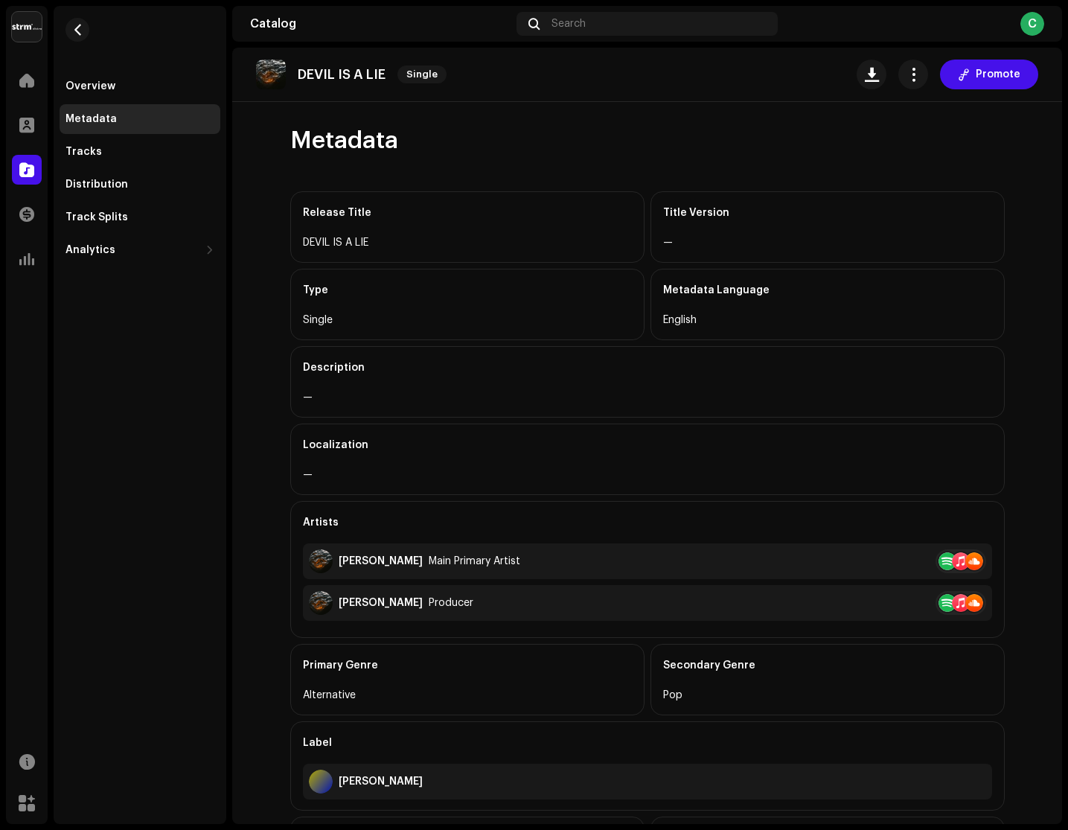
scroll to position [1, 0]
click at [157, 138] on div "Tracks" at bounding box center [140, 152] width 161 height 30
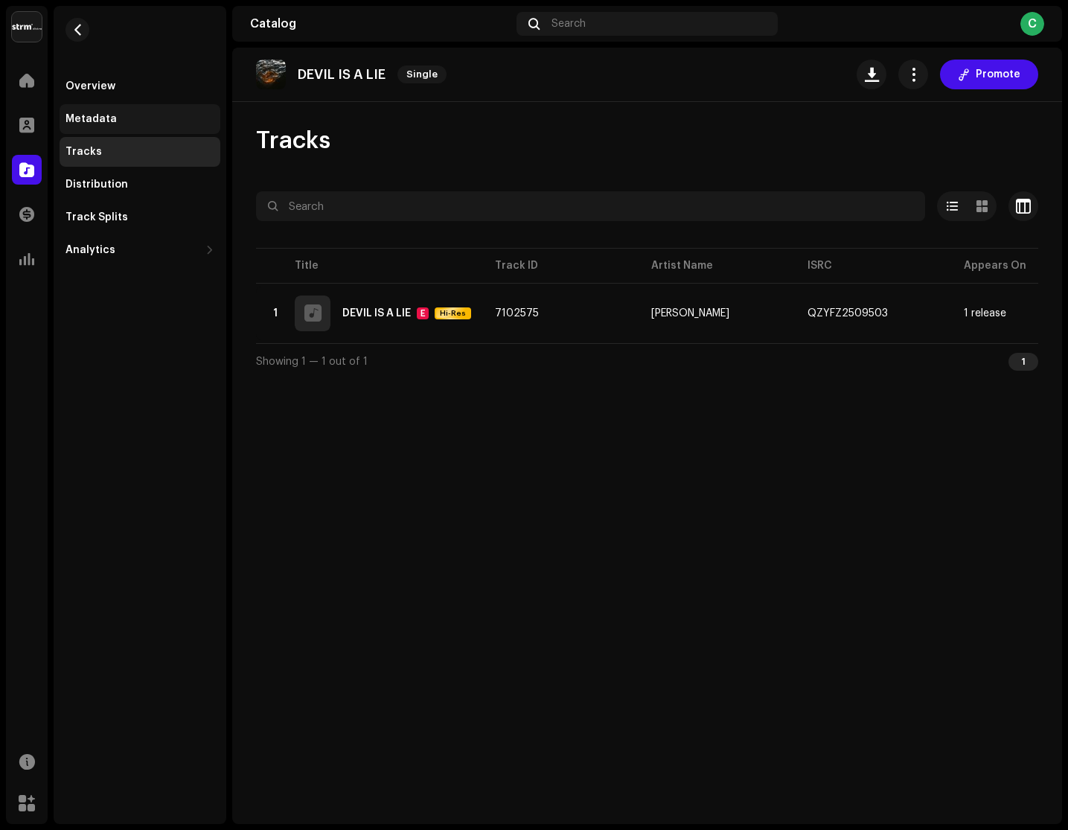
click at [170, 120] on div "Metadata" at bounding box center [140, 119] width 149 height 12
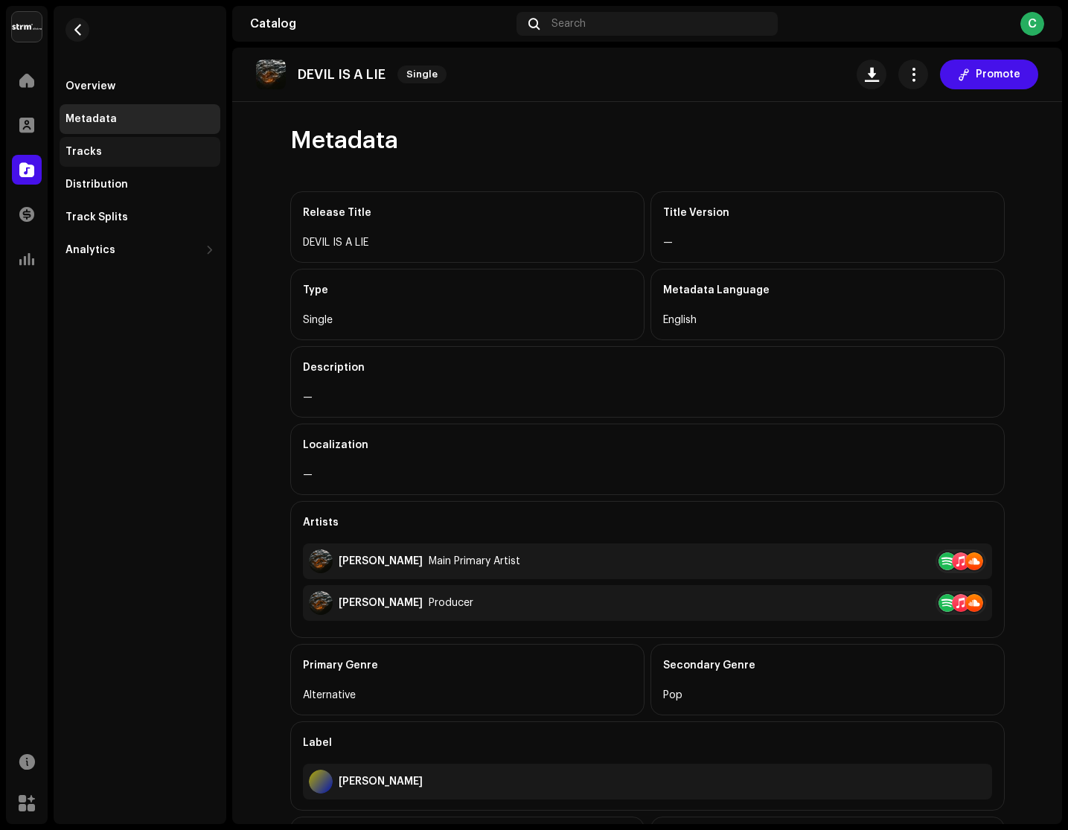
click at [183, 162] on div "Tracks" at bounding box center [140, 152] width 161 height 30
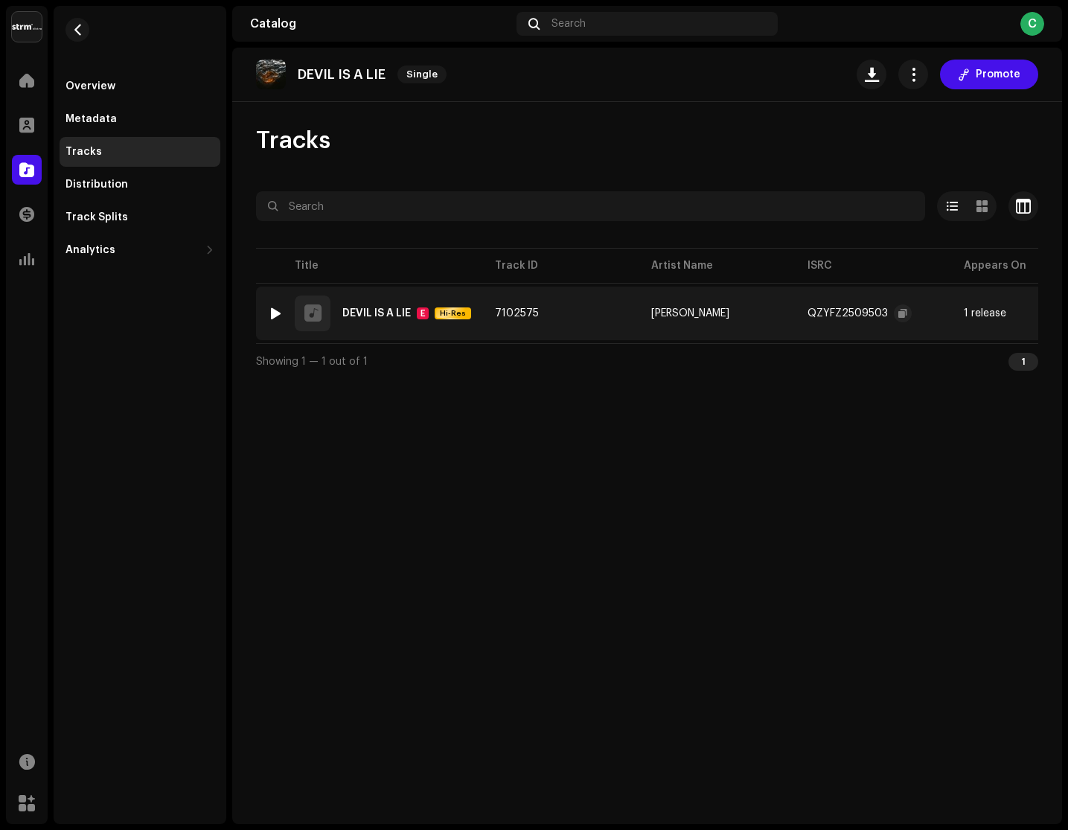
click at [875, 304] on div "QZYFZ2509503" at bounding box center [860, 314] width 104 height 30
click at [867, 308] on div "QZYFZ2509503" at bounding box center [848, 313] width 80 height 10
click at [900, 312] on span "button" at bounding box center [903, 313] width 9 height 12
